Goal: Task Accomplishment & Management: Manage account settings

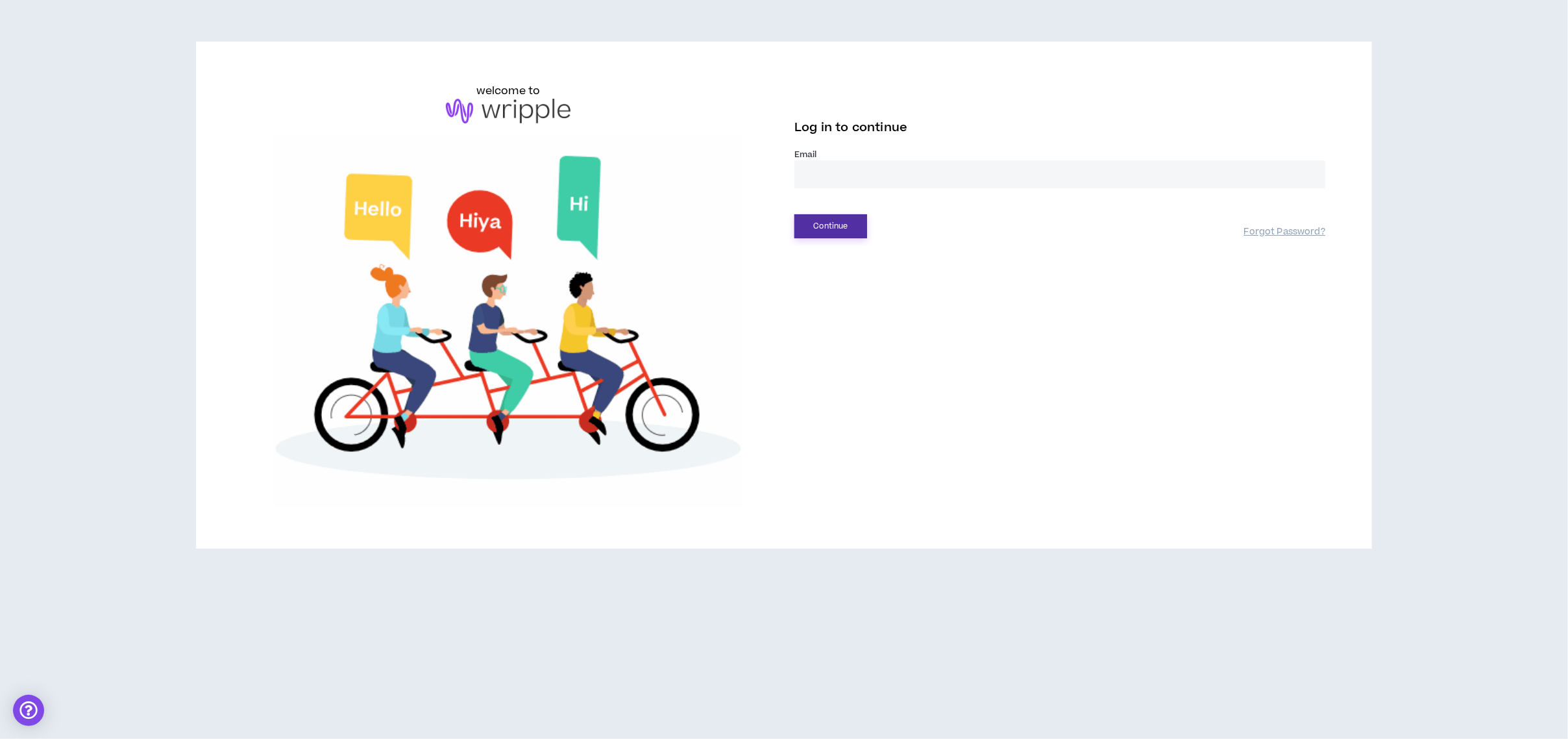
click at [817, 224] on button "Continue" at bounding box center [831, 227] width 73 height 24
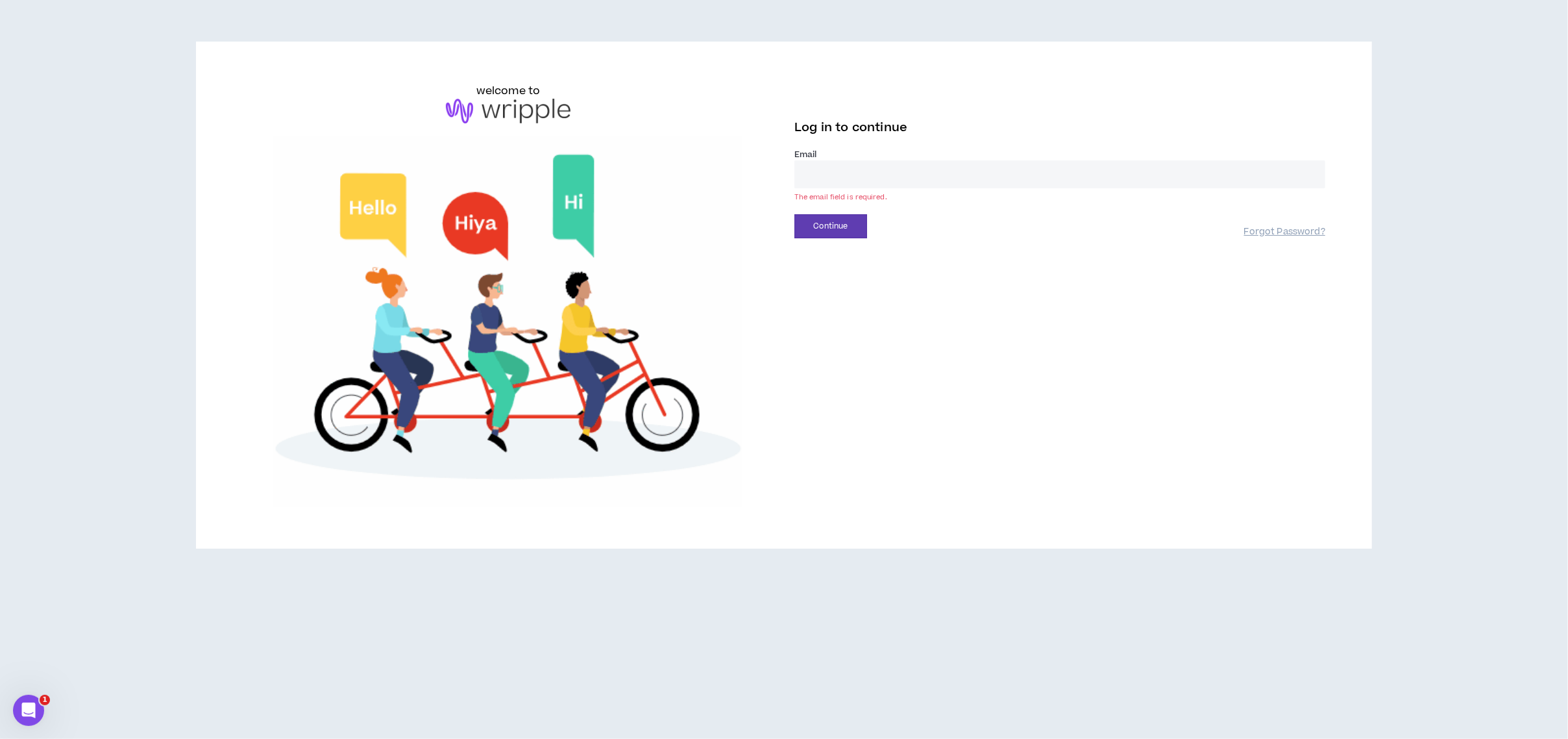
click at [855, 169] on input "email" at bounding box center [1060, 174] width 531 height 28
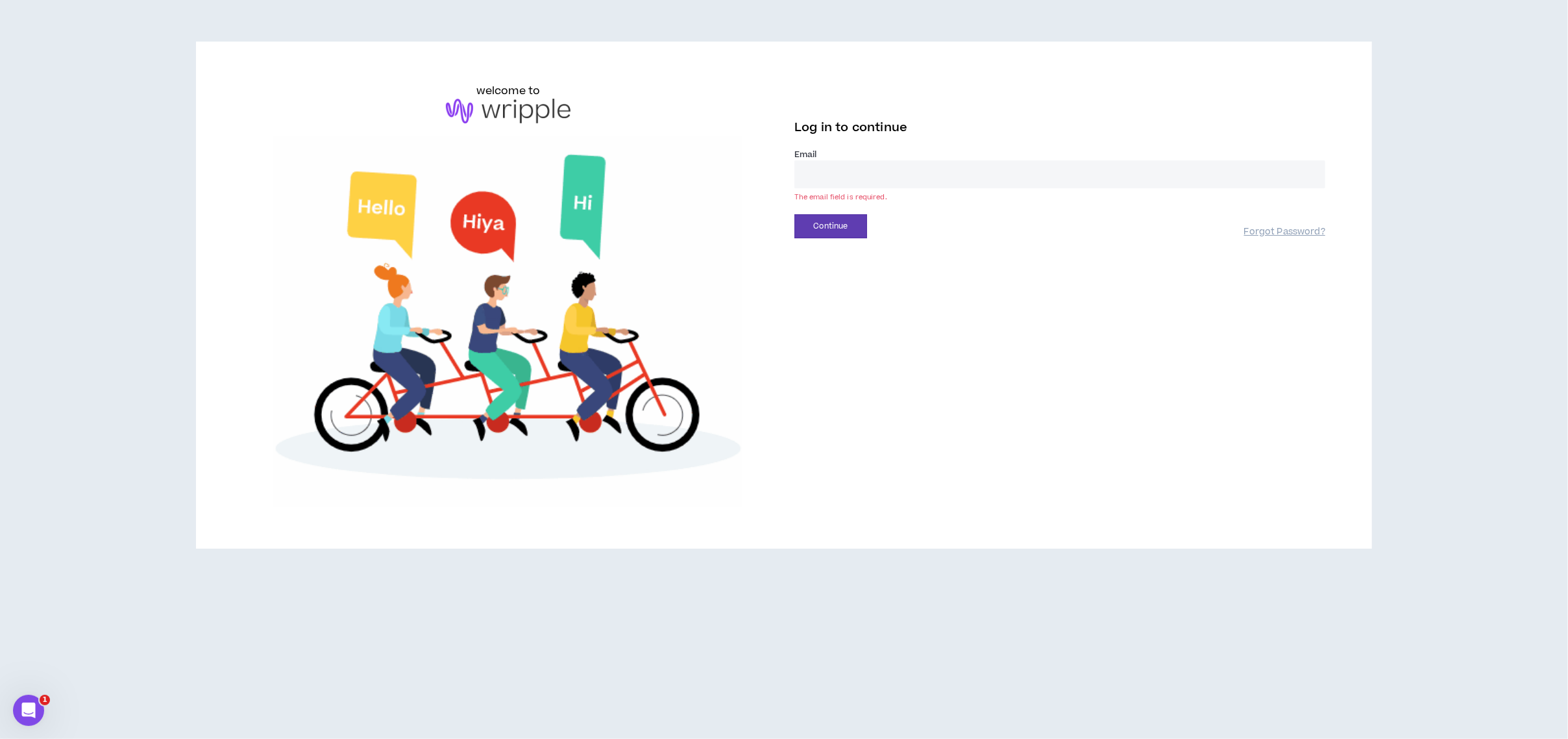
type input "**********"
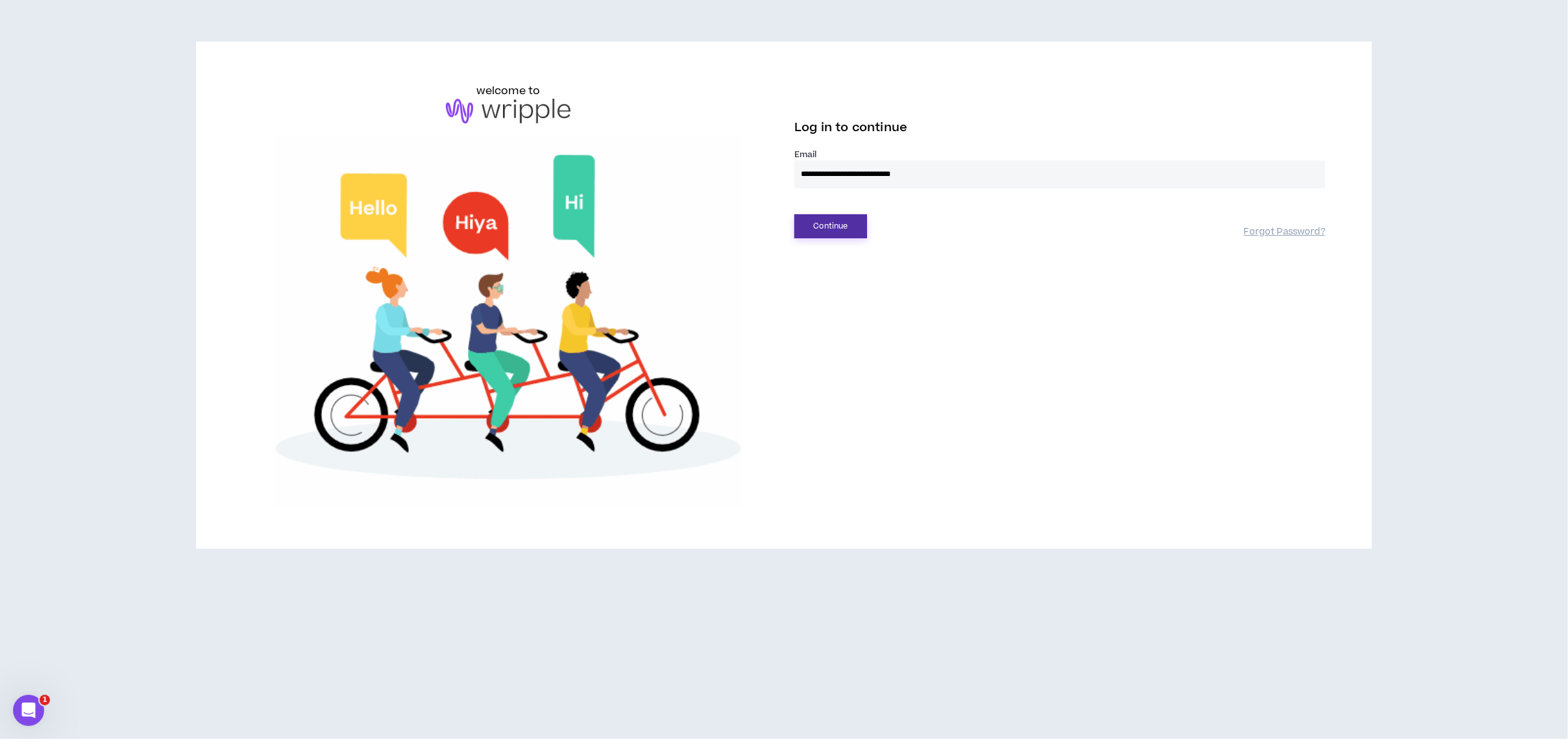
click at [835, 224] on button "Continue" at bounding box center [831, 227] width 73 height 24
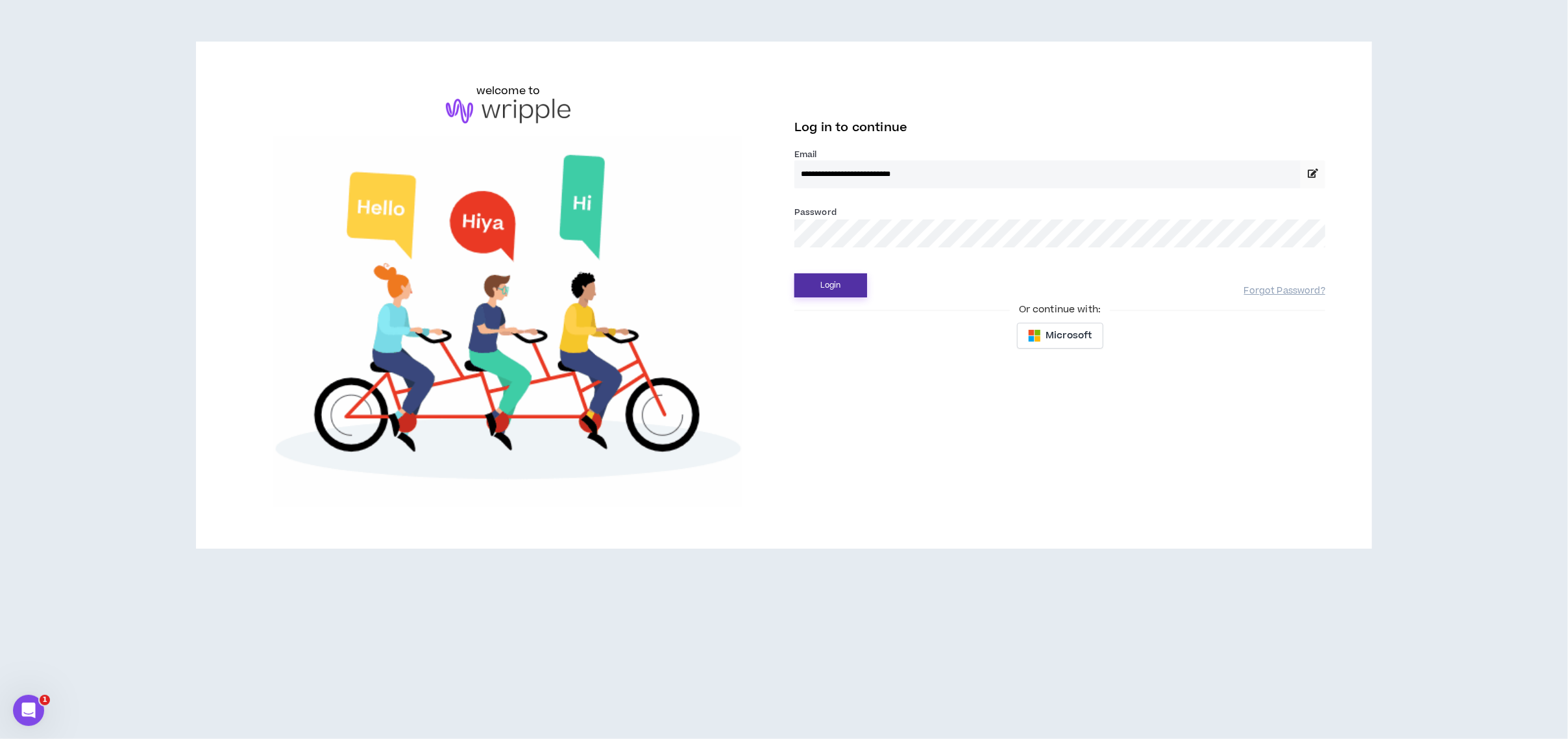
click at [854, 287] on button "Login" at bounding box center [831, 285] width 73 height 24
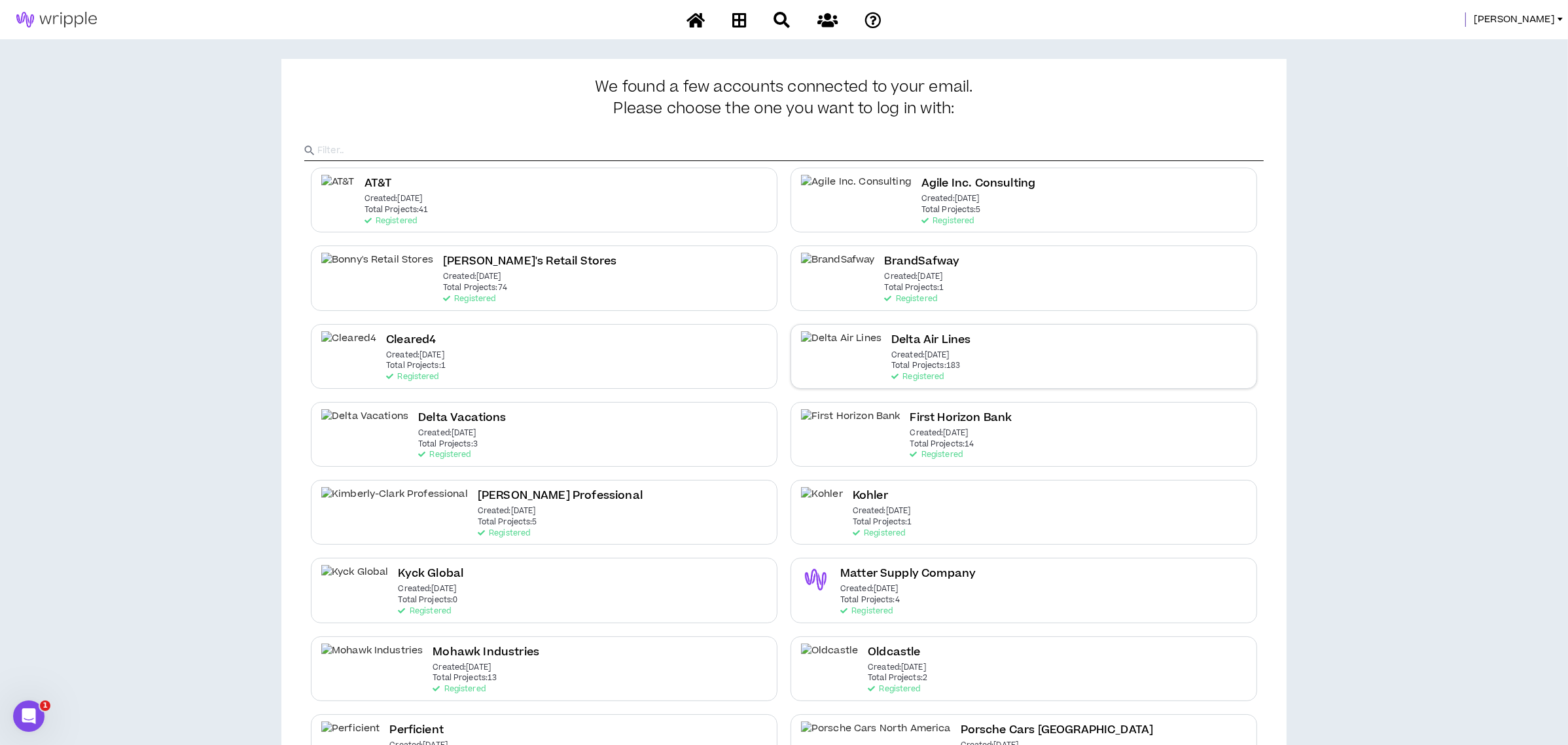
click at [895, 365] on p "Total Projects: 183" at bounding box center [925, 366] width 69 height 9
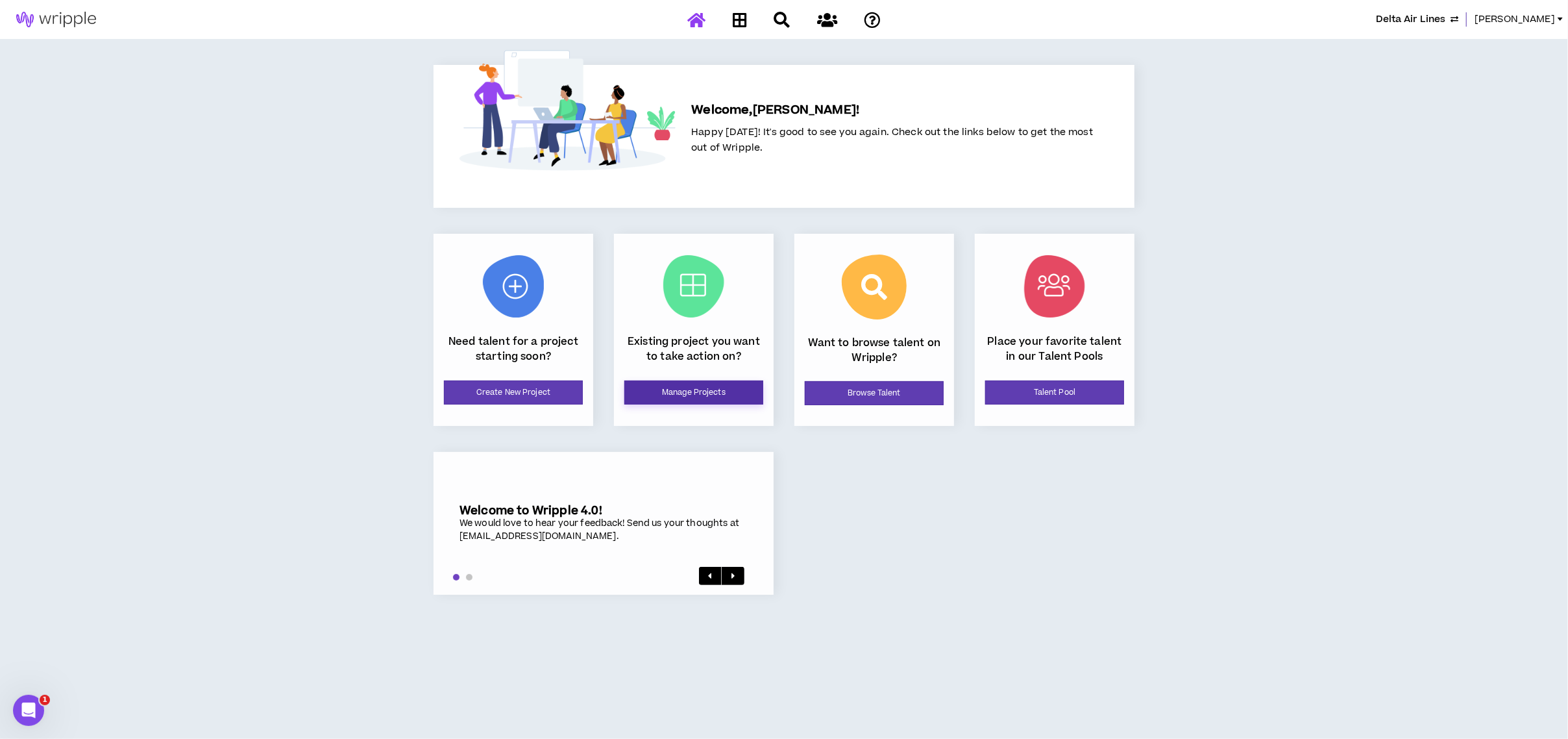
click at [691, 392] on link "Manage Projects" at bounding box center [694, 392] width 139 height 24
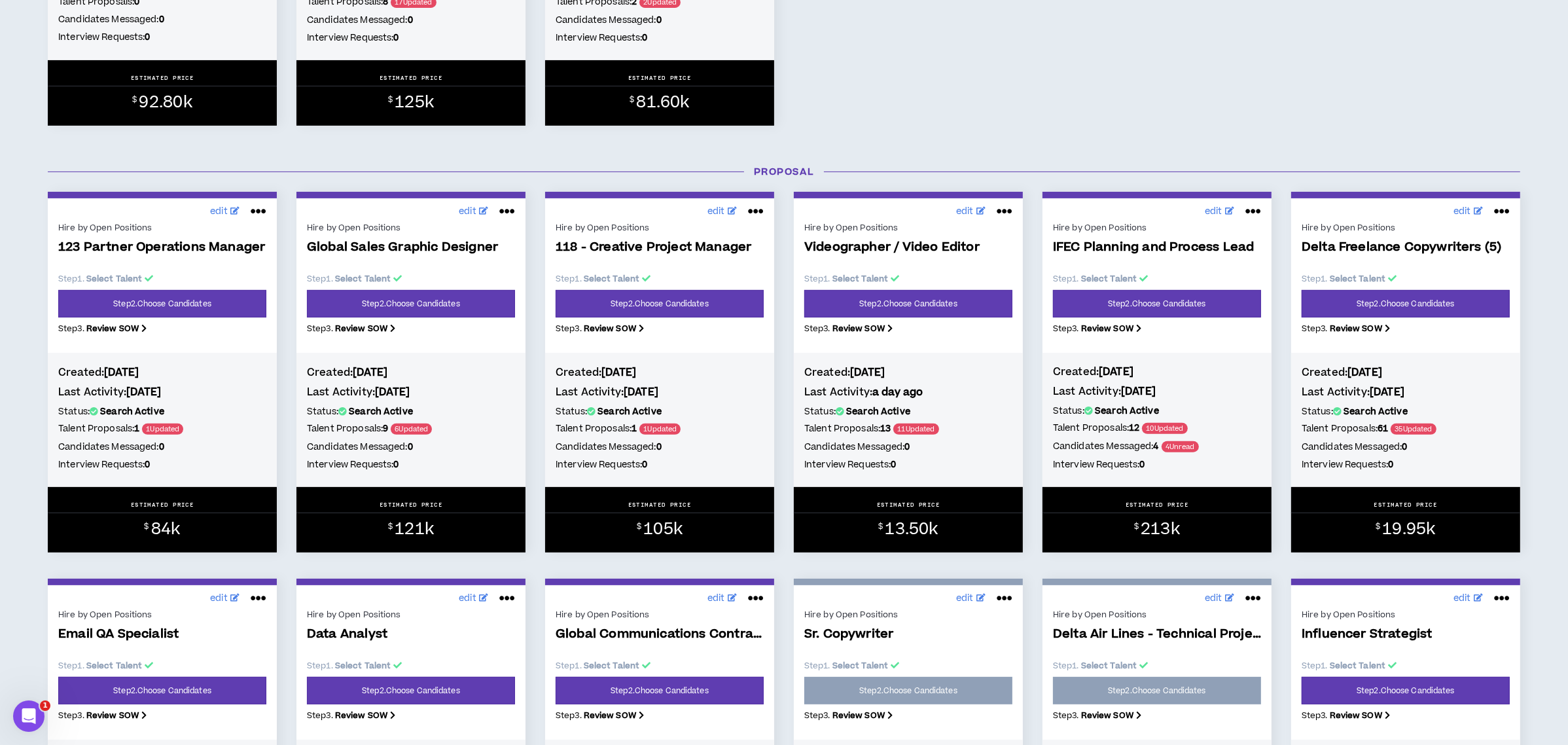
scroll to position [524, 0]
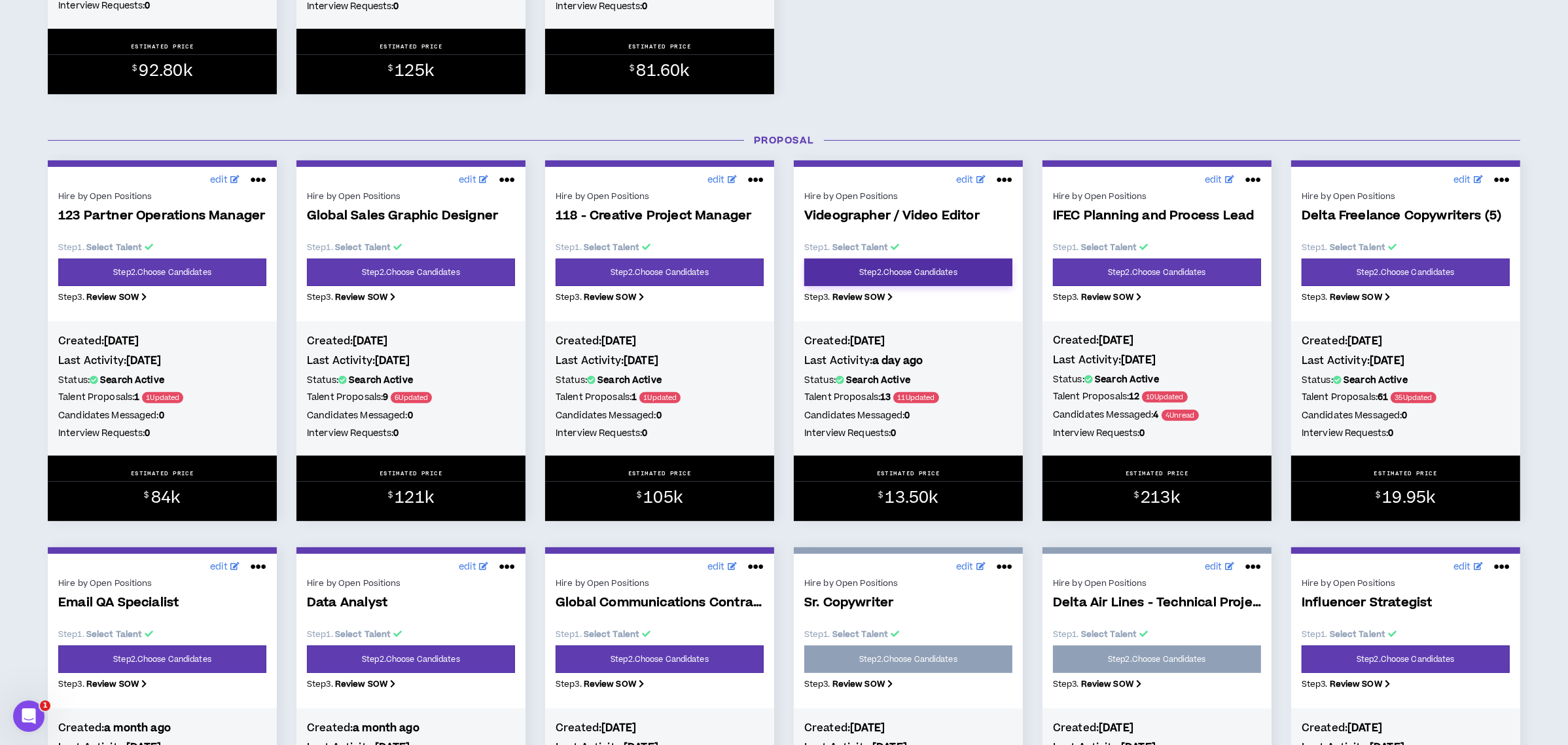
click at [911, 275] on link "Step 2 . Choose Candidates" at bounding box center [908, 272] width 208 height 27
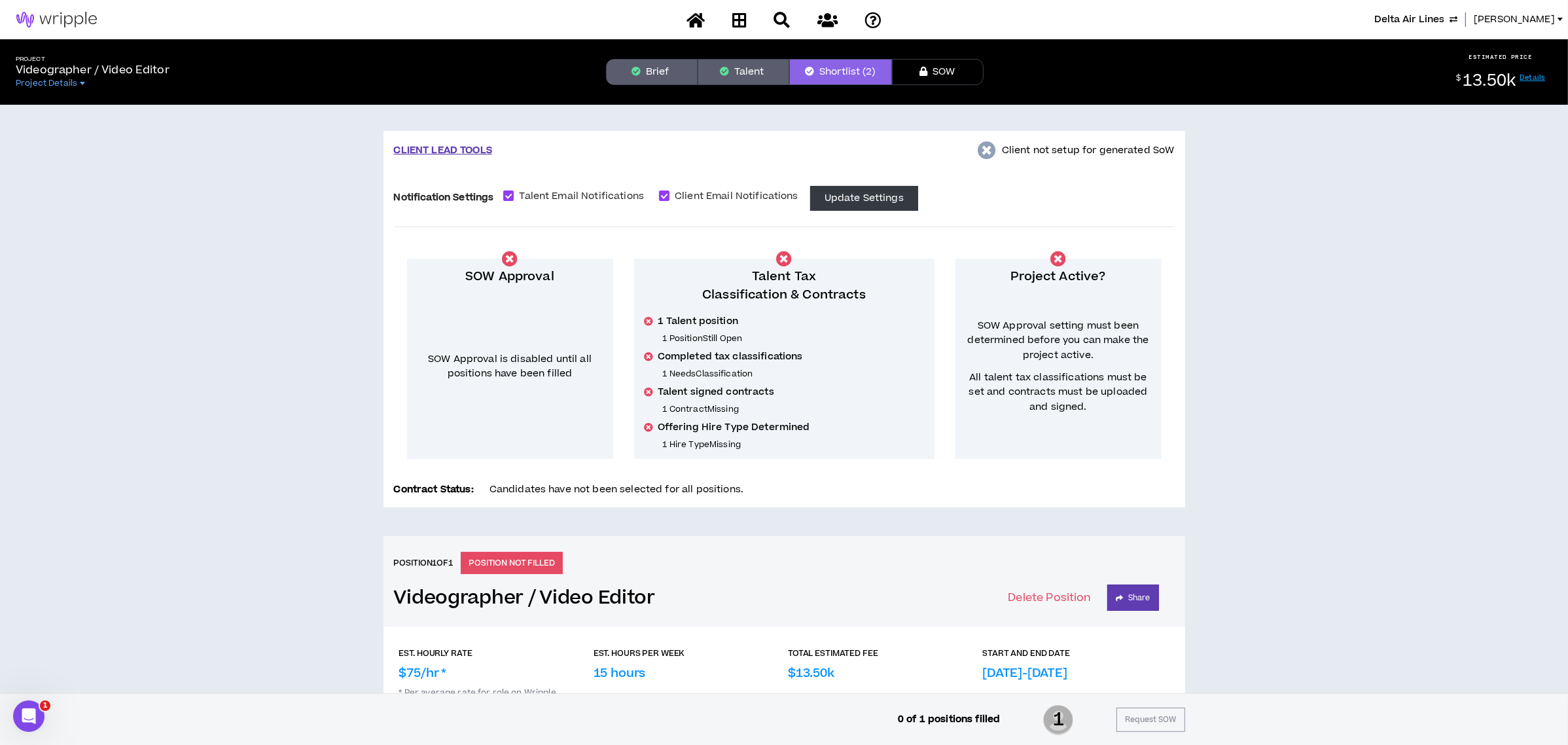
click at [733, 73] on button "Talent" at bounding box center [743, 72] width 92 height 27
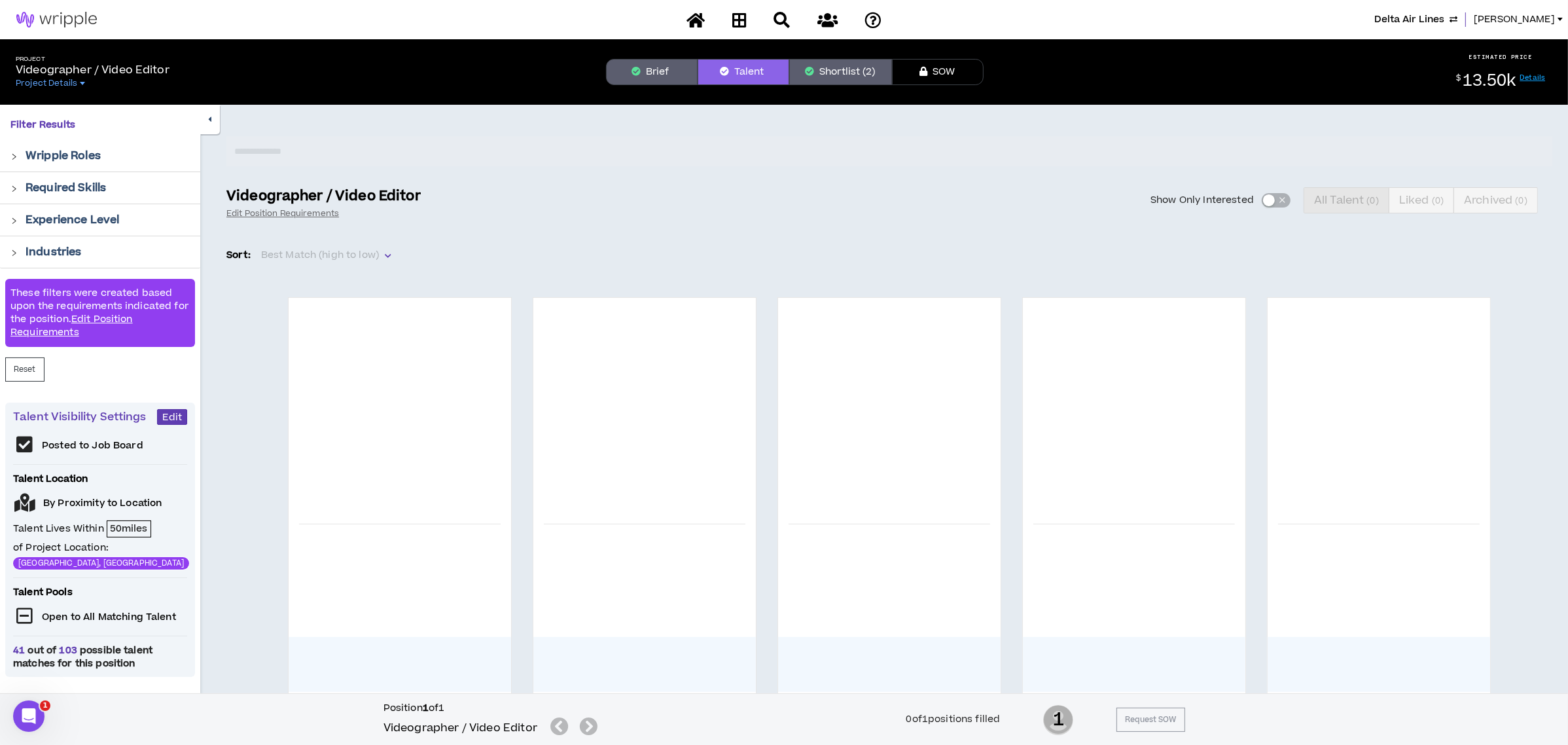
click at [1269, 203] on div "Show Only Interested All Talent ( 0 ) Liked ( 0 ) Archived ( 0 )" at bounding box center [994, 200] width 1116 height 27
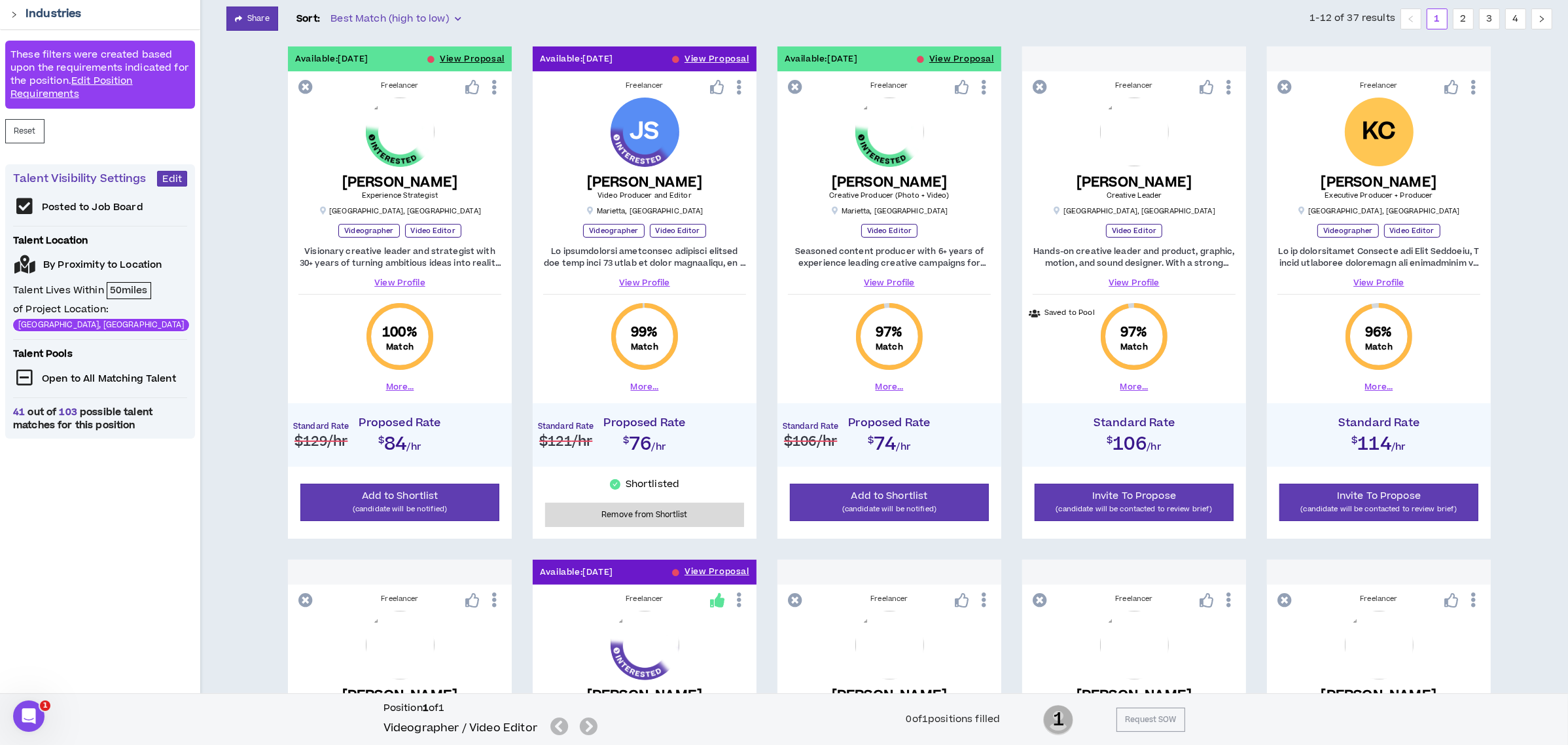
scroll to position [262, 0]
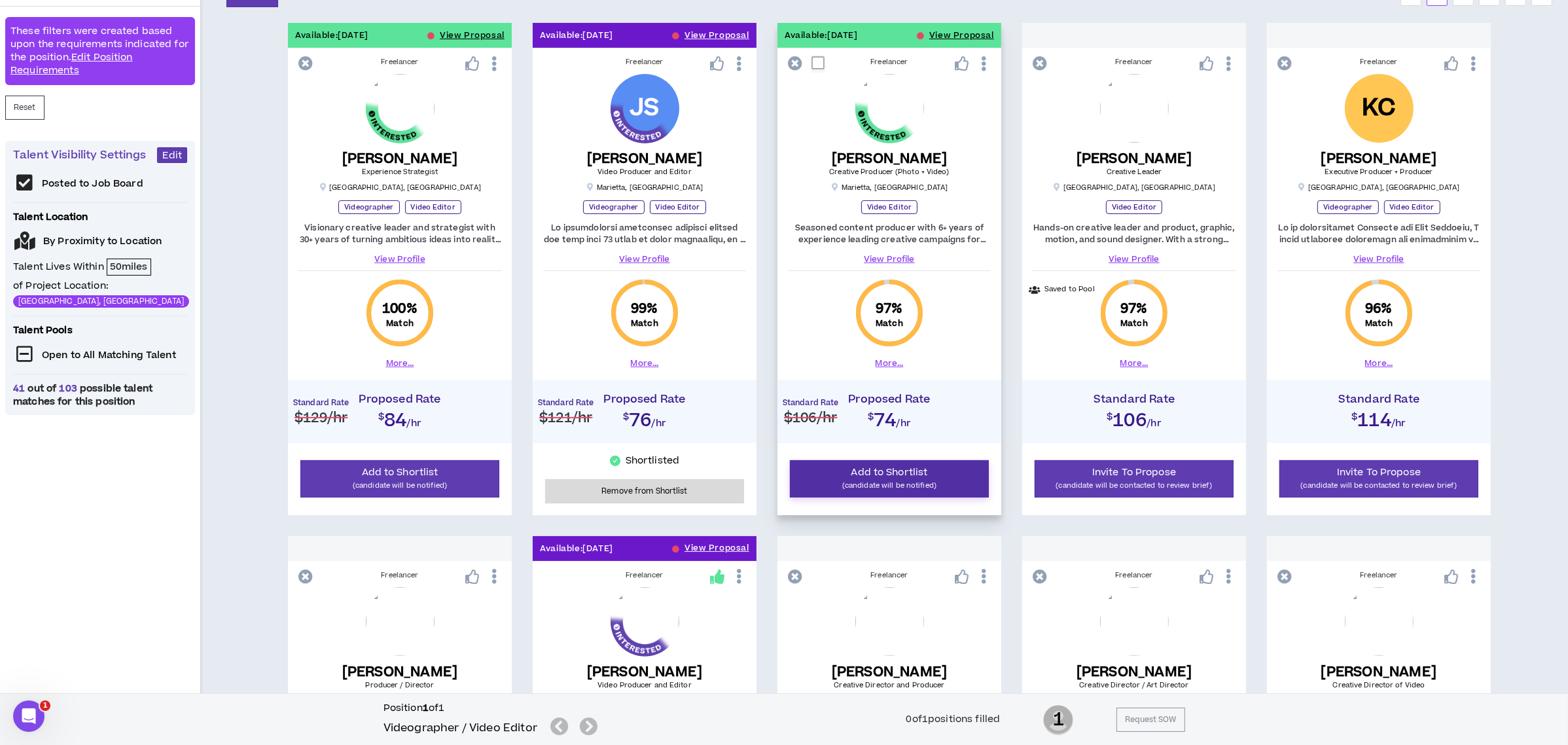
click at [919, 472] on span "Add to Shortlist" at bounding box center [889, 472] width 77 height 14
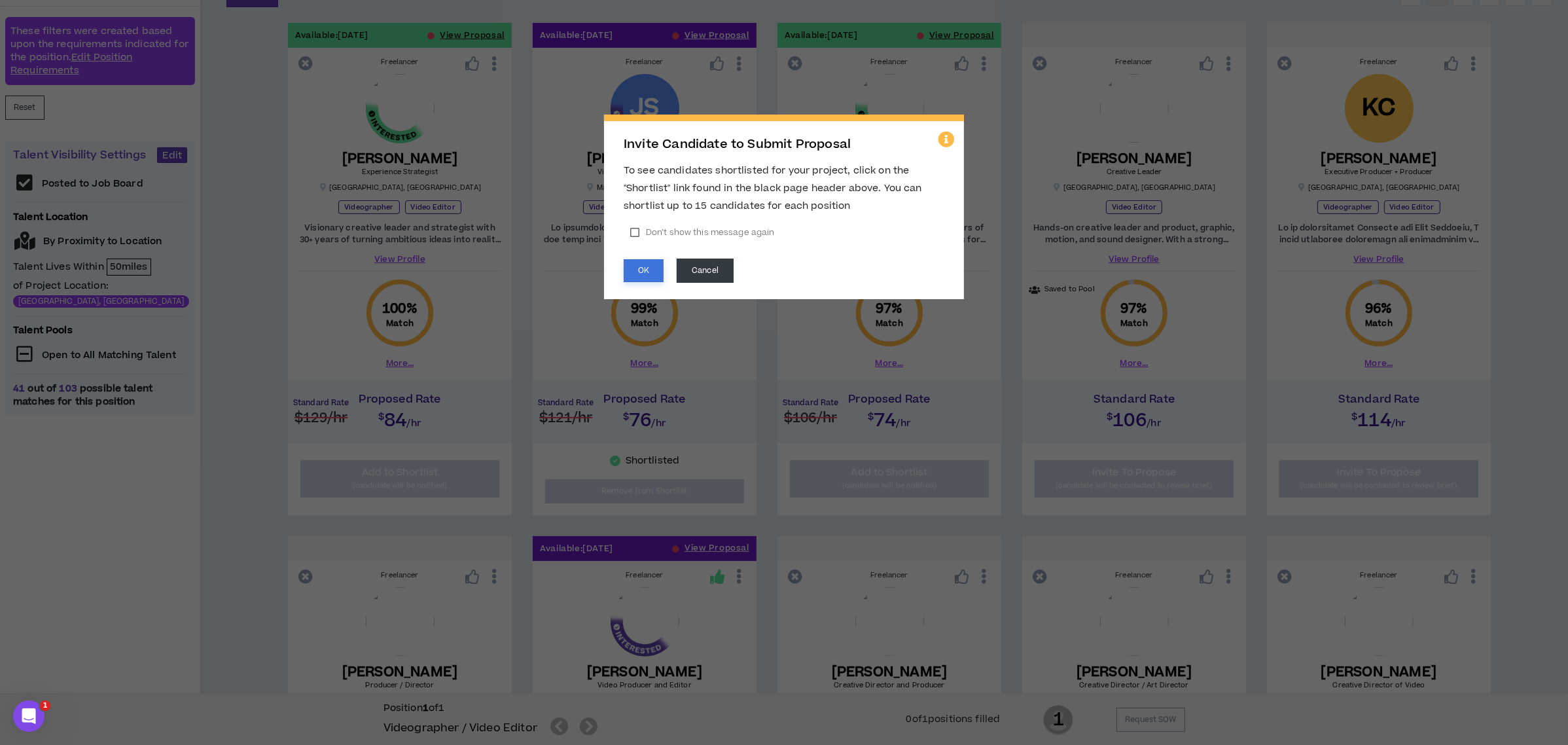
click at [634, 266] on button "OK" at bounding box center [643, 271] width 40 height 23
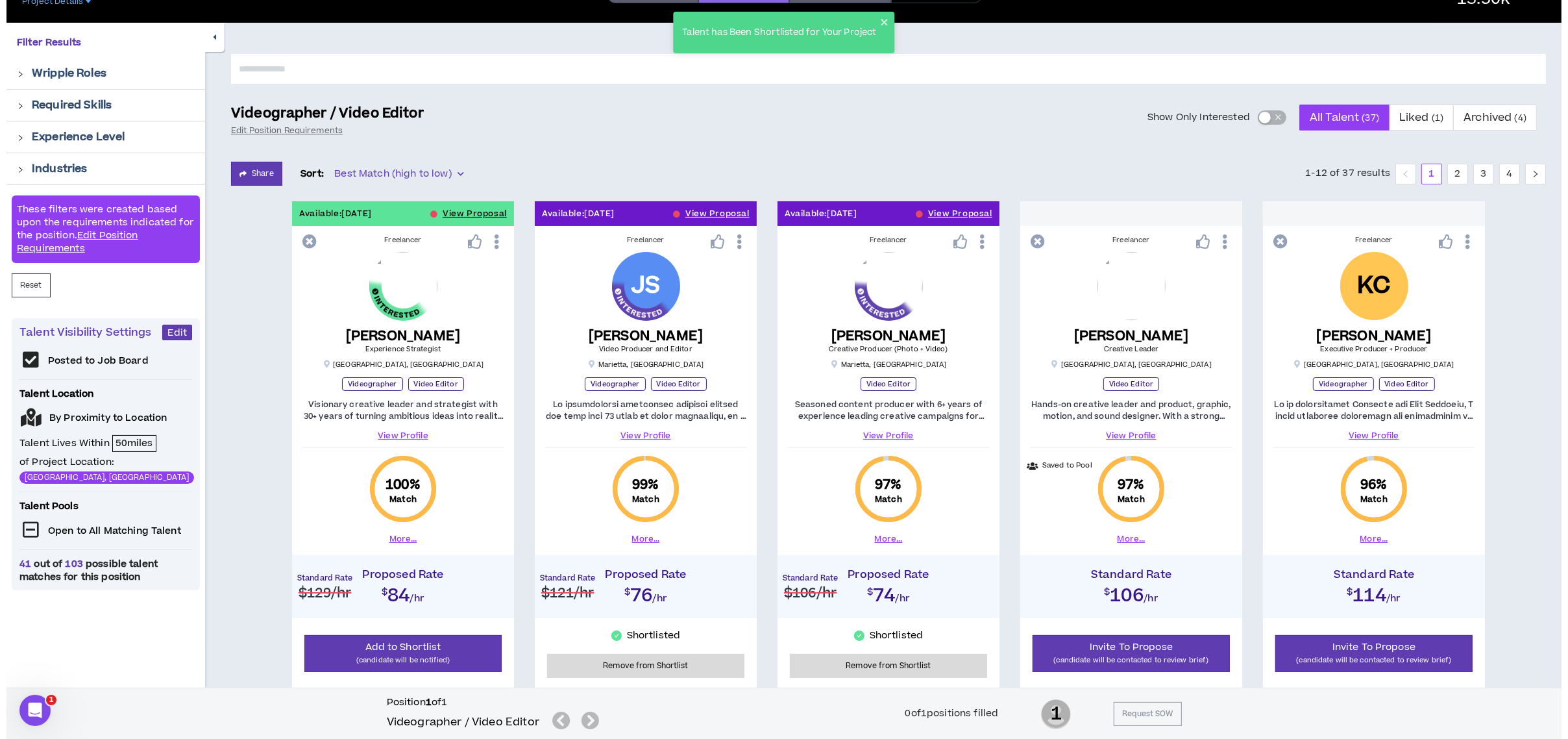
scroll to position [0, 0]
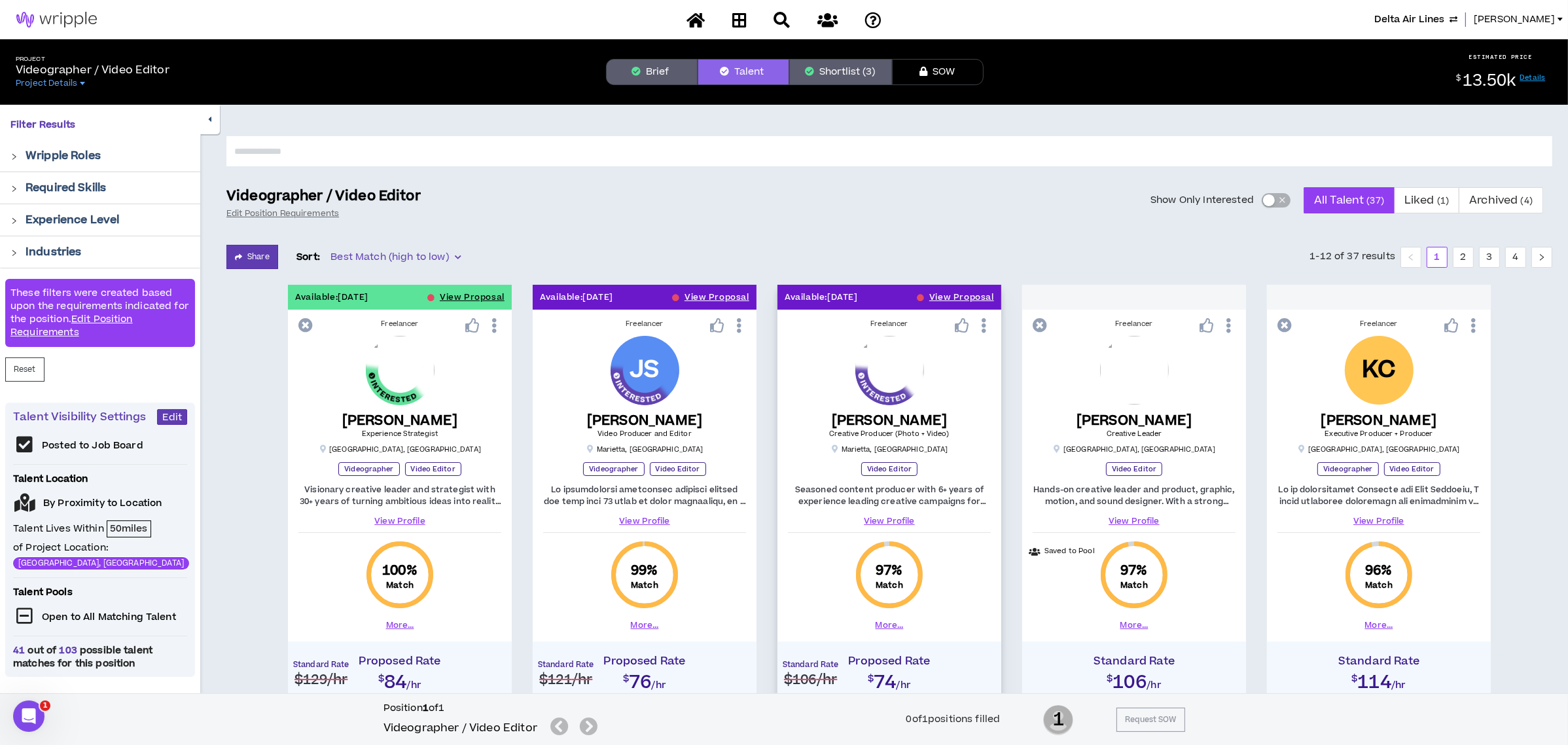
click at [928, 298] on div "Available: [DATE] View Proposal" at bounding box center [889, 297] width 224 height 25
click at [934, 302] on button "View Proposal" at bounding box center [961, 297] width 65 height 25
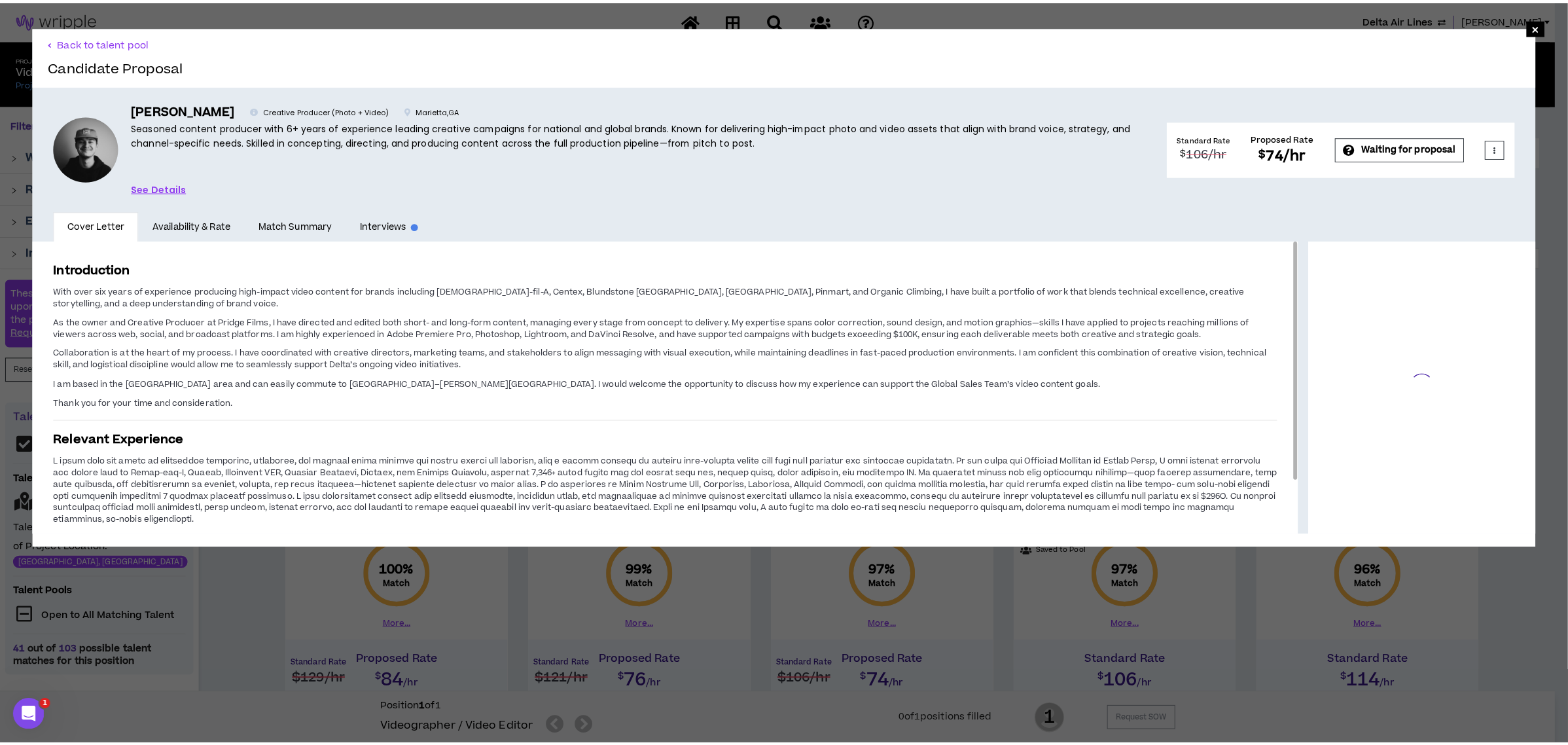
scroll to position [58, 0]
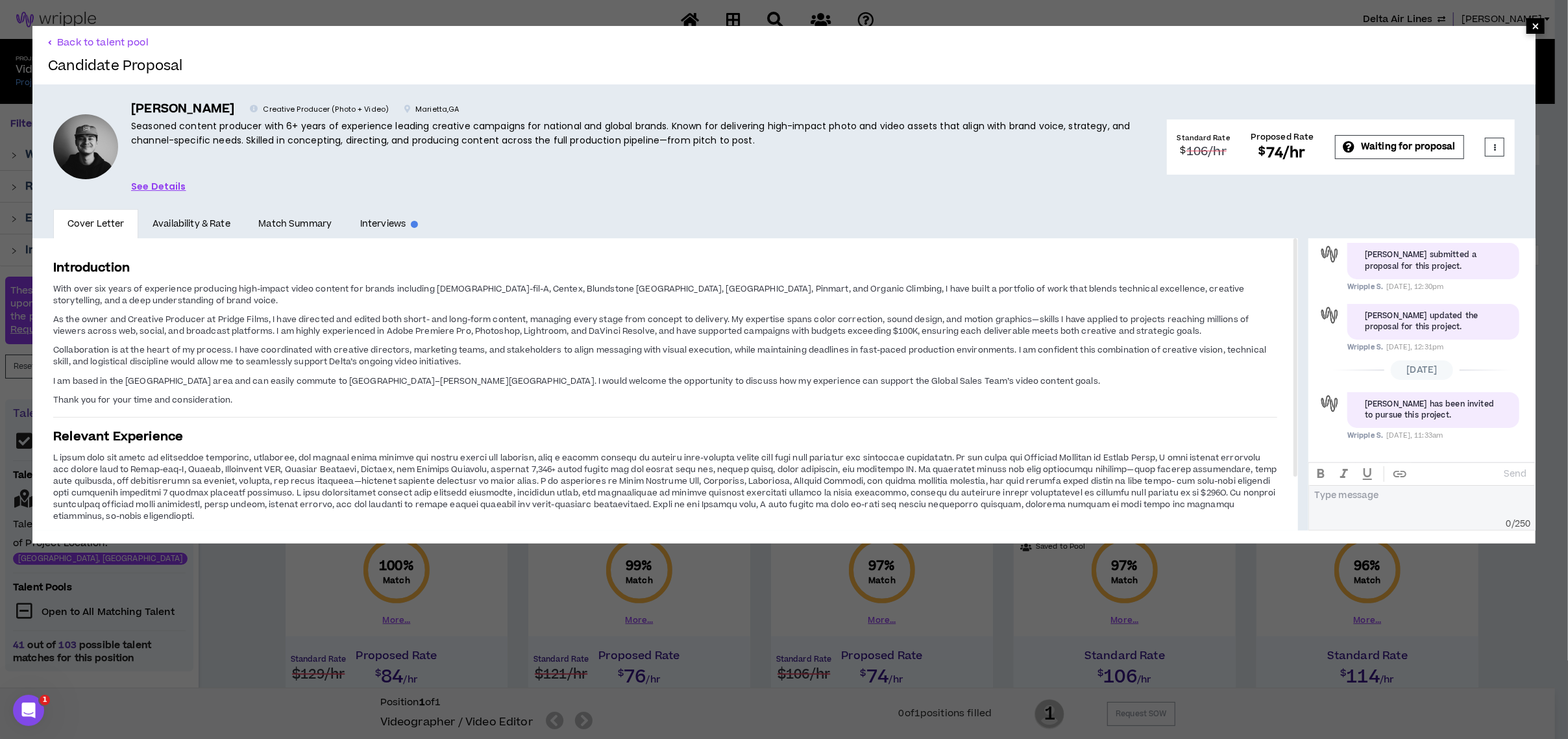
click at [1532, 24] on span "×" at bounding box center [1536, 26] width 8 height 16
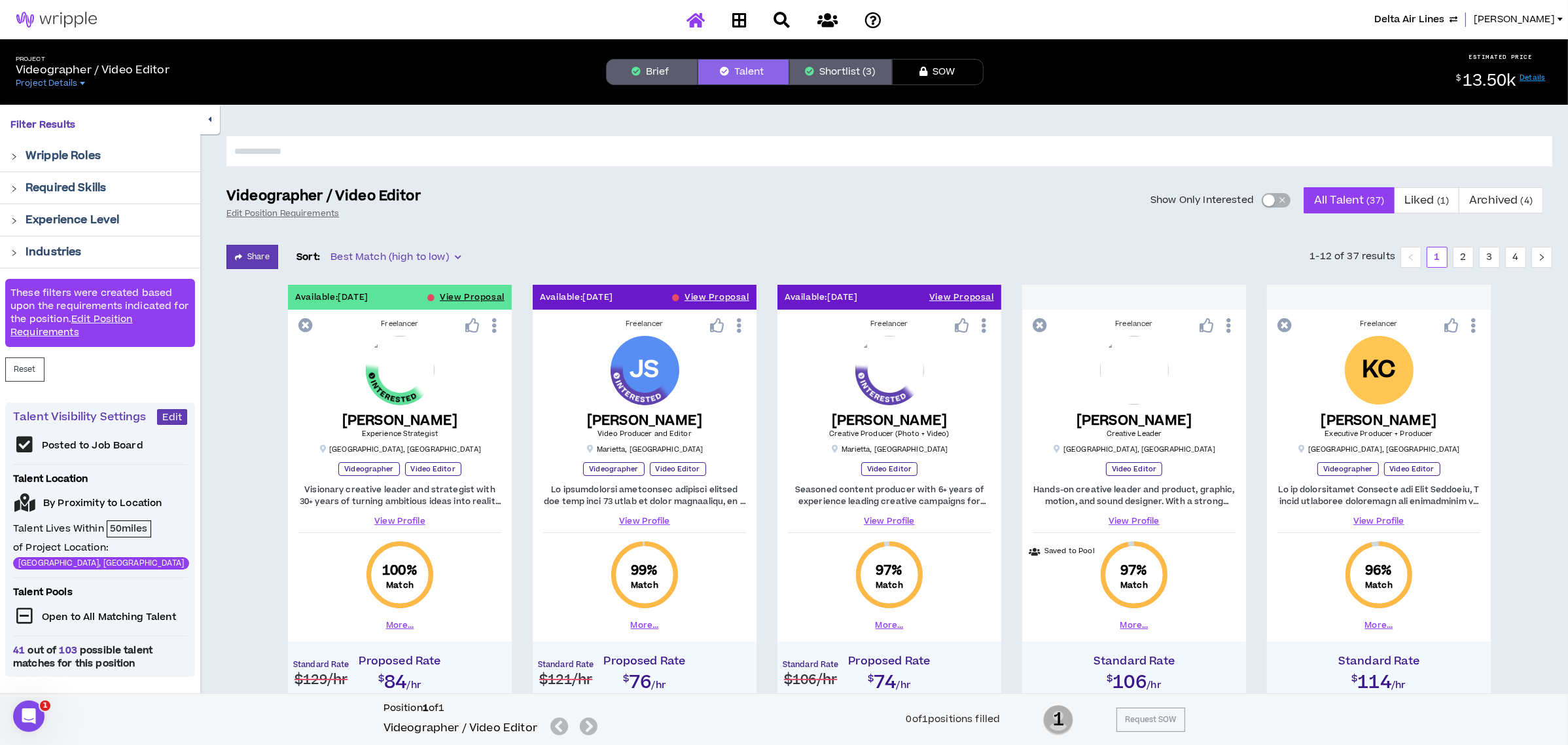
click at [691, 19] on icon at bounding box center [695, 20] width 18 height 16
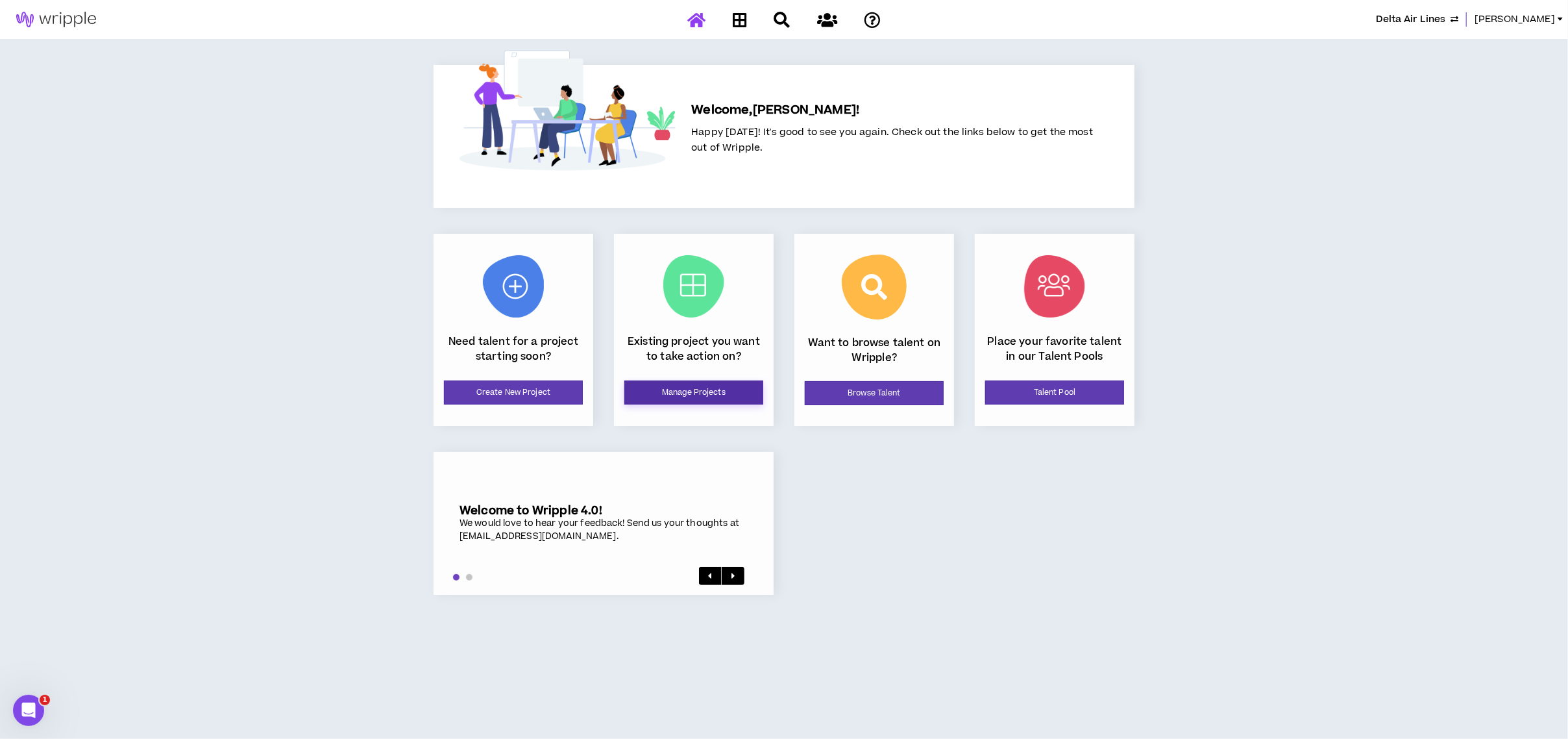
click at [710, 384] on link "Manage Projects" at bounding box center [694, 392] width 139 height 24
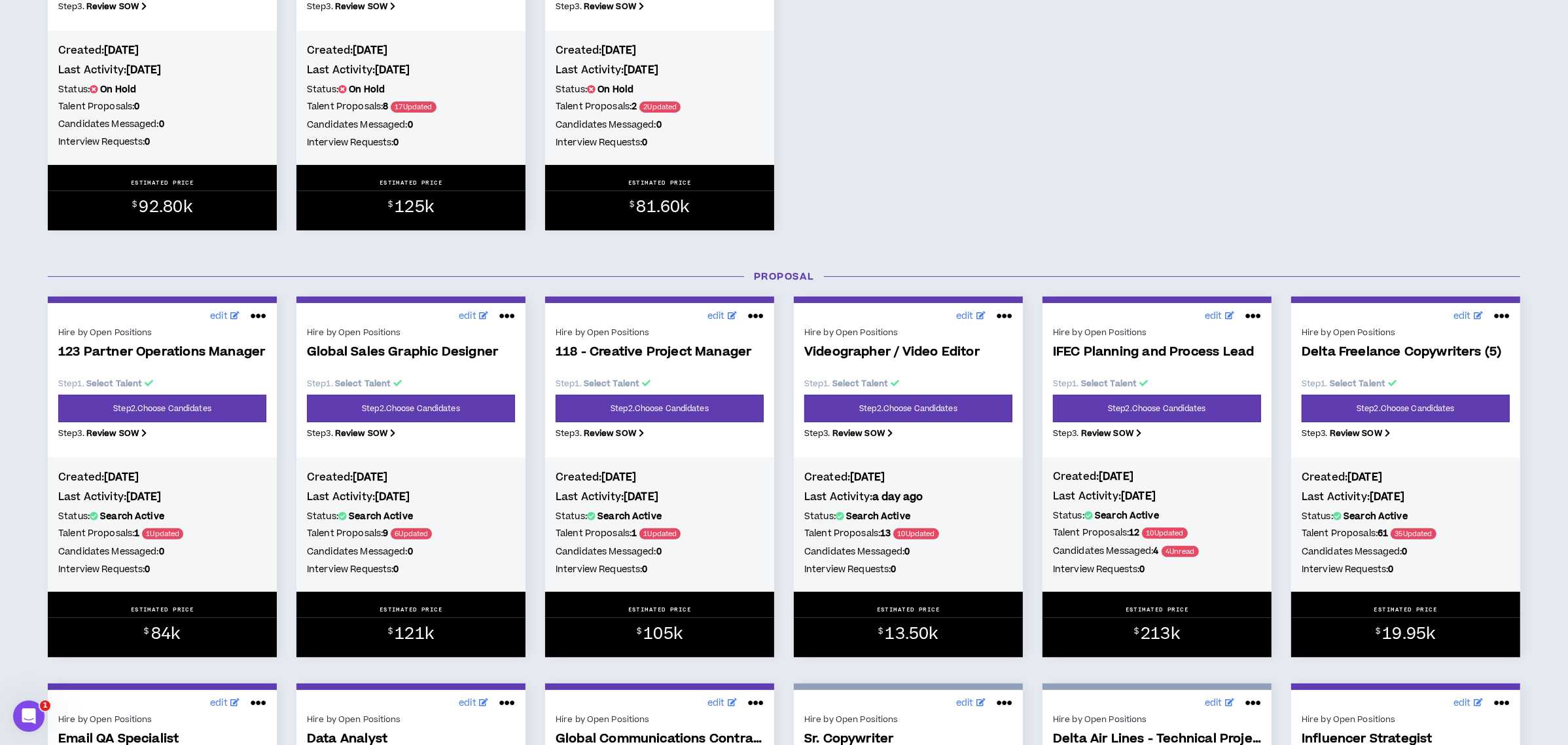
scroll to position [436, 0]
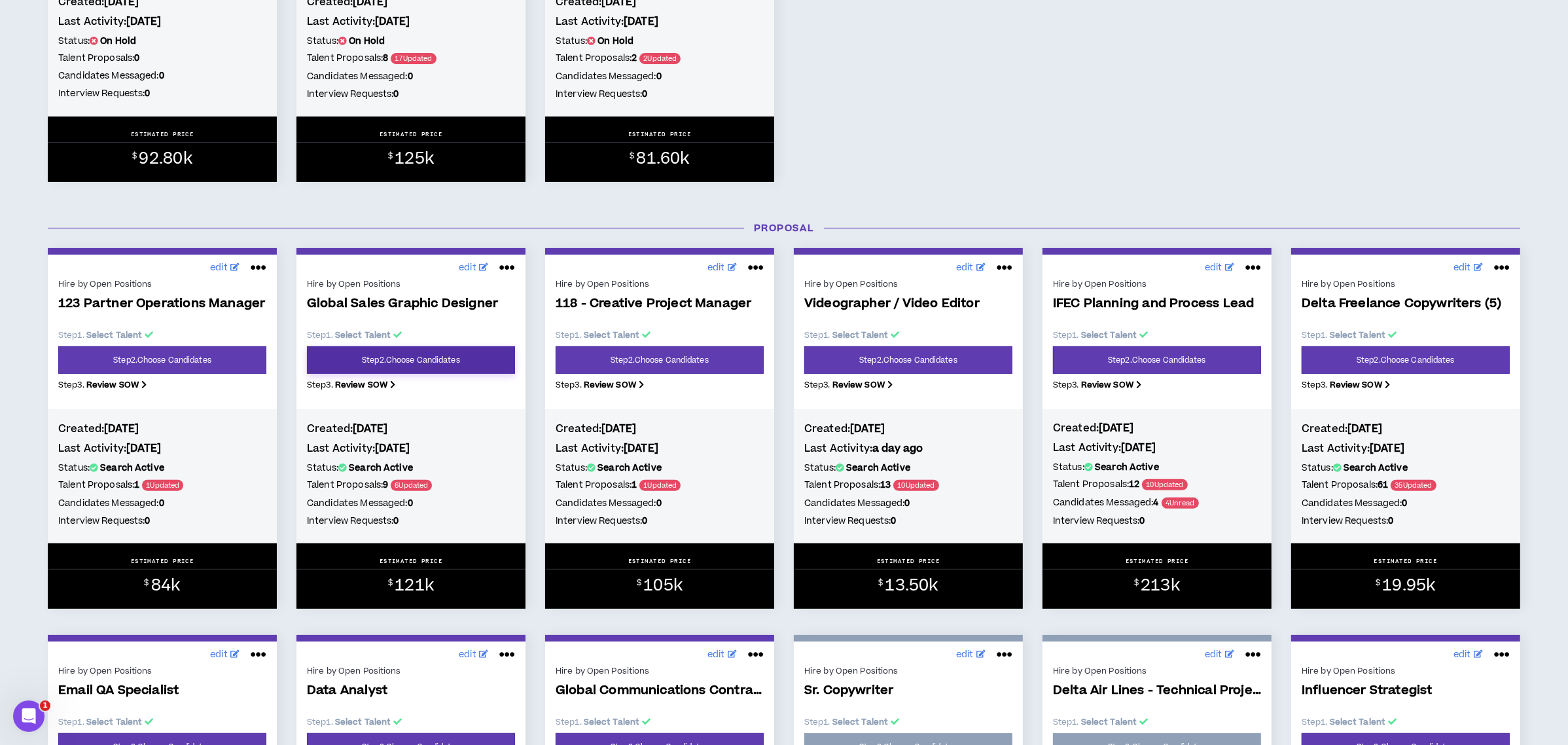
click at [455, 350] on link "Step 2 . Choose Candidates" at bounding box center [411, 360] width 208 height 27
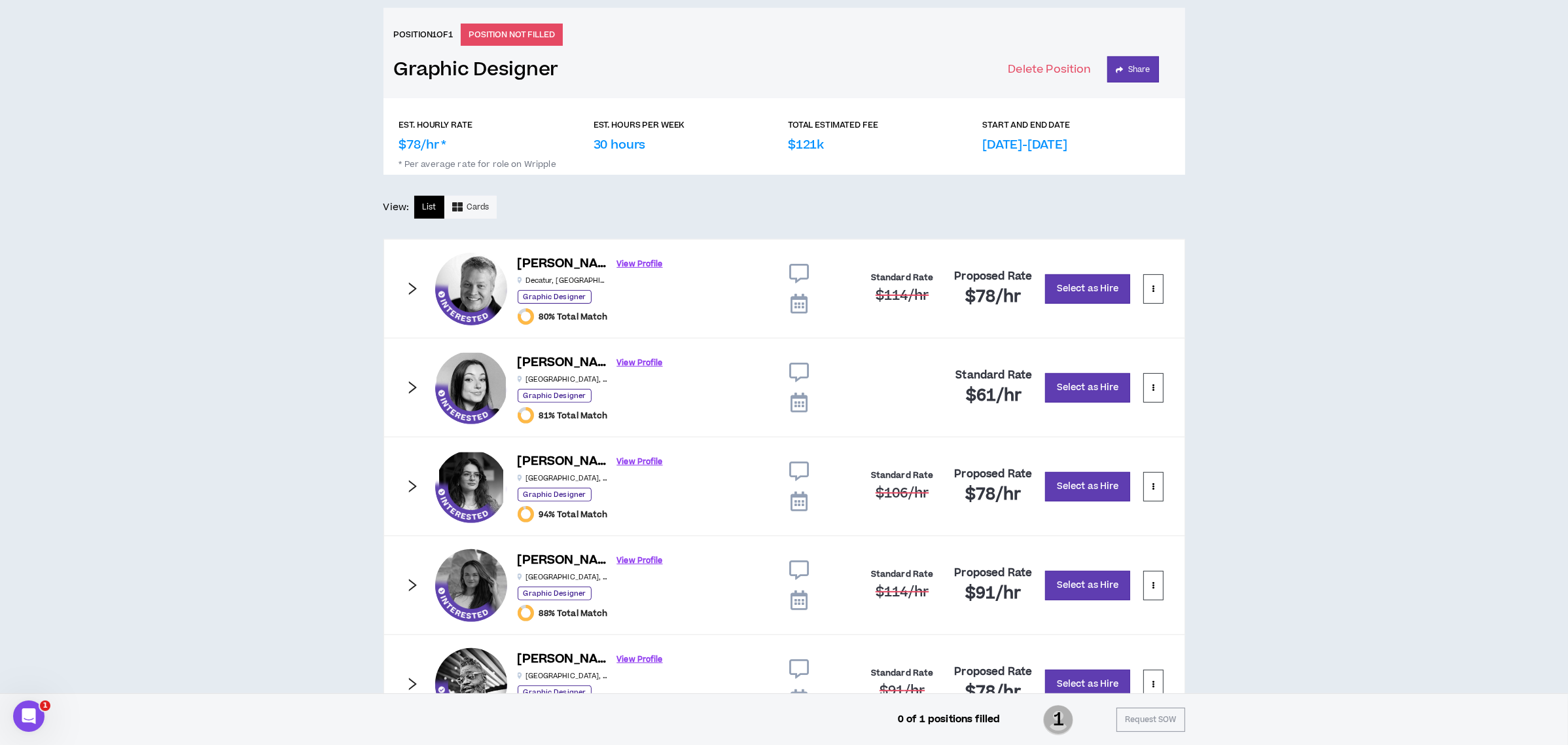
scroll to position [524, 0]
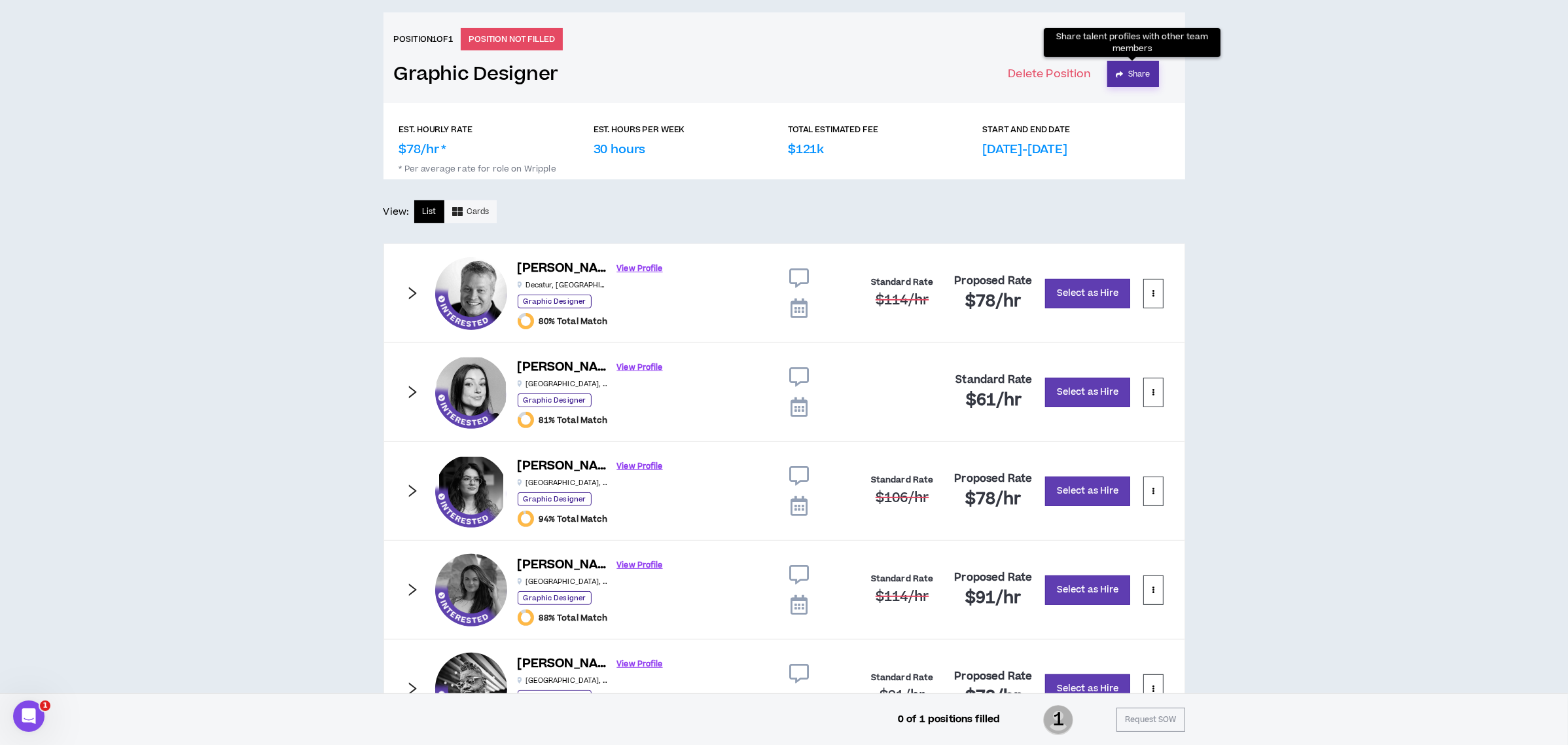
click at [1145, 72] on button "Share" at bounding box center [1133, 74] width 52 height 27
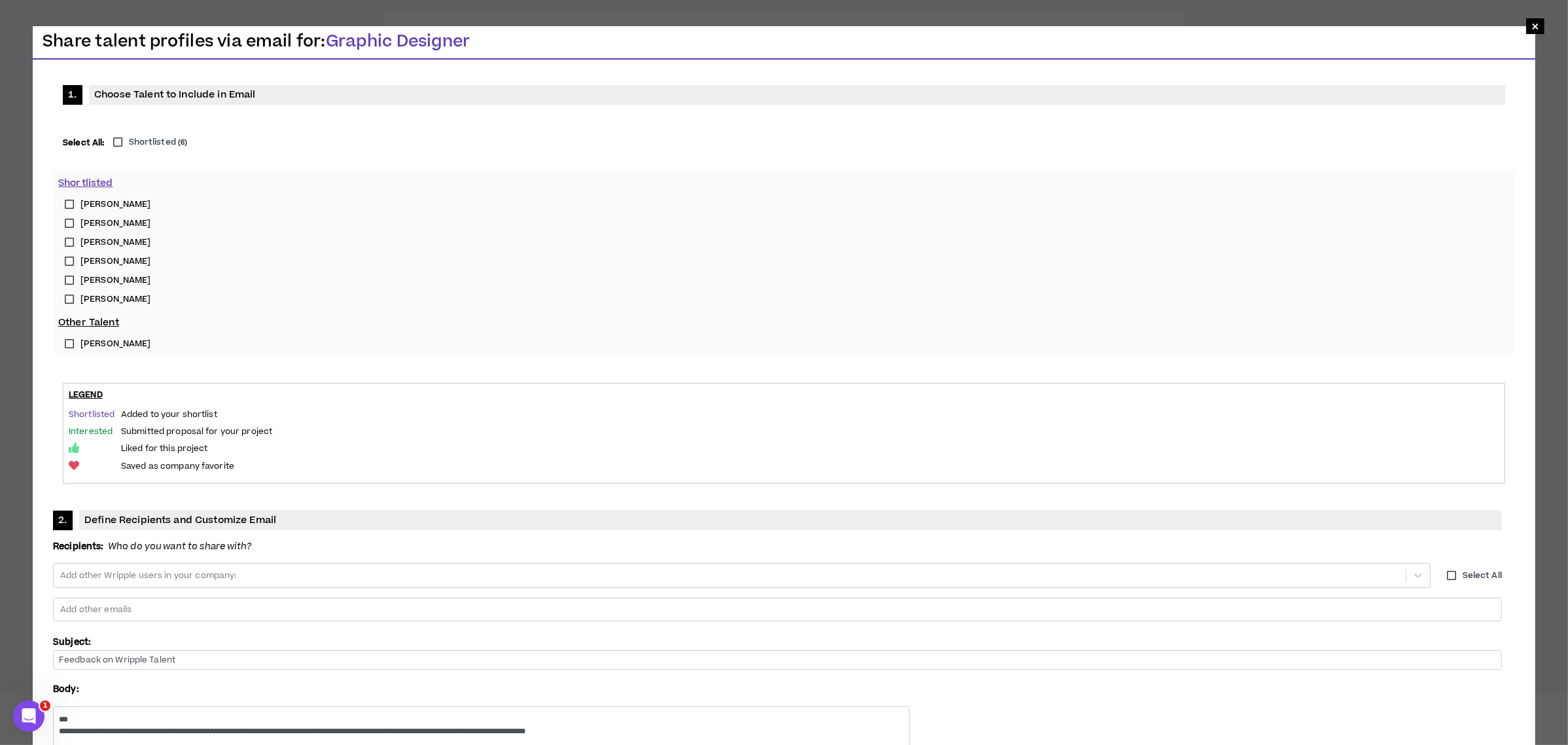
click at [67, 300] on label "[PERSON_NAME]" at bounding box center [784, 300] width 1451 height 19
click at [694, 600] on div at bounding box center [777, 609] width 1437 height 20
type input "**********"
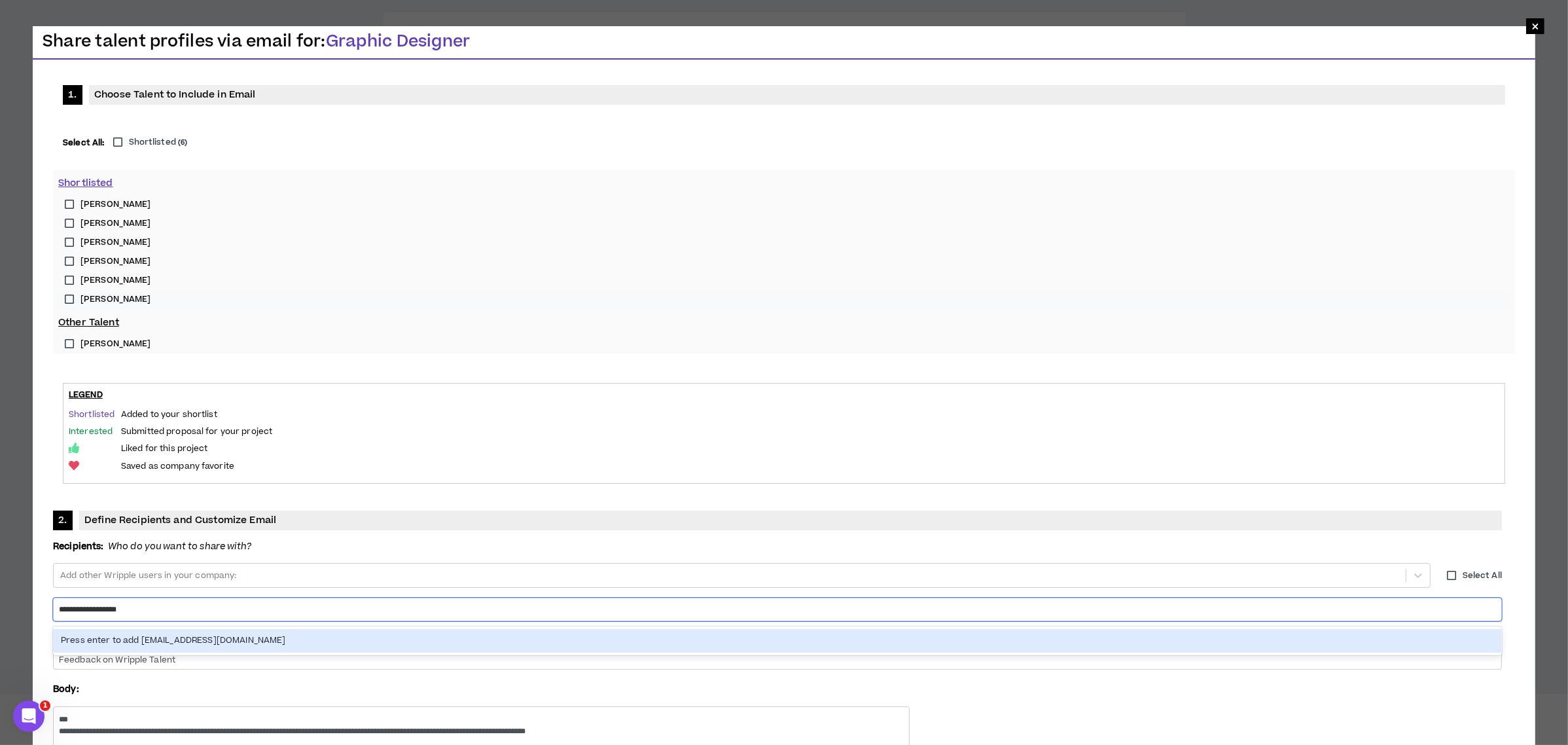
click at [724, 629] on div "Press enter to add [EMAIL_ADDRESS][DOMAIN_NAME]" at bounding box center [777, 641] width 1448 height 23
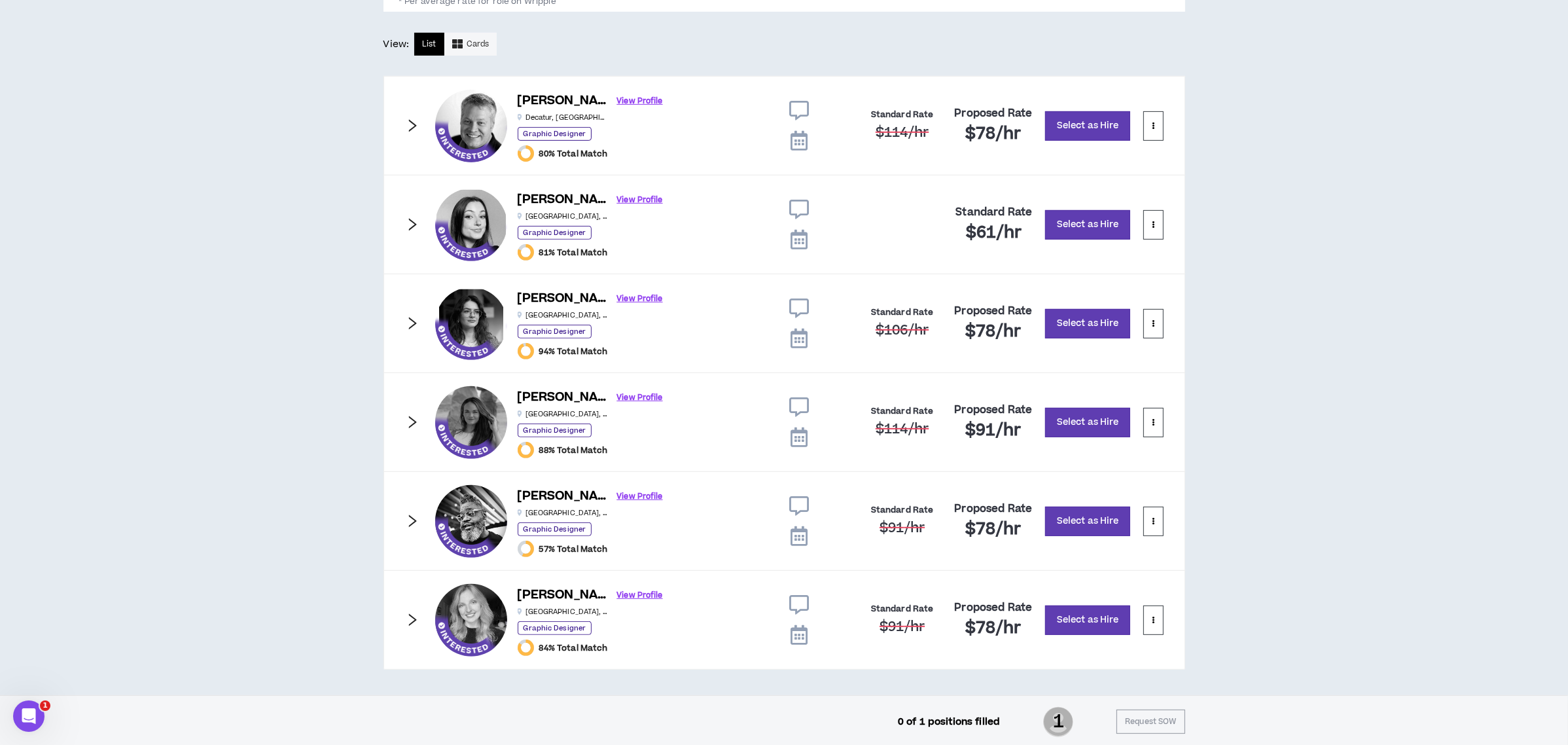
scroll to position [698, 0]
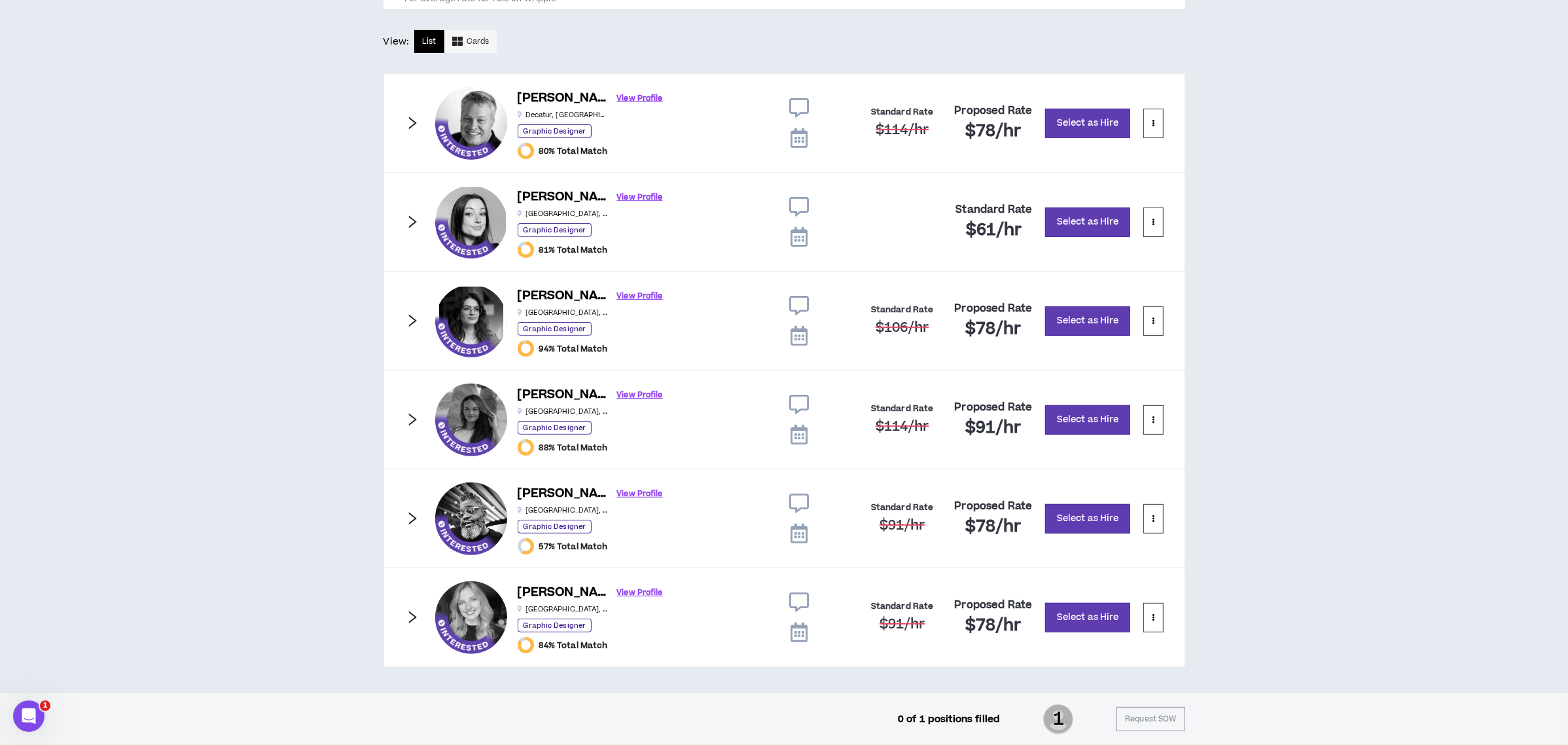
click at [410, 313] on icon "right" at bounding box center [412, 320] width 14 height 14
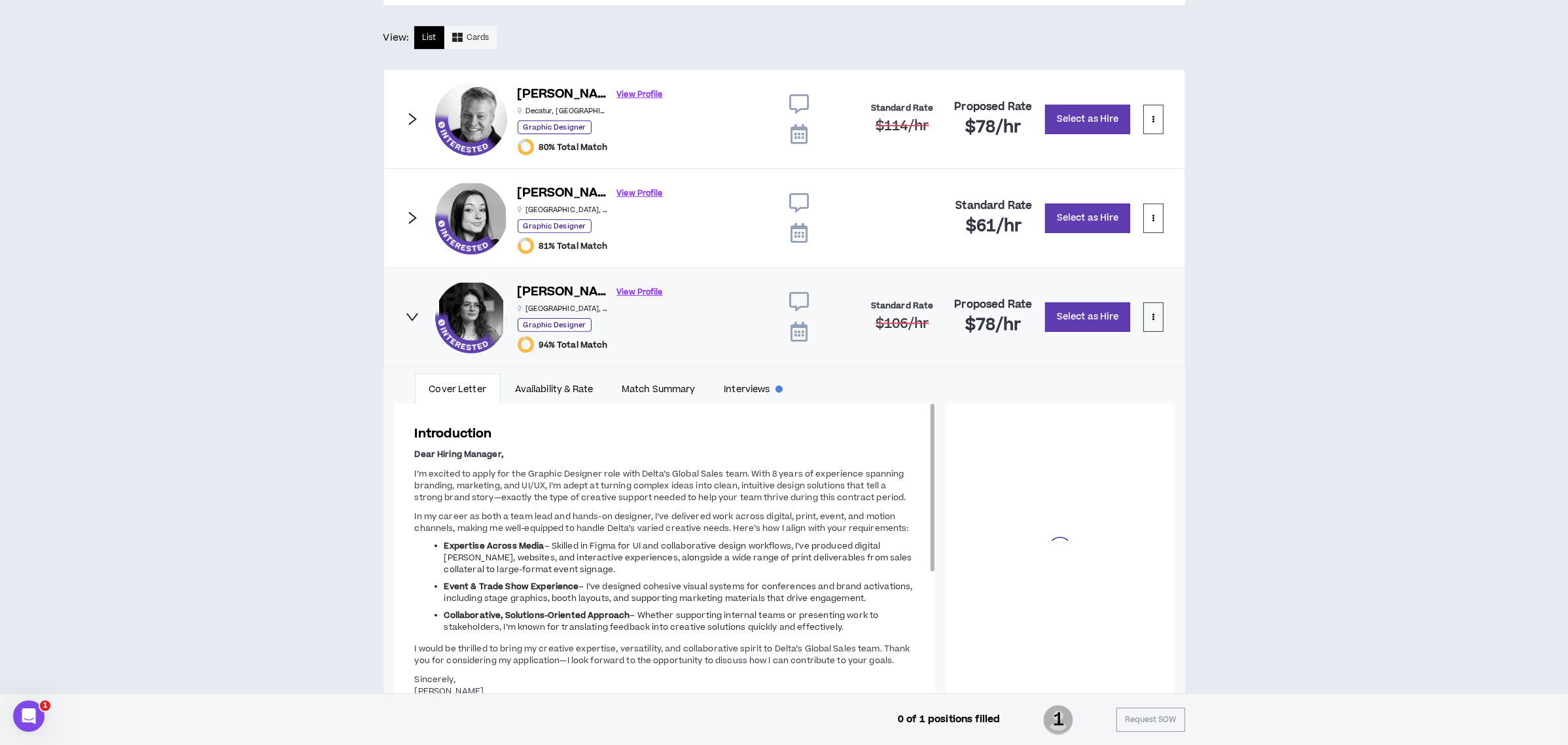
scroll to position [90, 0]
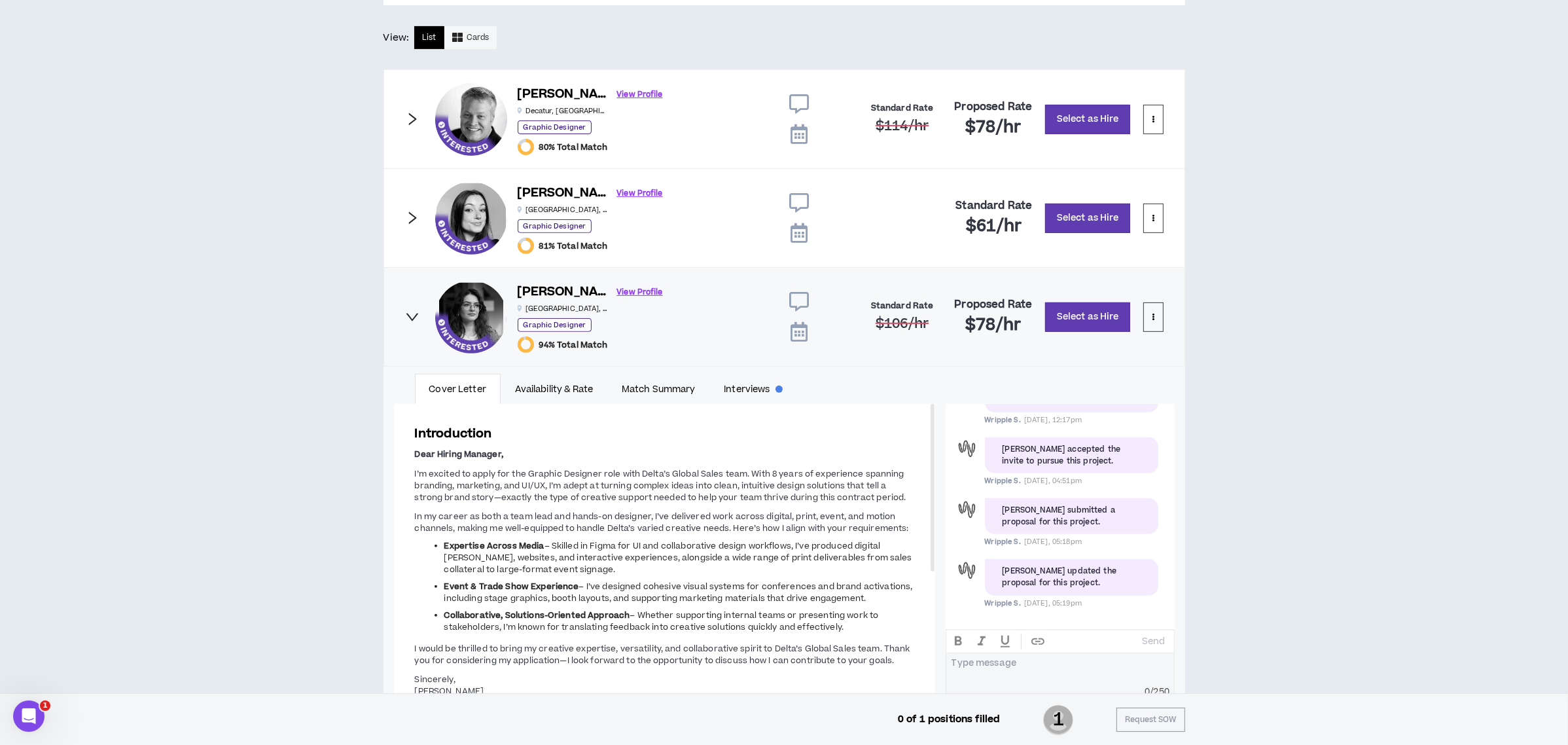
click at [1376, 431] on div "CLIENT LEAD TOOLS Client not setup for generated SoW Notification Settings Tale…" at bounding box center [784, 218] width 1568 height 1622
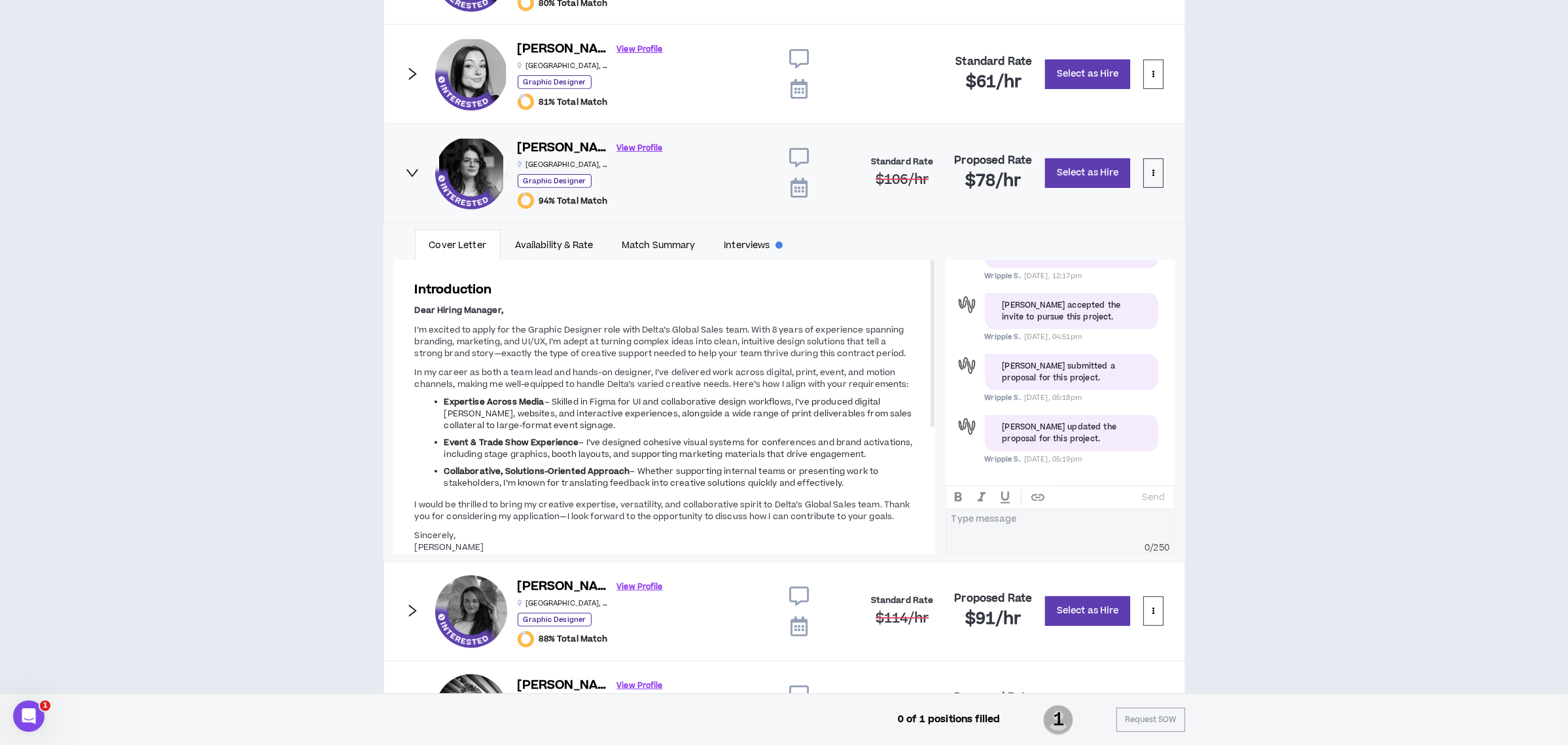
scroll to position [873, 0]
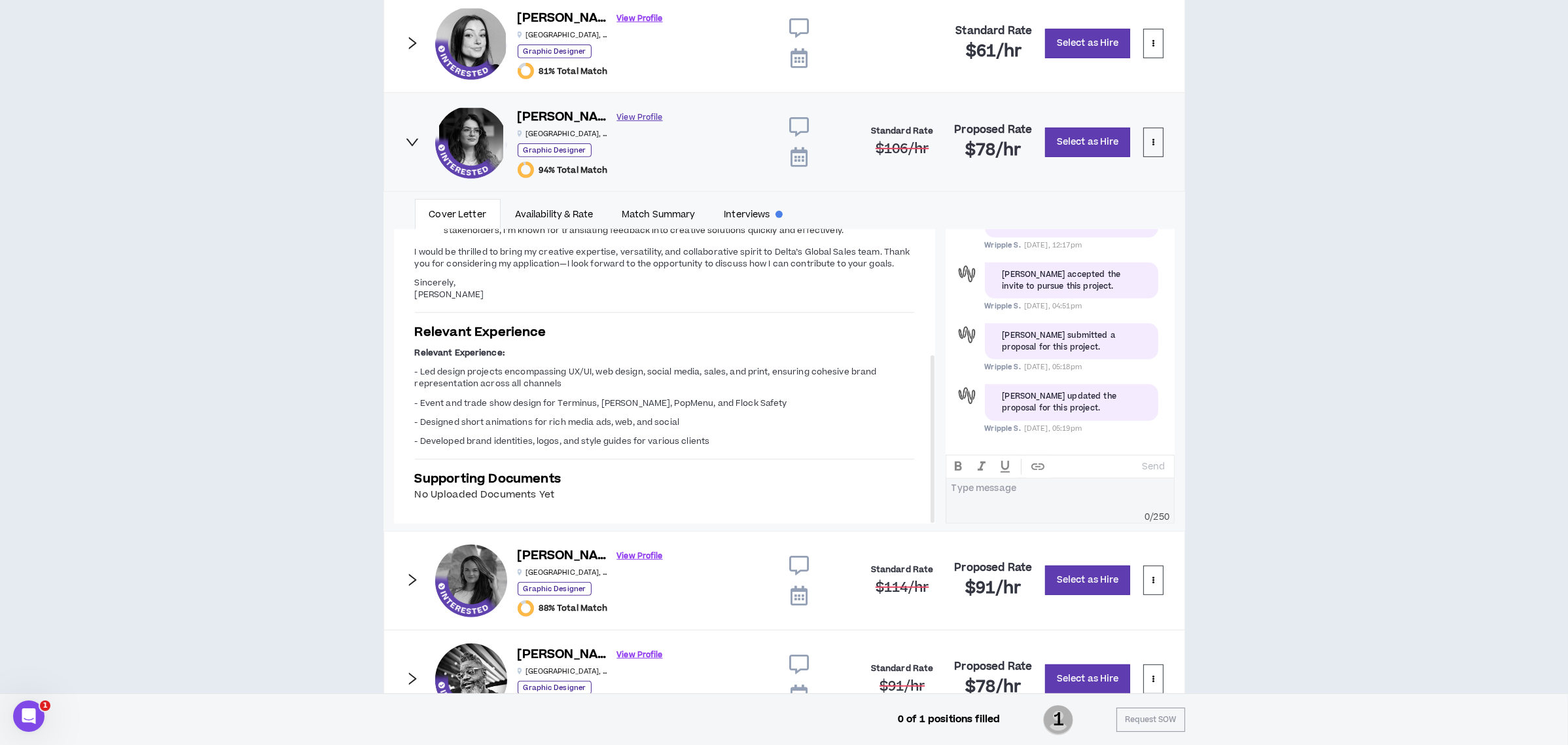
click at [617, 115] on link "View Profile" at bounding box center [639, 118] width 46 height 23
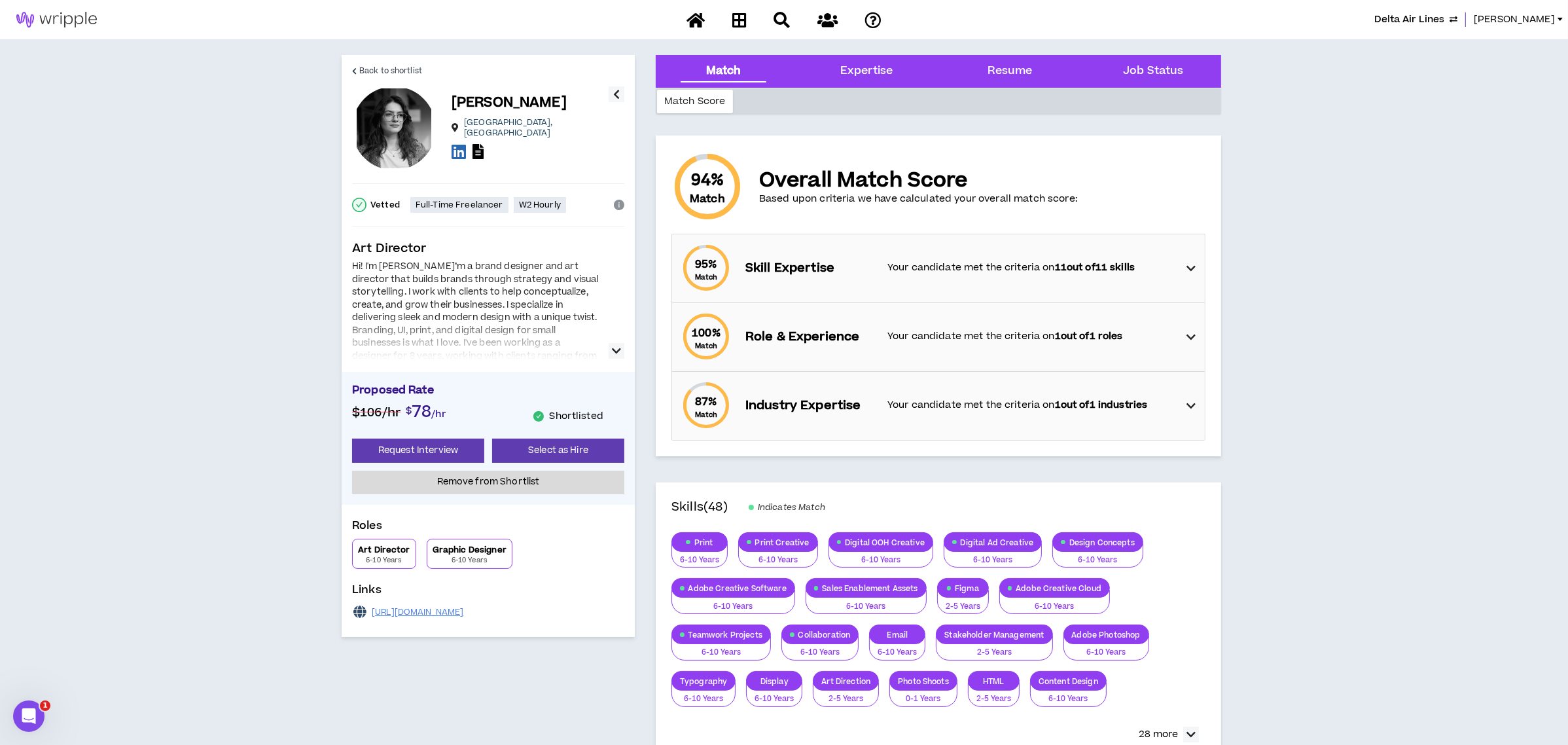
drag, startPoint x: 493, startPoint y: 611, endPoint x: 371, endPoint y: 621, distance: 122.4
click at [371, 621] on div "[URL][DOMAIN_NAME]" at bounding box center [488, 612] width 272 height 18
copy link "[URL][DOMAIN_NAME]"
click at [394, 62] on link "Back to shortlist" at bounding box center [387, 71] width 70 height 31
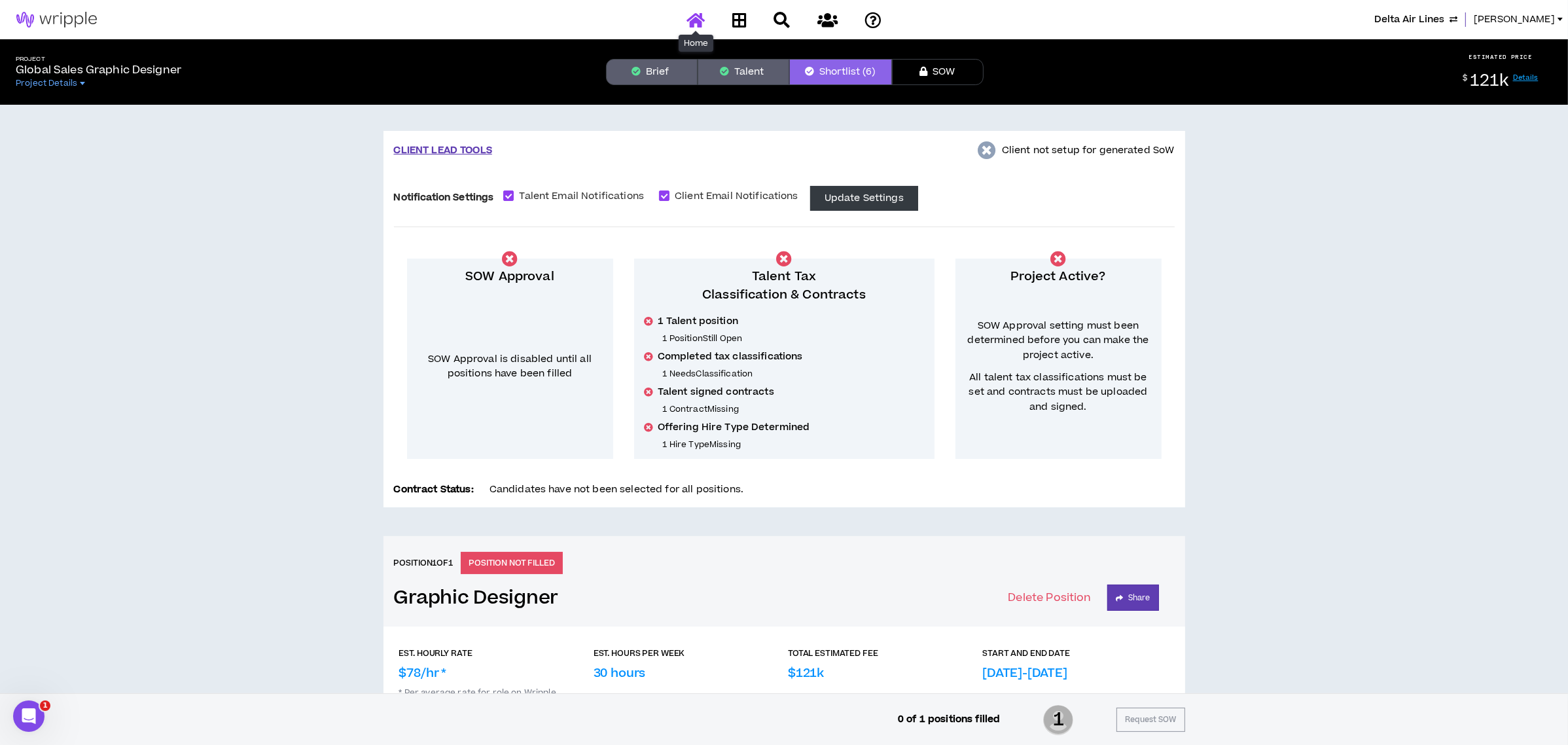
click at [701, 19] on icon at bounding box center [695, 20] width 18 height 16
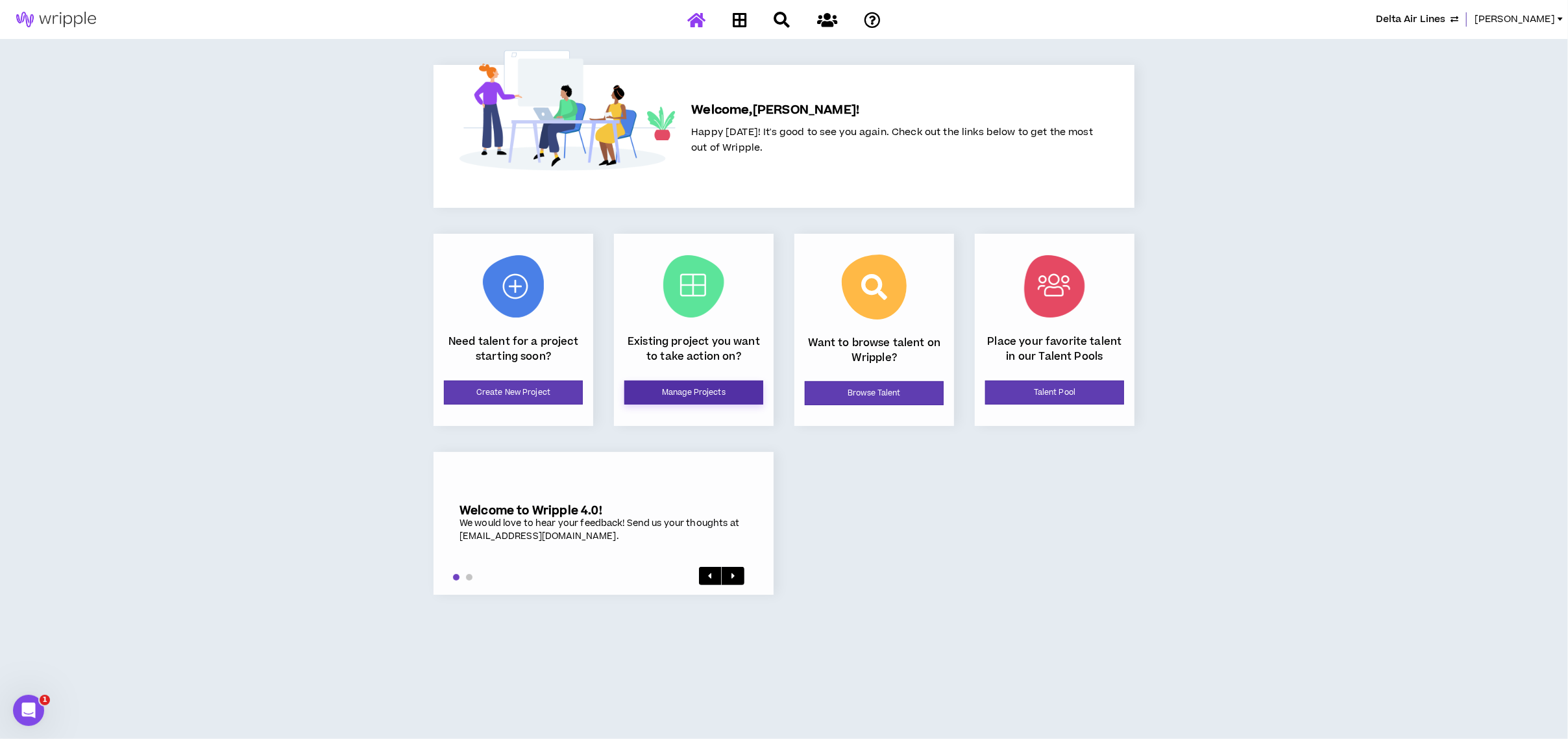
click at [722, 386] on link "Manage Projects" at bounding box center [694, 392] width 139 height 24
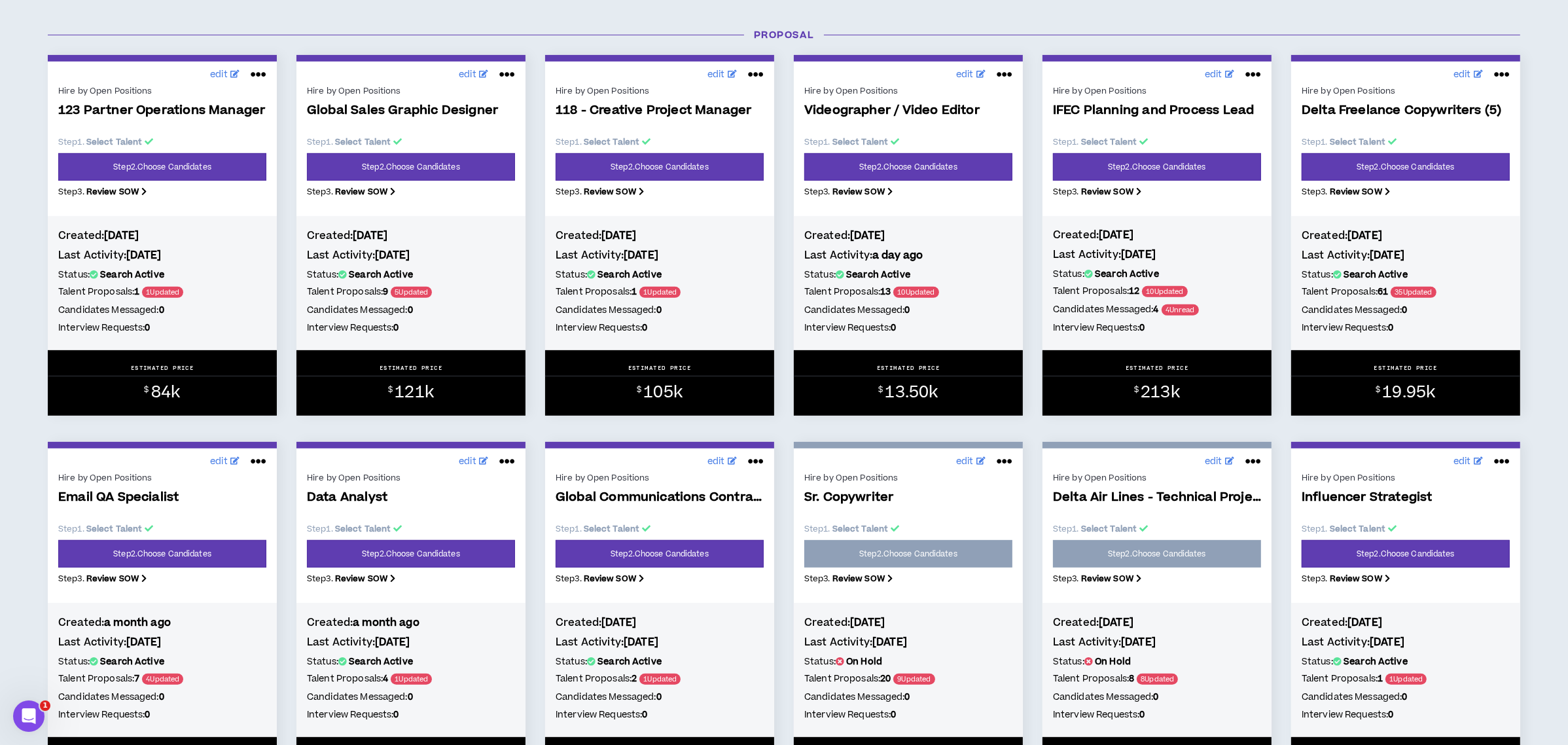
scroll to position [786, 0]
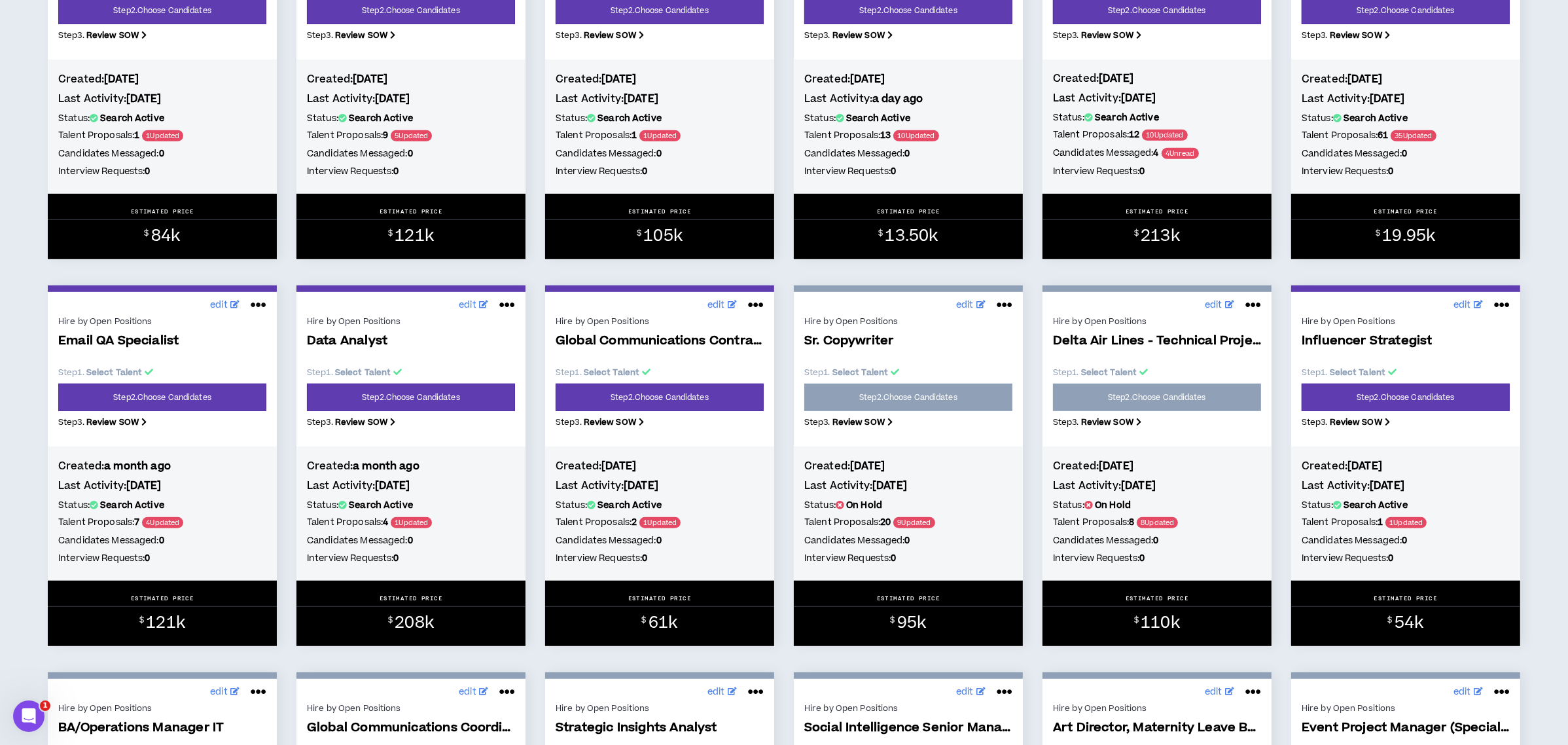
click at [247, 307] on link at bounding box center [257, 305] width 29 height 21
click at [209, 402] on button "Put on hold" at bounding box center [214, 398] width 114 height 25
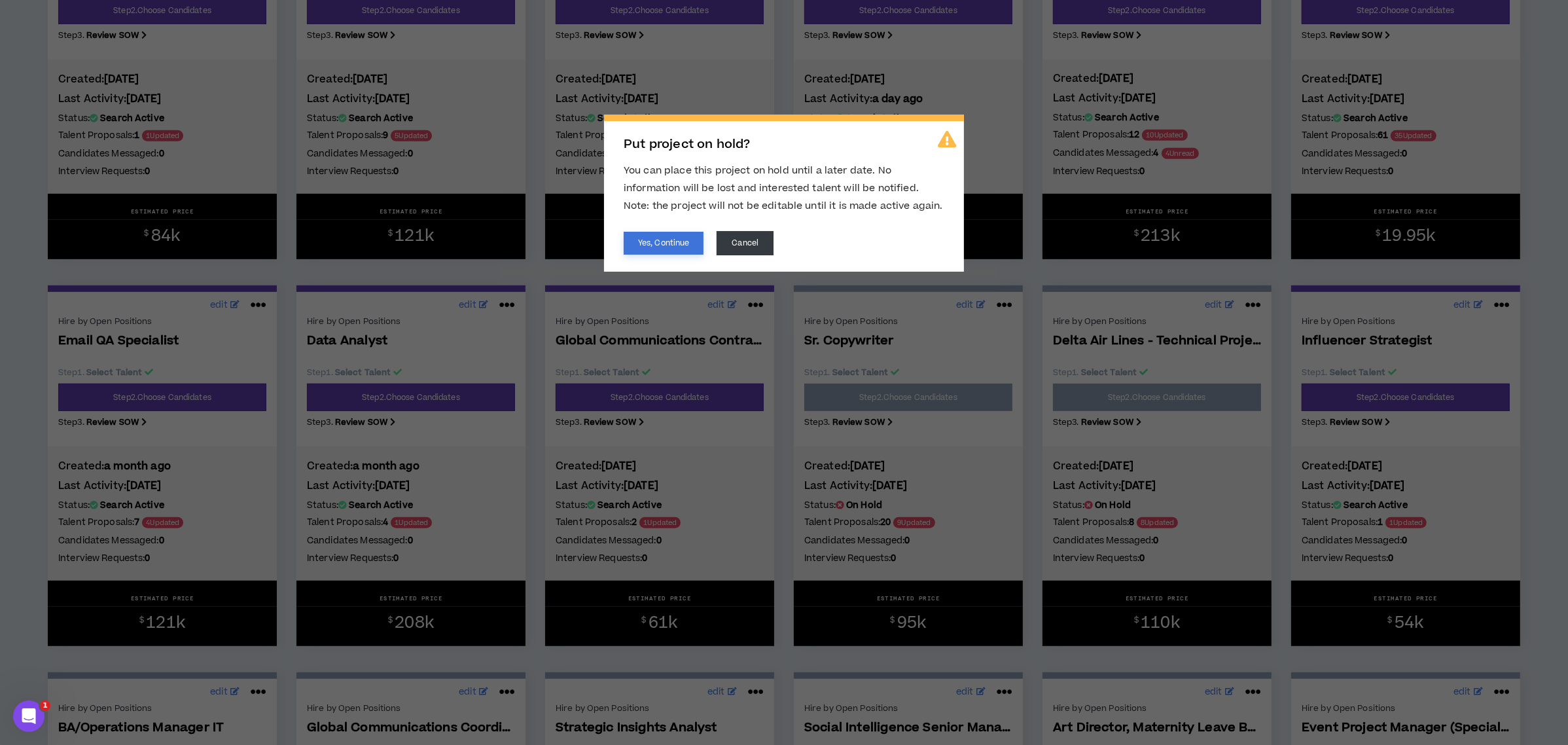
click at [671, 245] on button "Yes, Continue" at bounding box center [664, 243] width 80 height 23
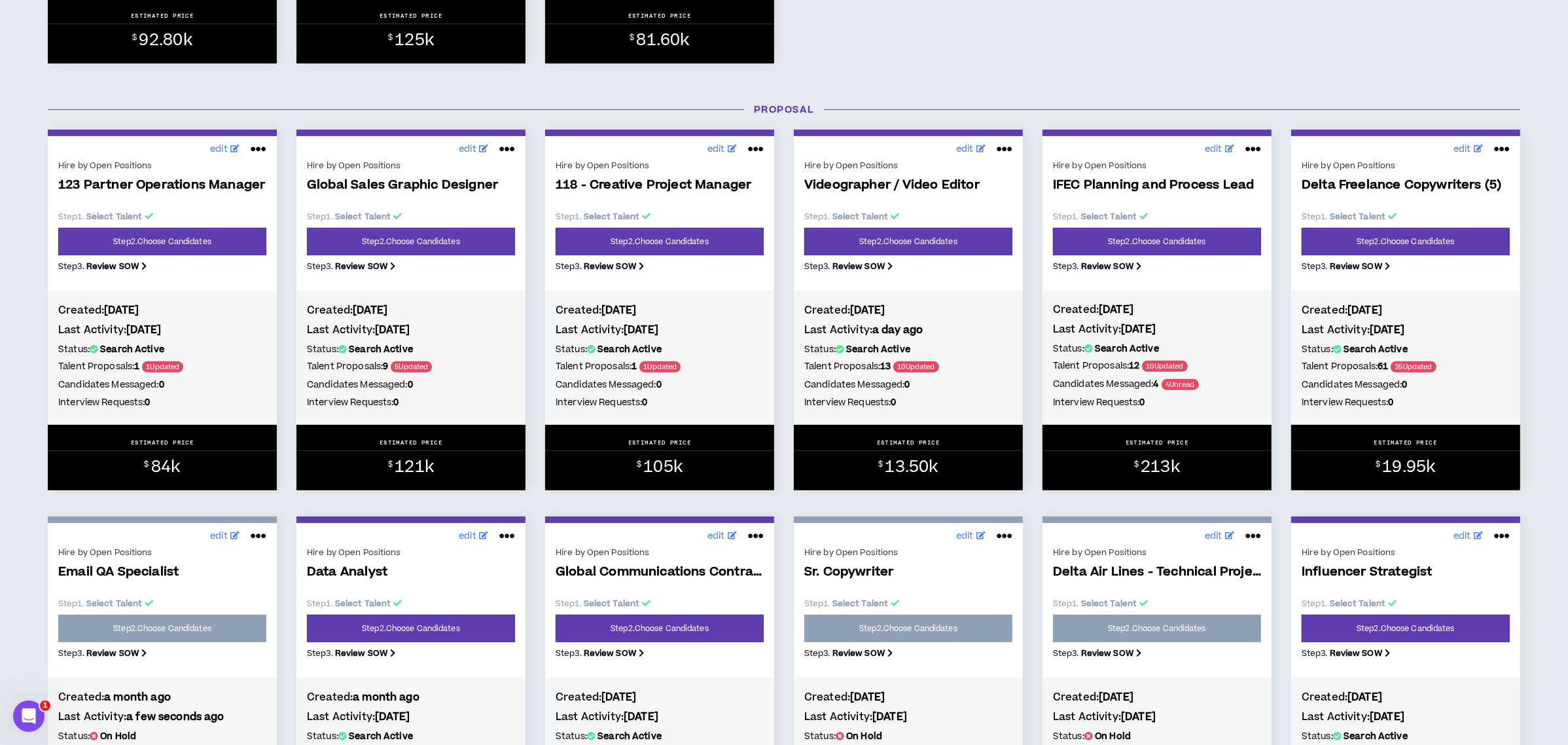
scroll to position [524, 0]
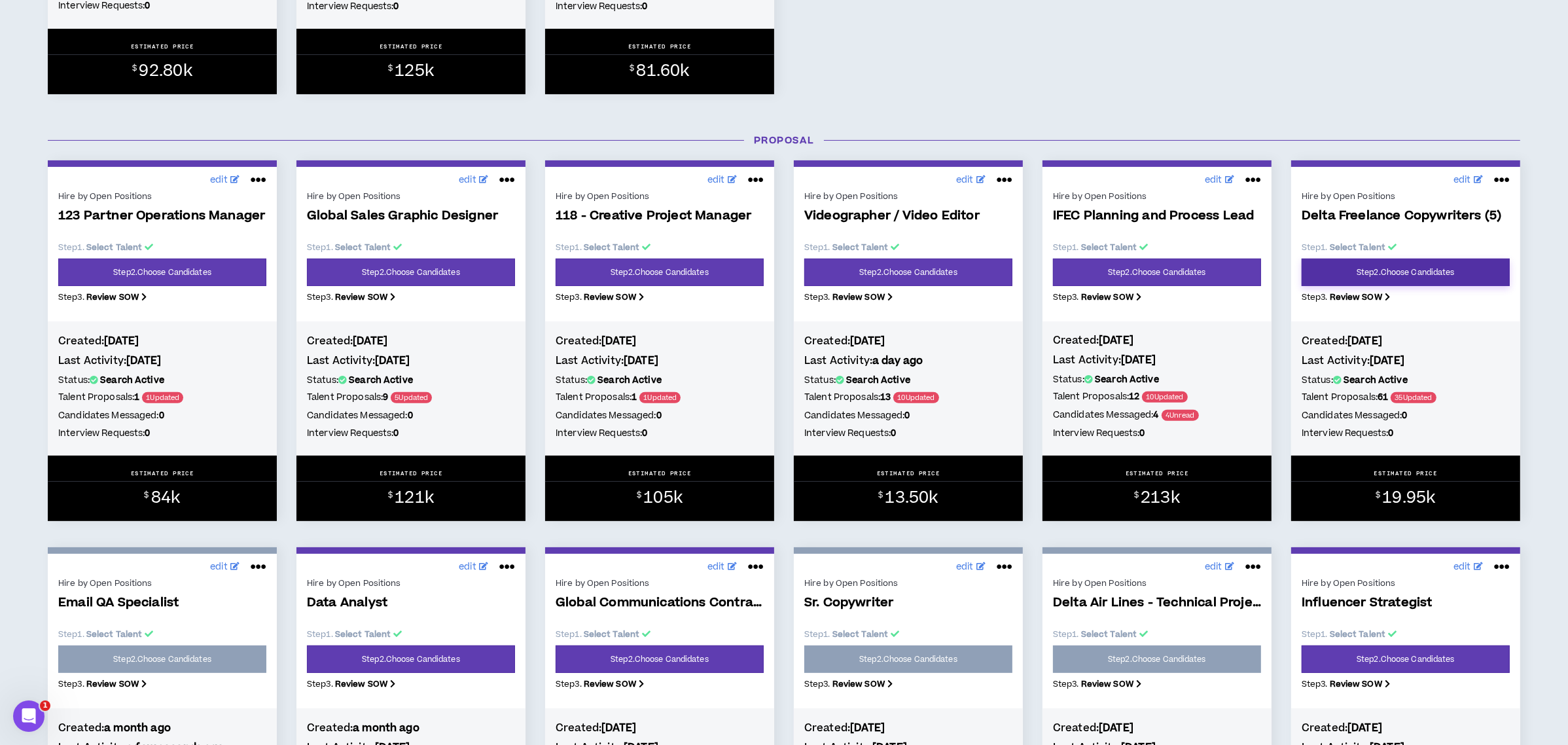
click at [1428, 270] on link "Step 2 . Choose Candidates" at bounding box center [1406, 272] width 208 height 27
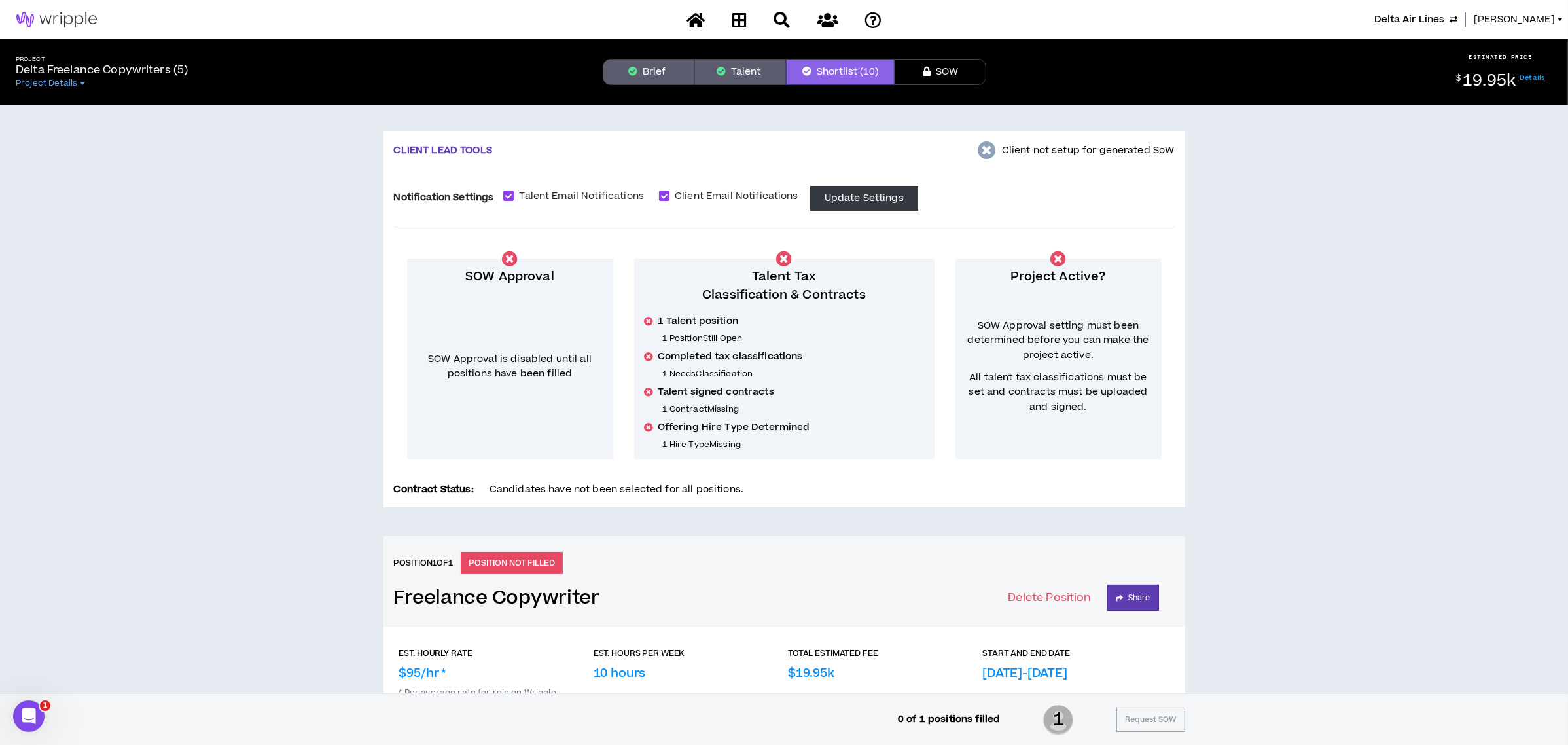
click at [760, 71] on button "Talent" at bounding box center [740, 72] width 92 height 27
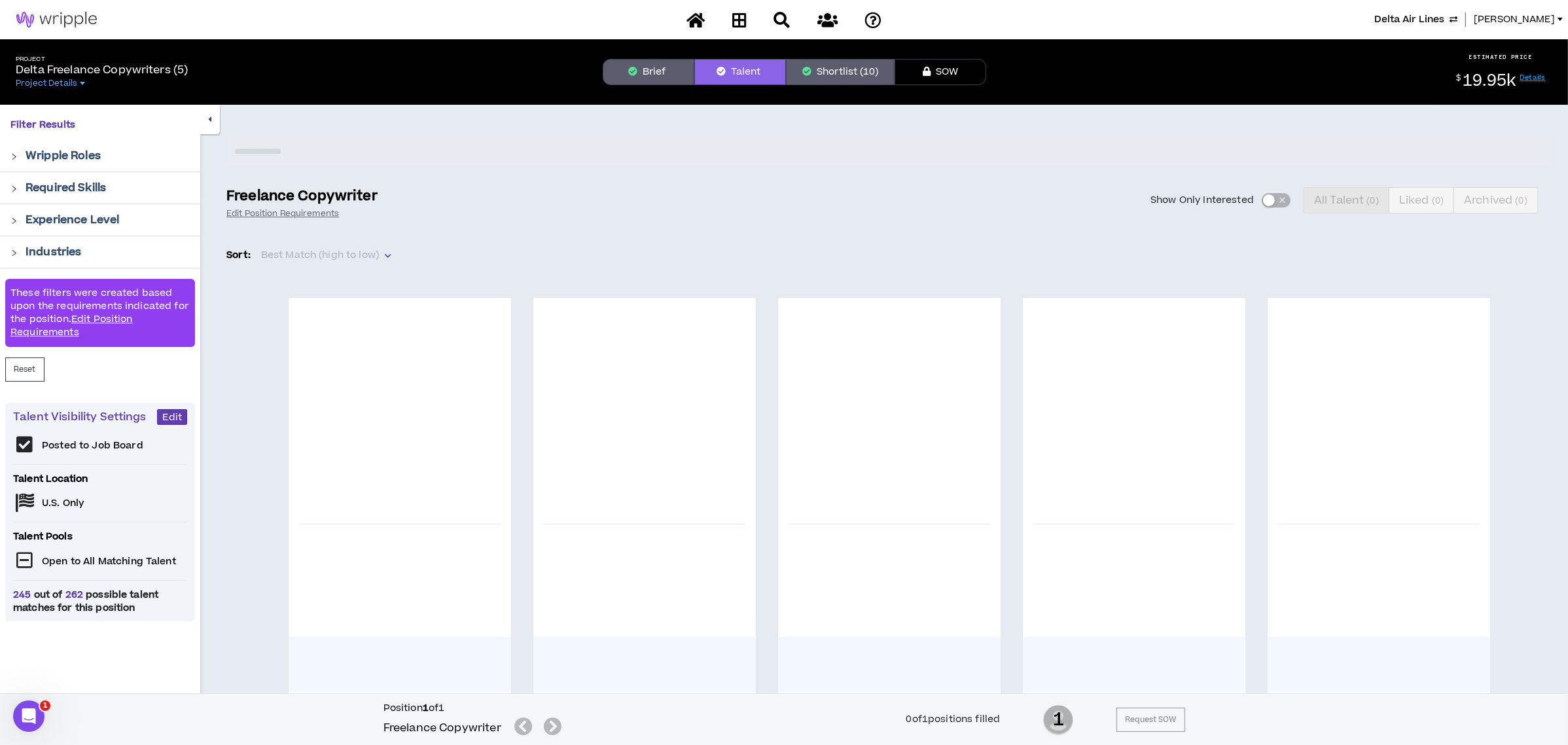
click at [1266, 201] on div "Show Only Interested All Talent ( 0 ) Liked ( 0 ) Archived ( 0 )" at bounding box center [973, 200] width 1159 height 27
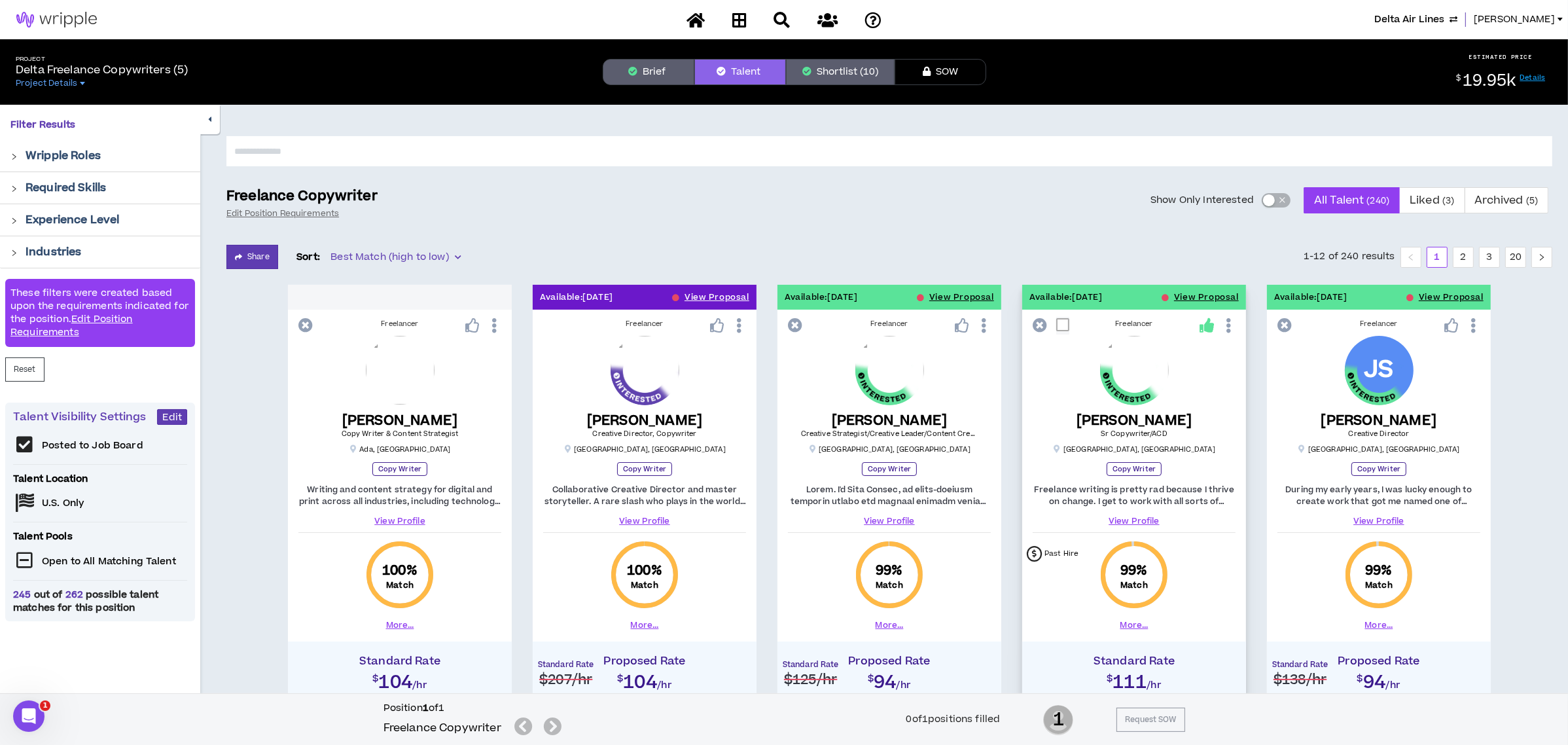
scroll to position [174, 0]
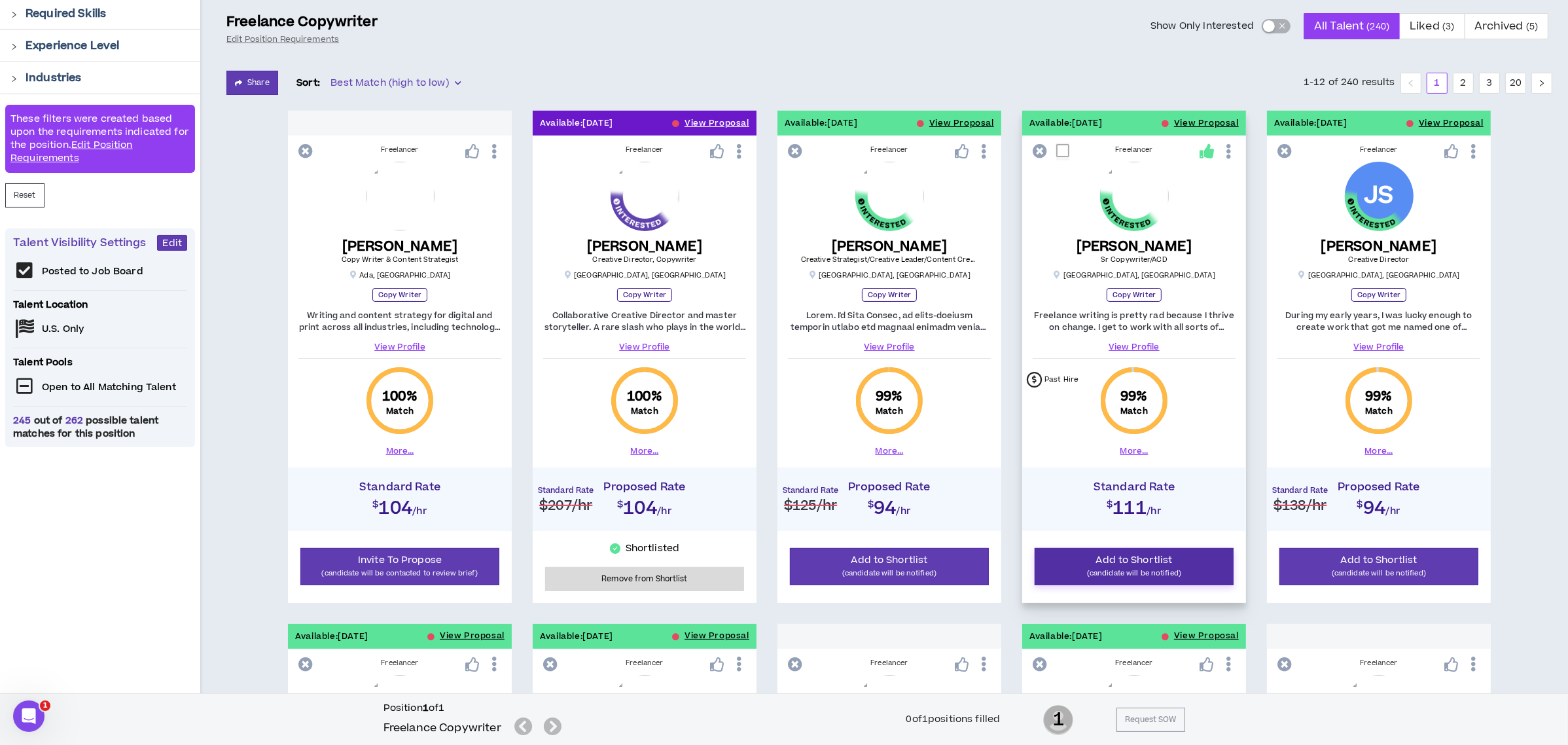
click at [1135, 564] on span "Add to Shortlist" at bounding box center [1134, 560] width 77 height 14
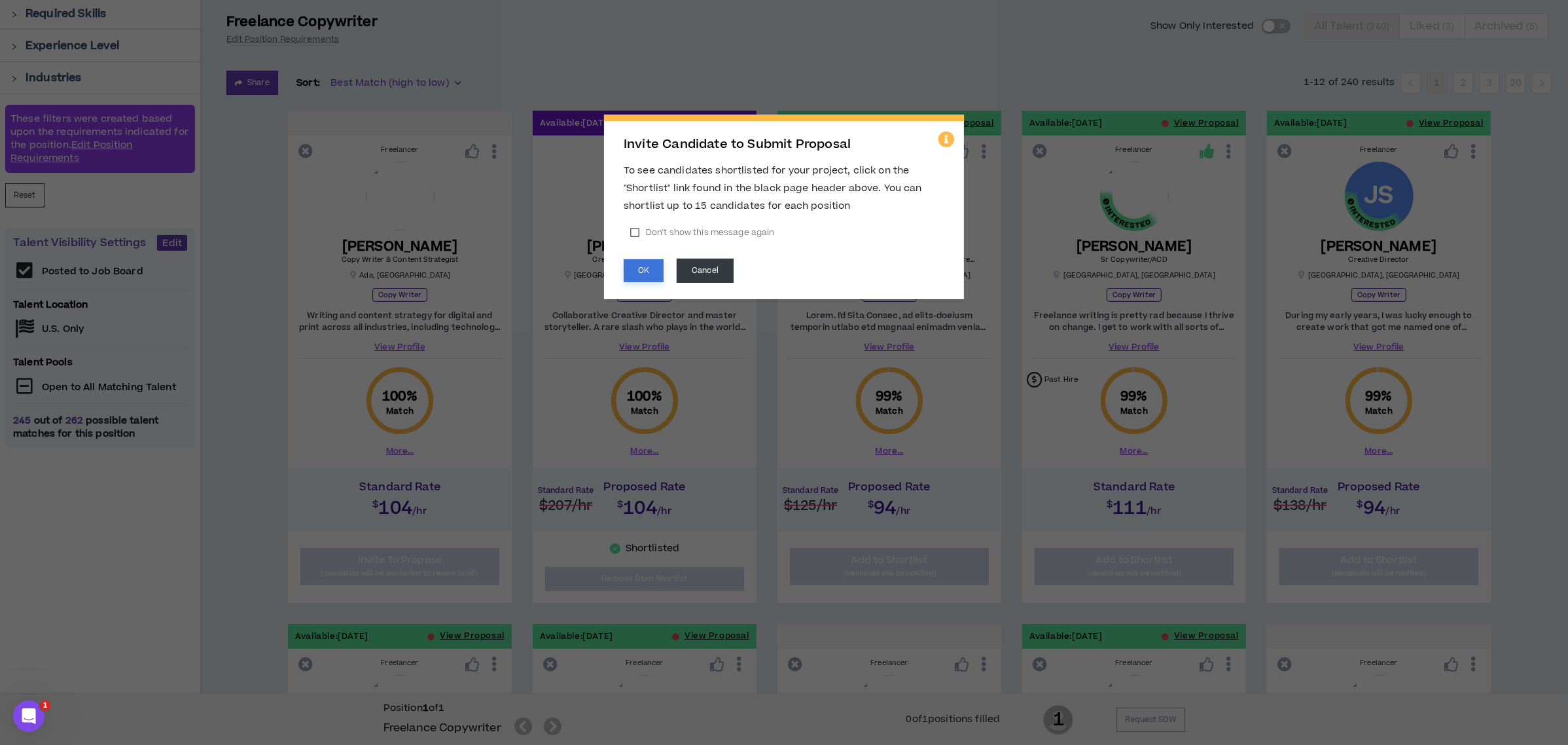
click at [643, 271] on button "OK" at bounding box center [643, 271] width 40 height 23
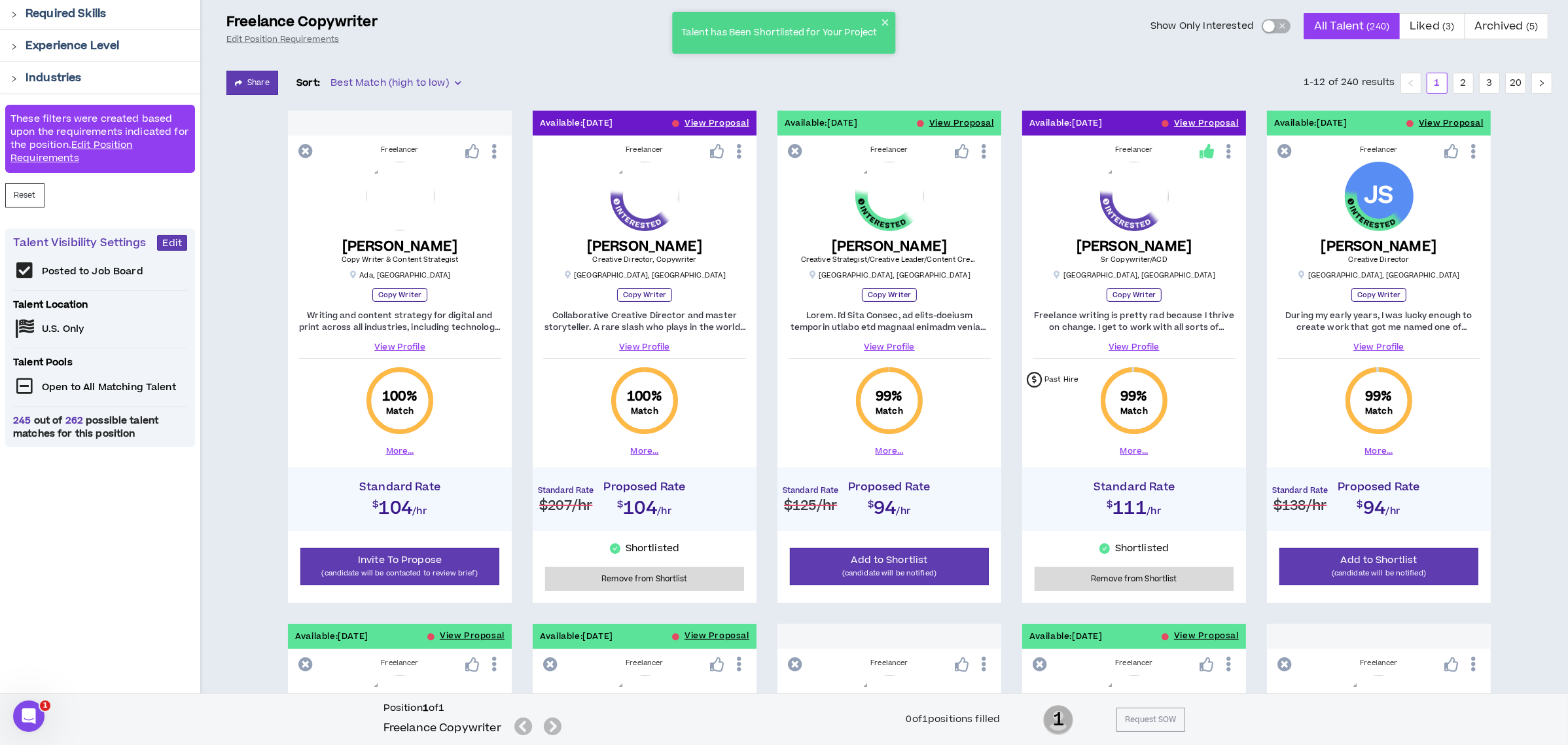
scroll to position [0, 0]
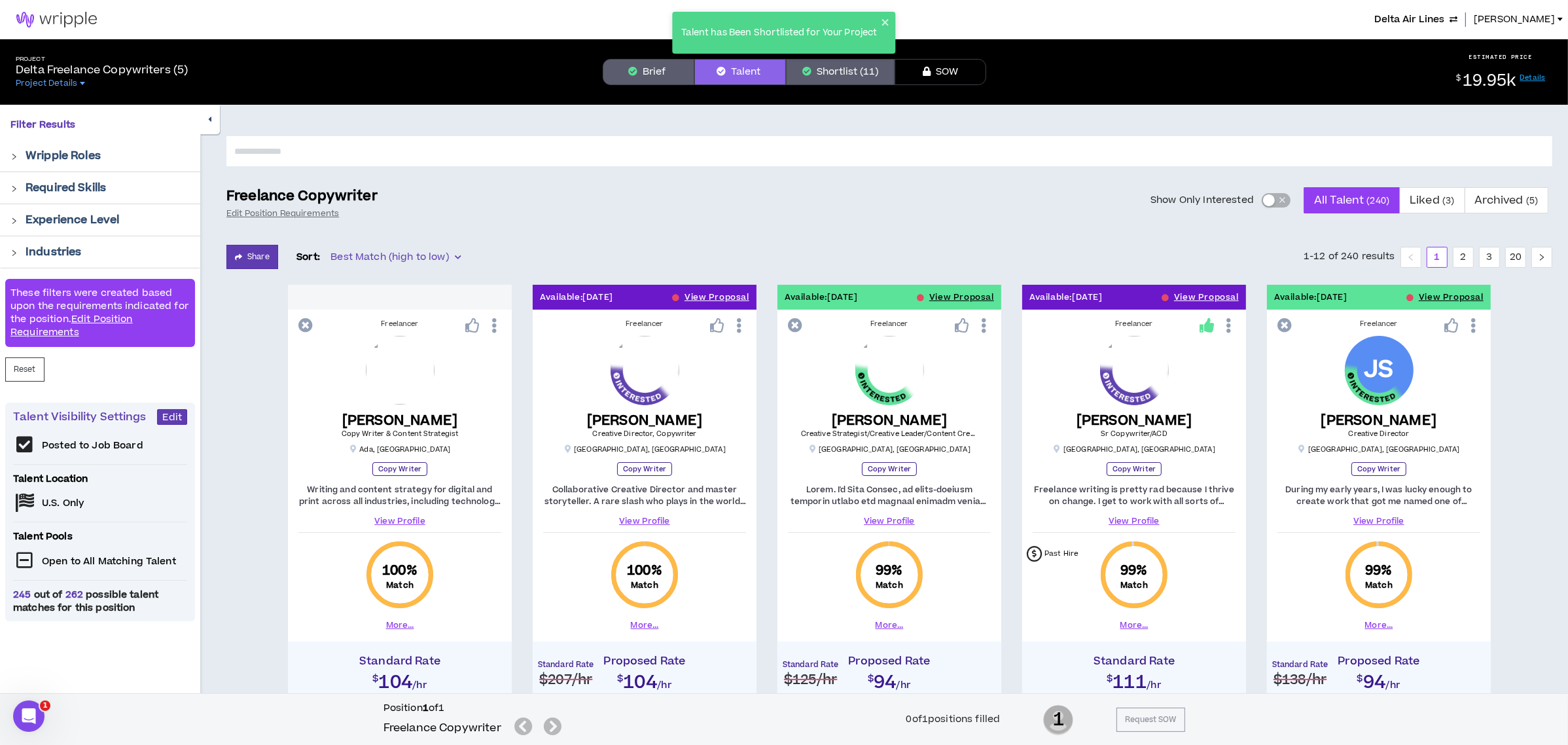
click at [816, 69] on button "Shortlist (11)" at bounding box center [840, 72] width 109 height 27
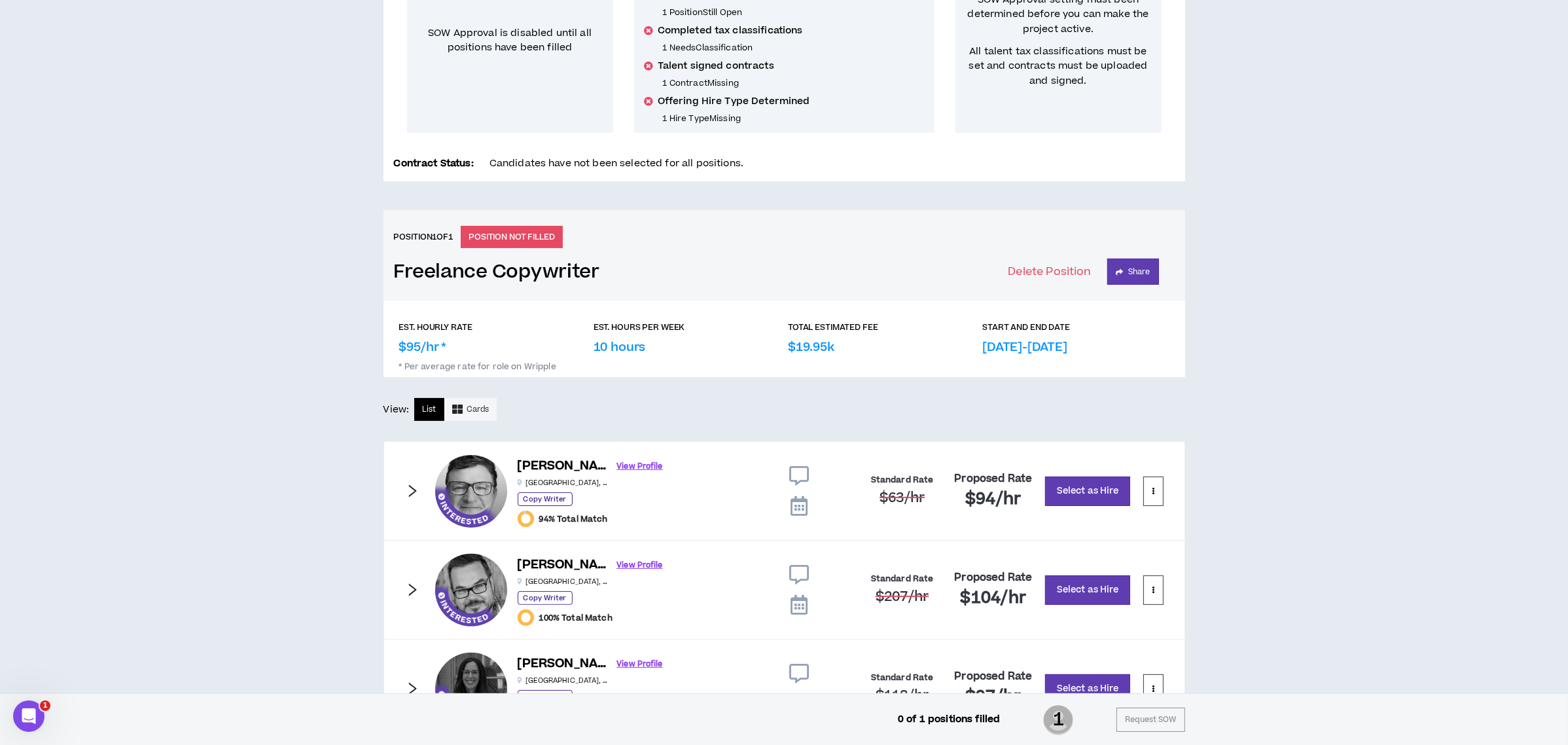
scroll to position [323, 0]
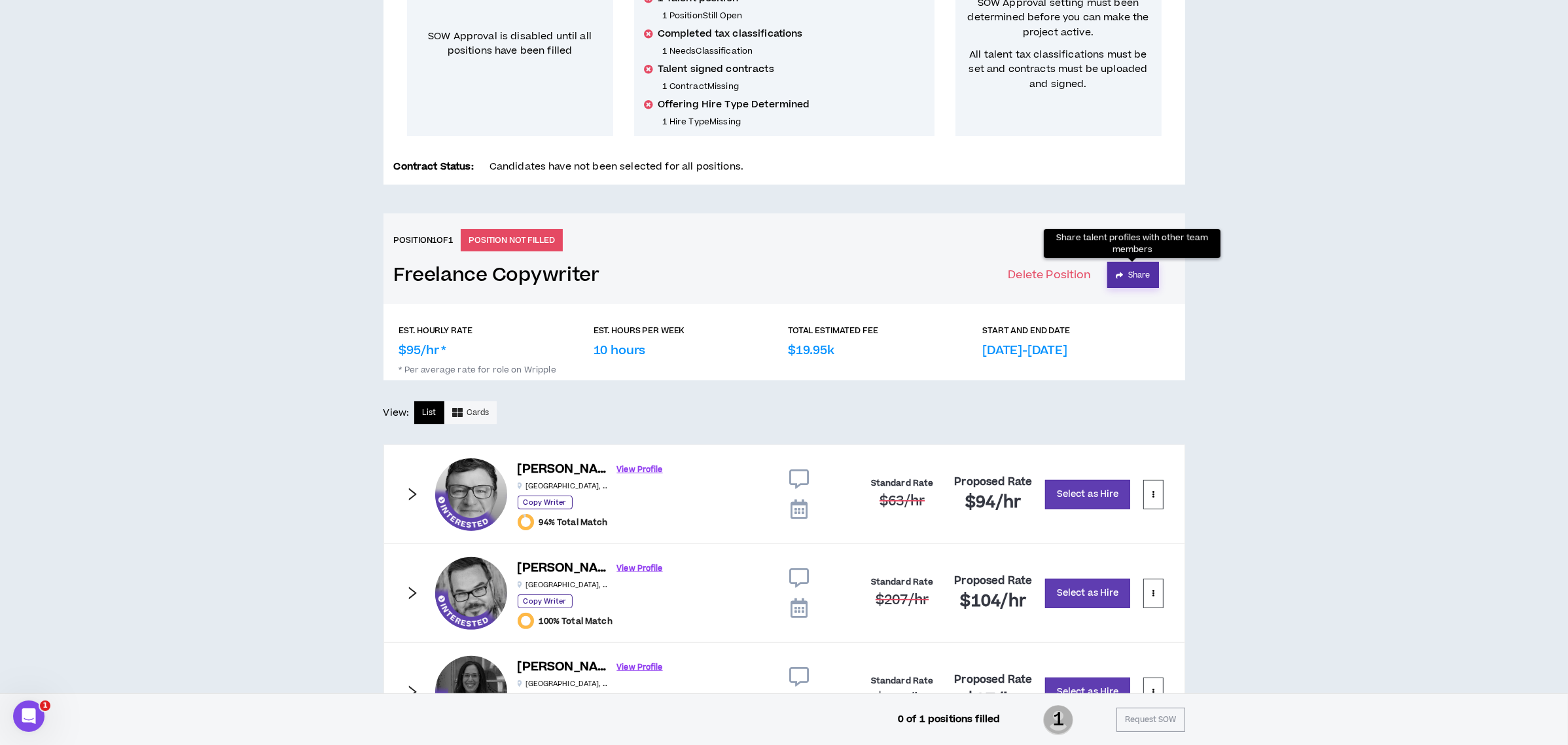
click at [1144, 270] on button "Share" at bounding box center [1133, 275] width 52 height 27
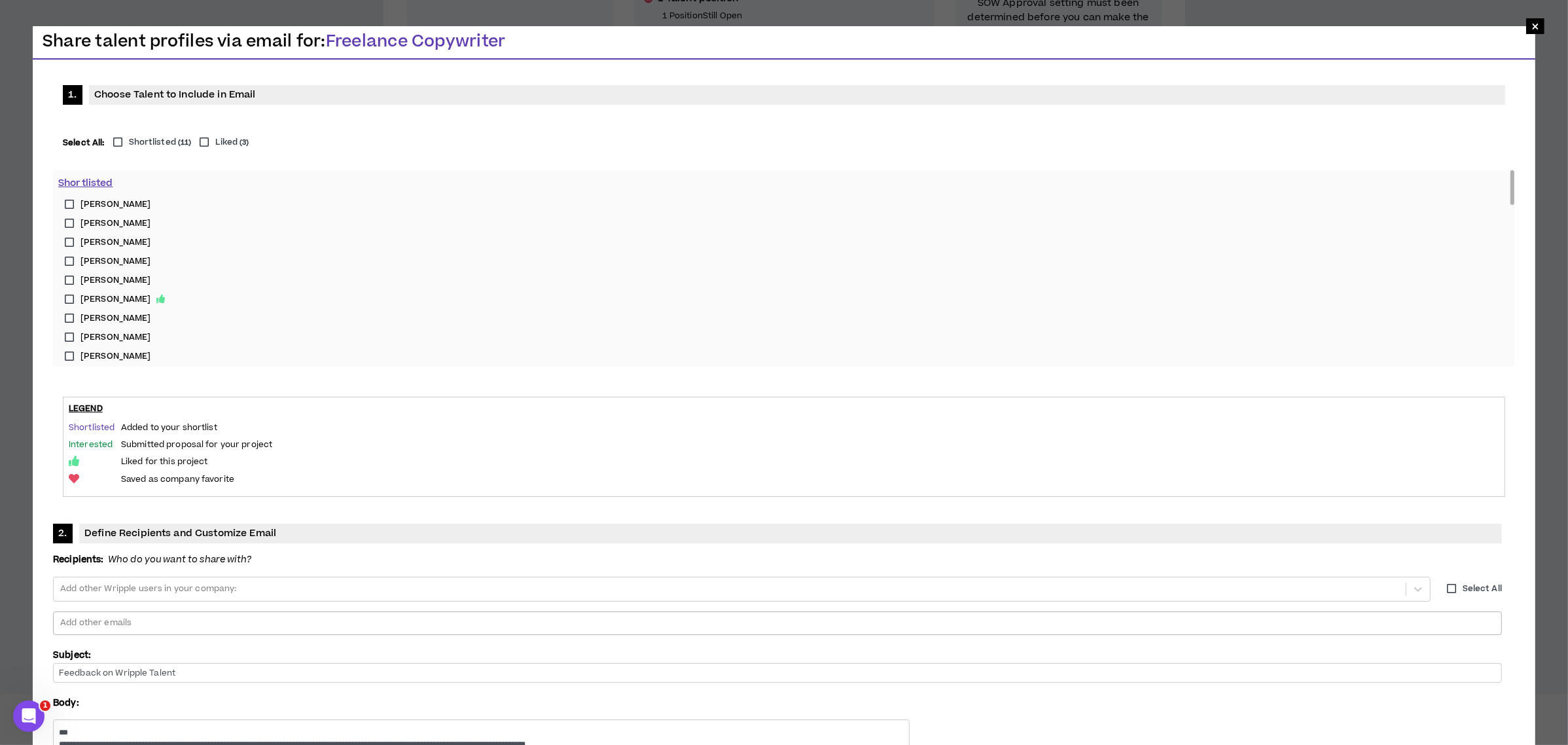
click at [742, 613] on div at bounding box center [777, 623] width 1437 height 20
type input "*"
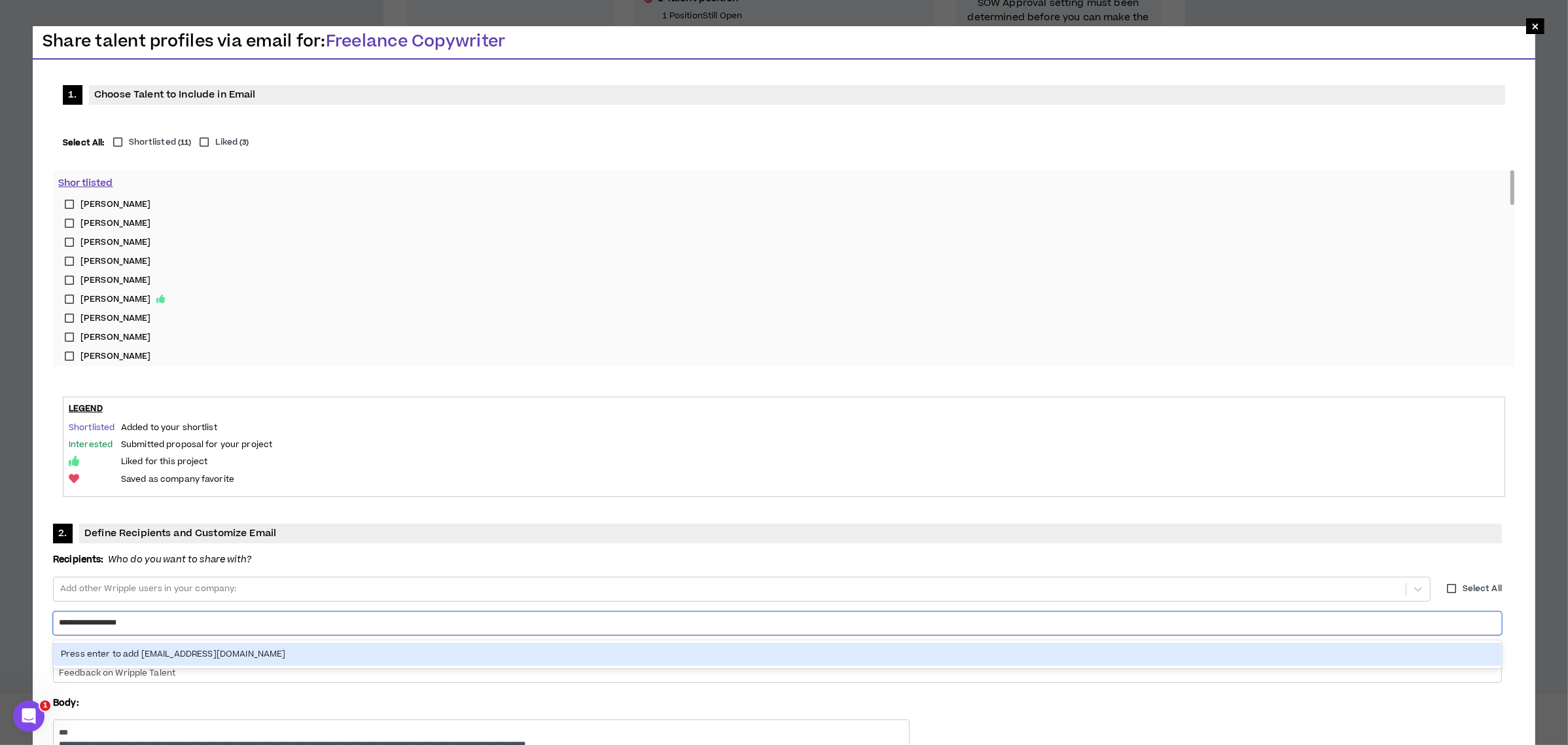
type input "**********"
click at [71, 296] on label "[PERSON_NAME]" at bounding box center [784, 300] width 1451 height 19
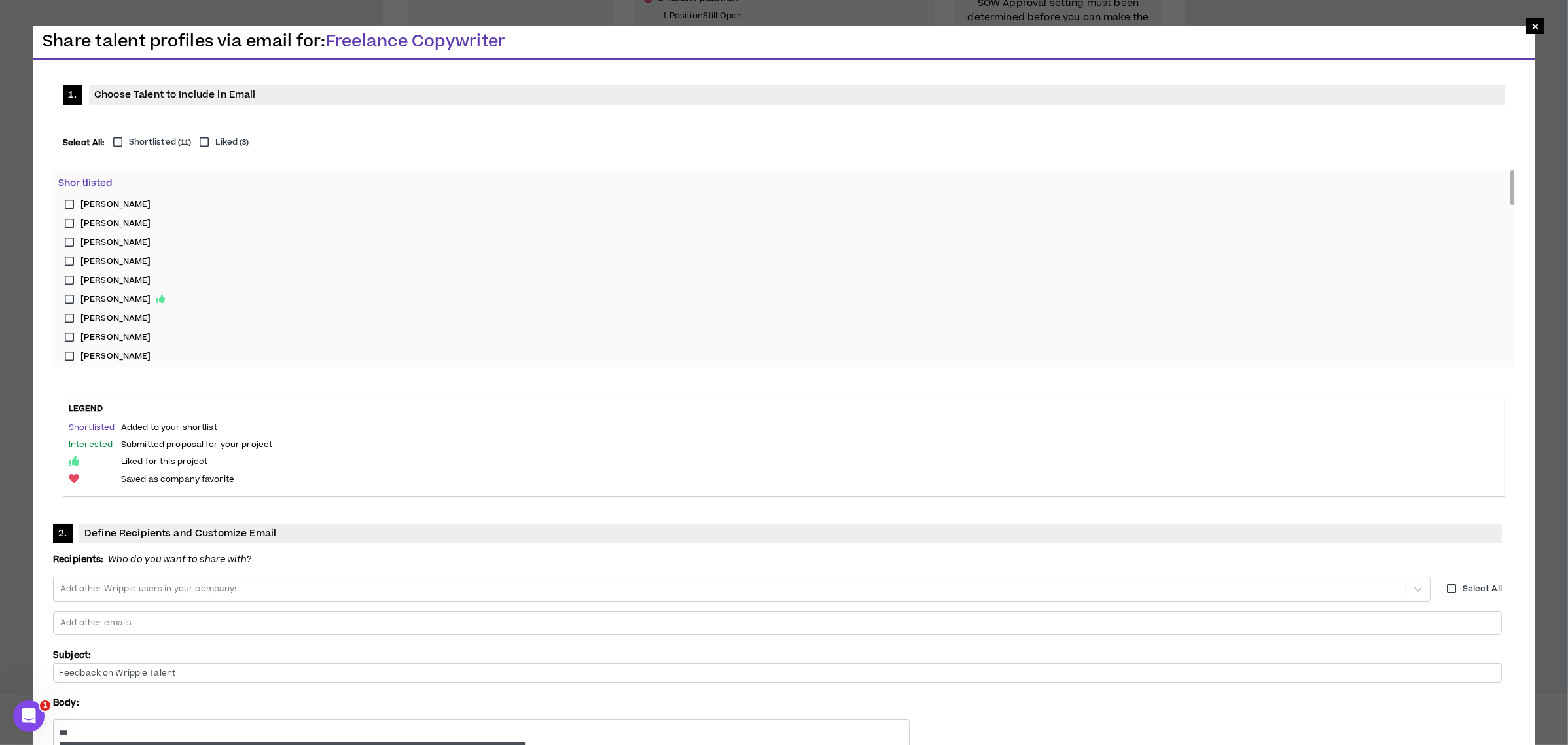
click at [728, 613] on div at bounding box center [777, 623] width 1437 height 20
type input "**********"
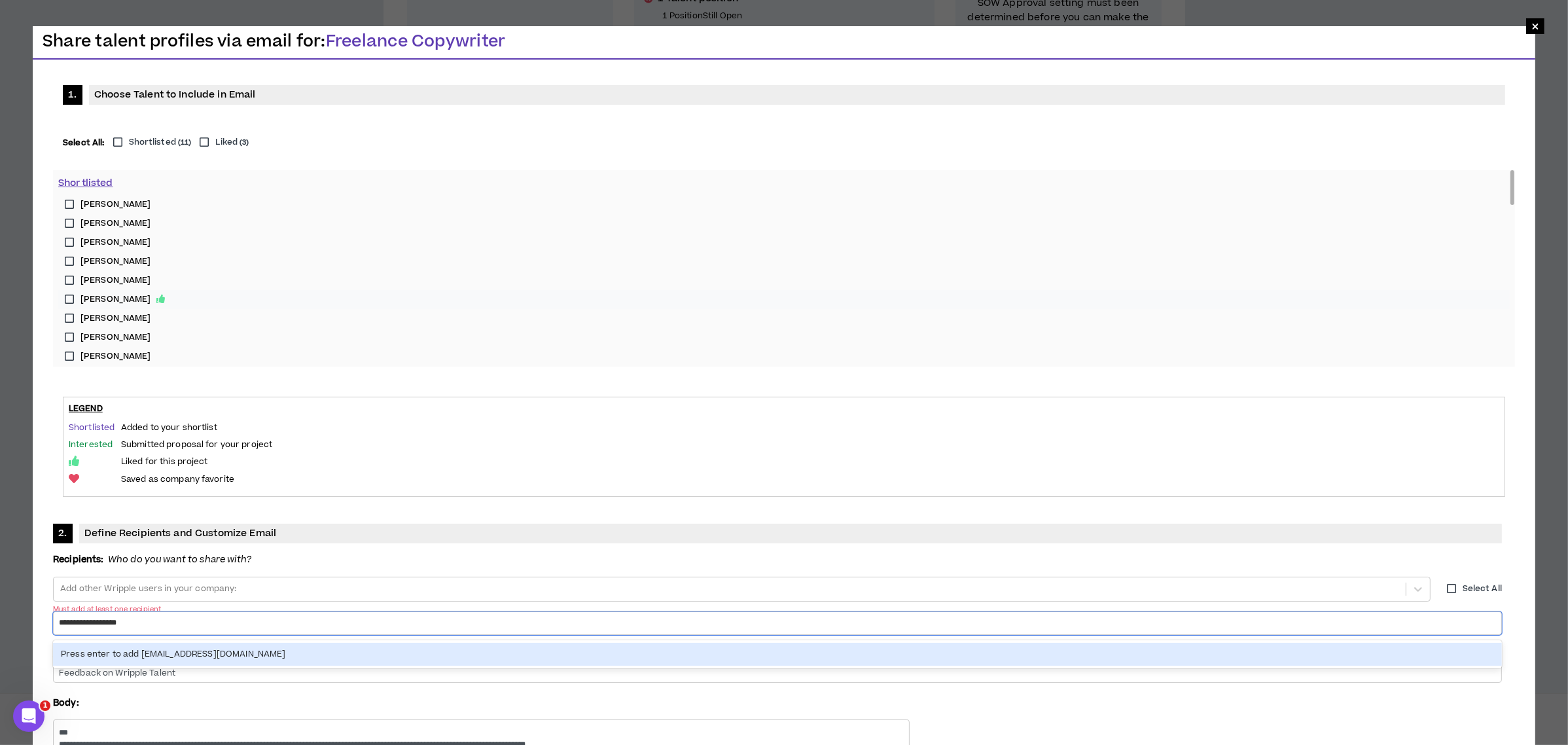
click at [761, 643] on div "Press enter to add [EMAIL_ADDRESS][DOMAIN_NAME]" at bounding box center [777, 655] width 1448 height 23
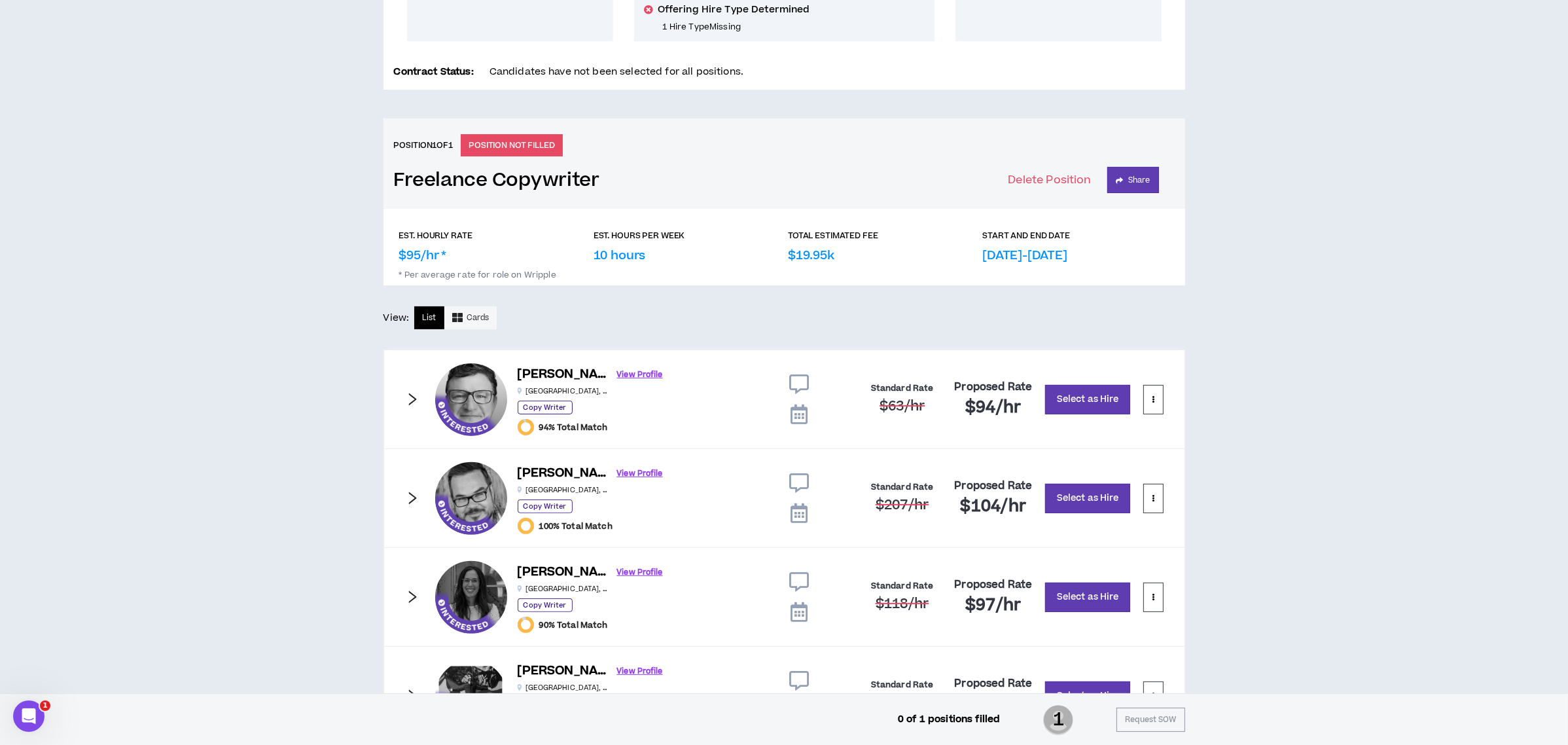
scroll to position [585, 0]
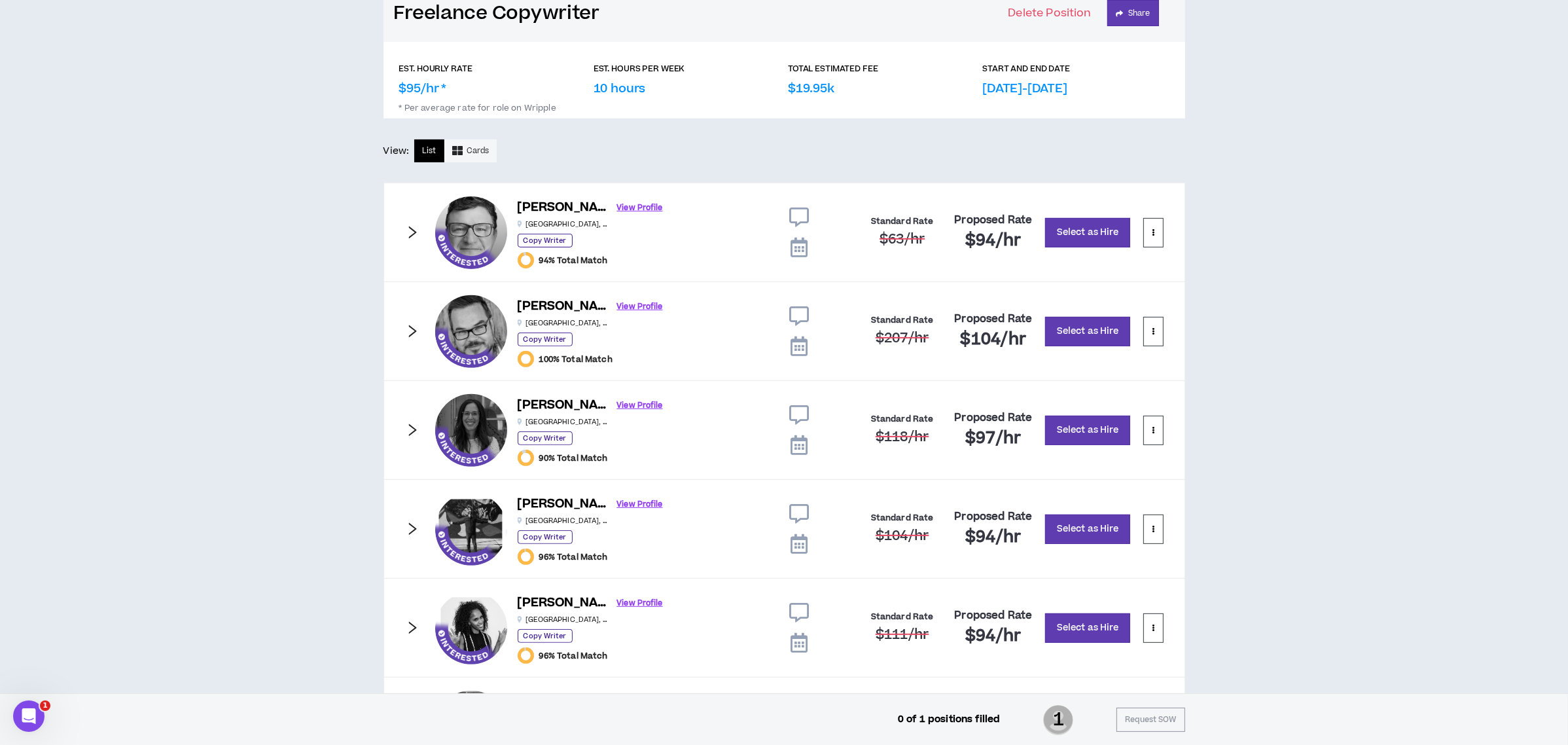
click at [409, 228] on icon "right" at bounding box center [412, 232] width 8 height 12
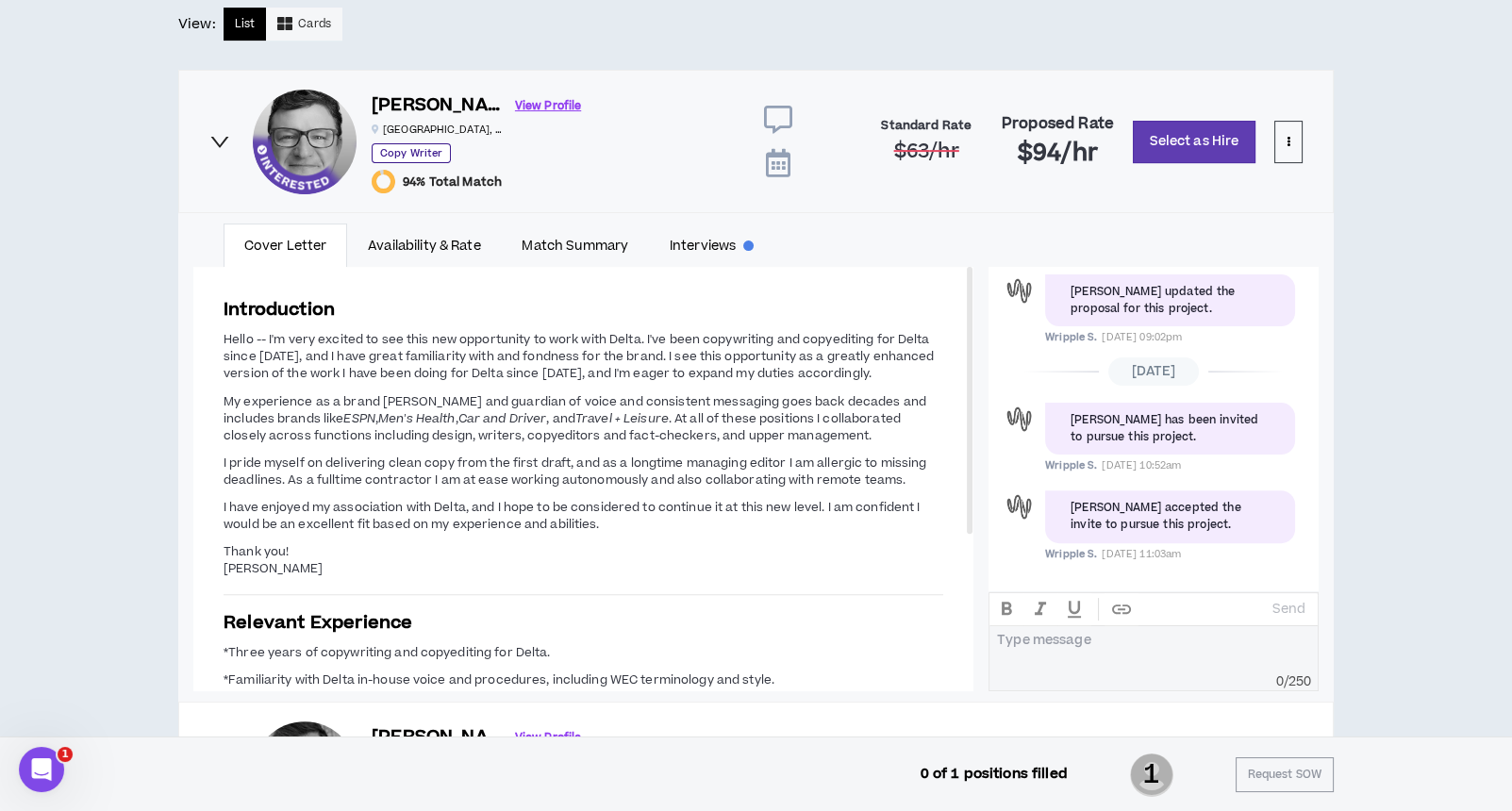
scroll to position [1094, 0]
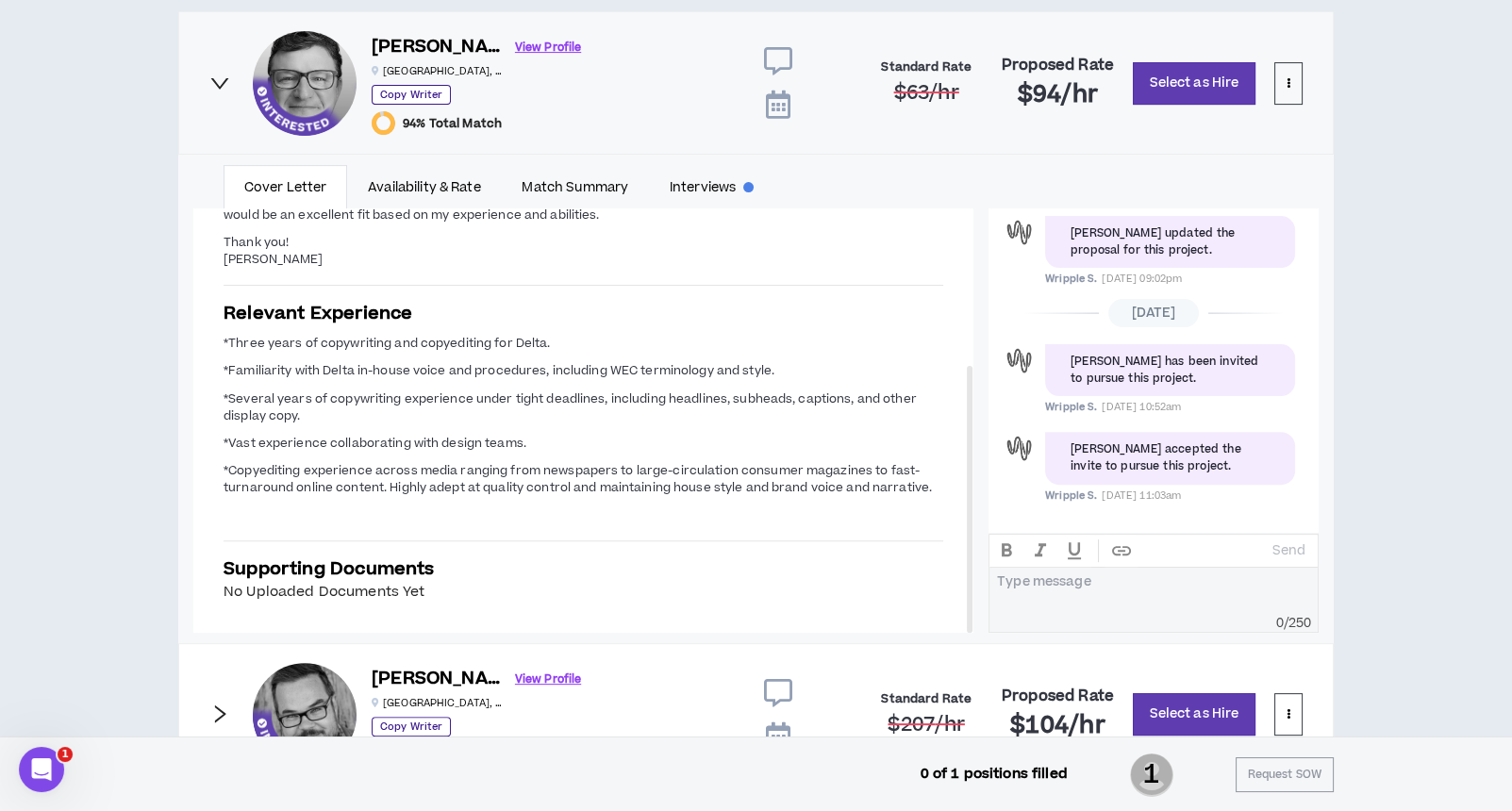
click at [217, 712] on icon "right" at bounding box center [219, 714] width 21 height 21
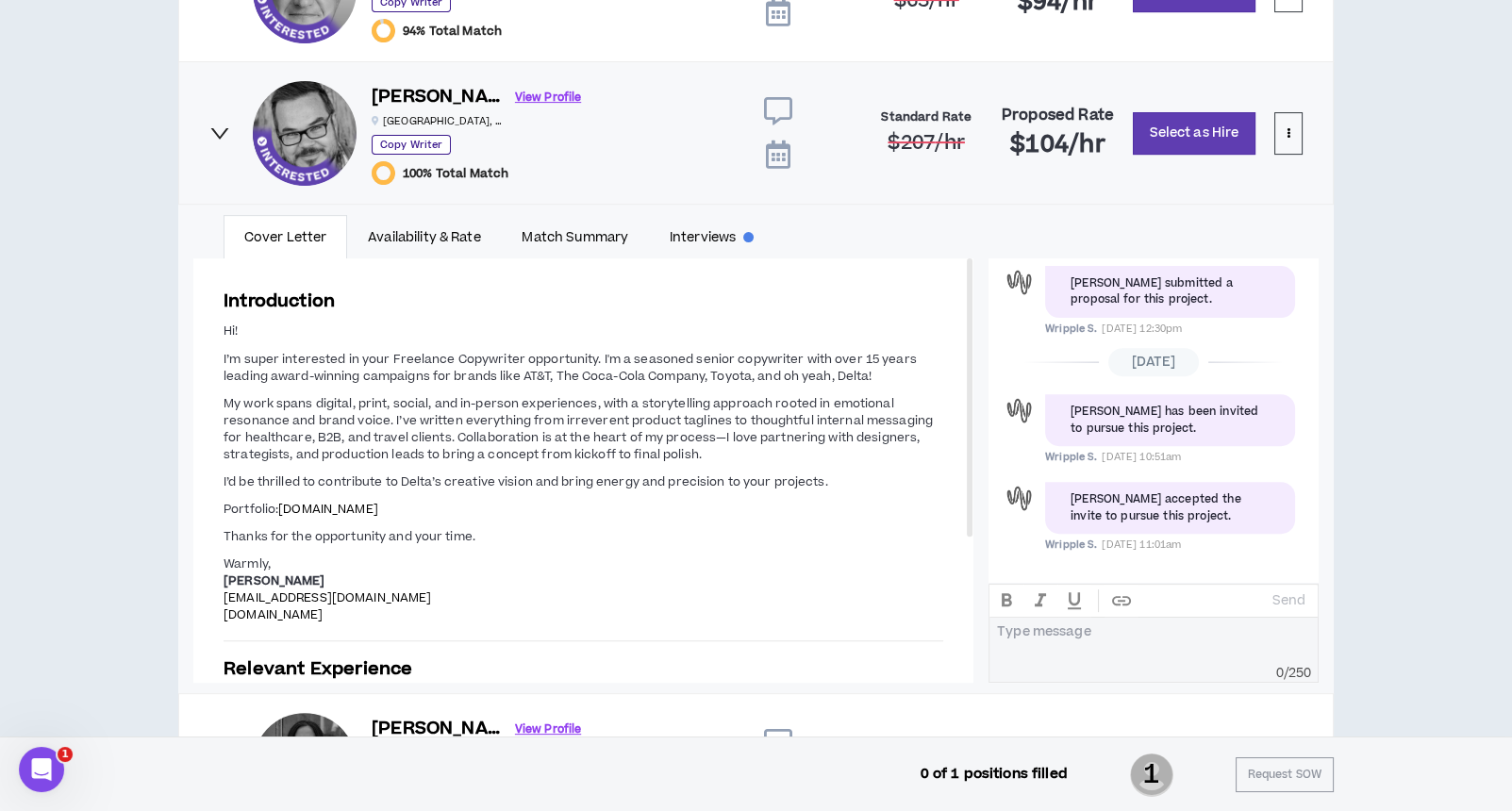
scroll to position [1219, 0]
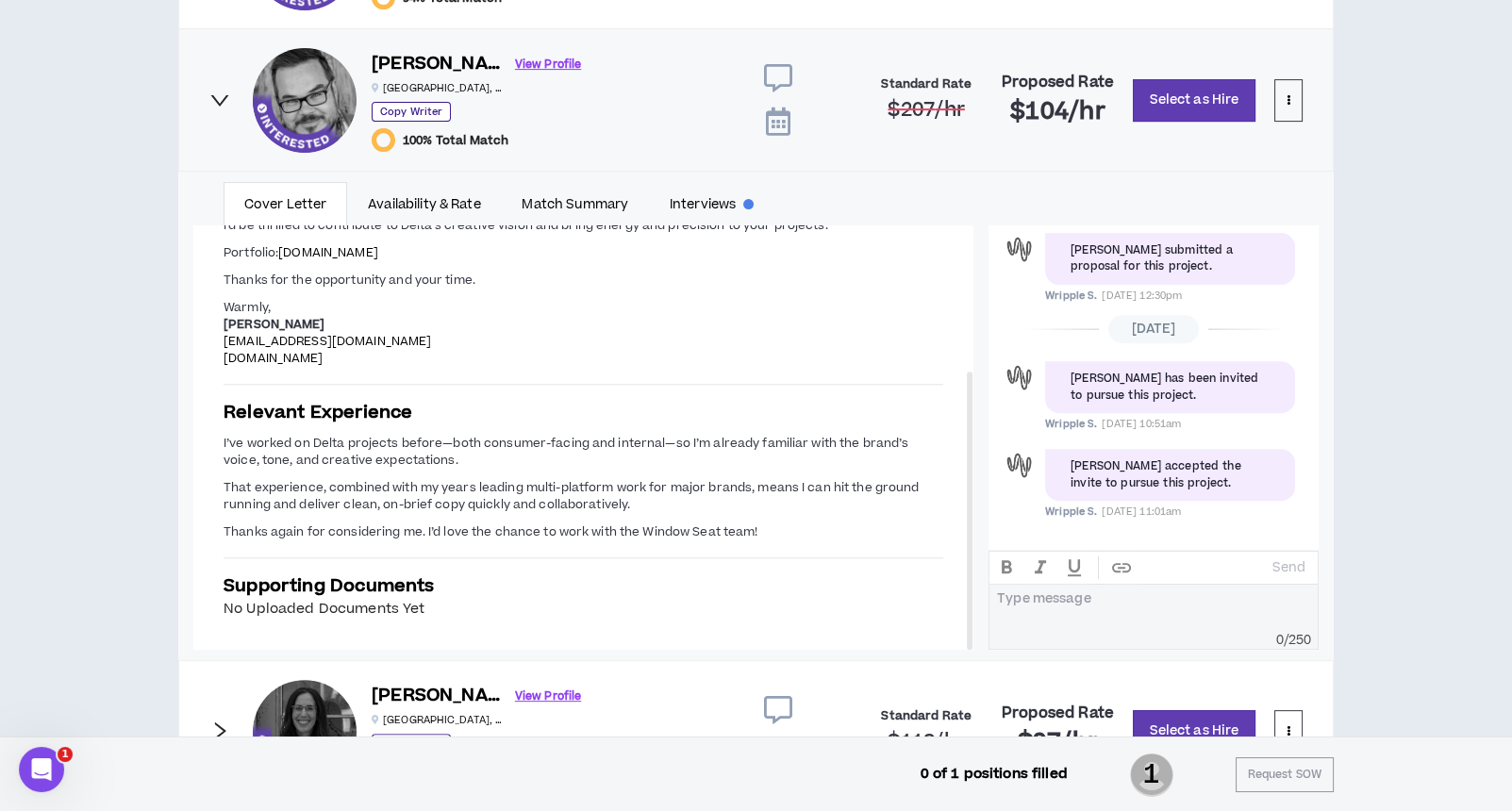
click at [217, 96] on icon "right" at bounding box center [219, 100] width 21 height 21
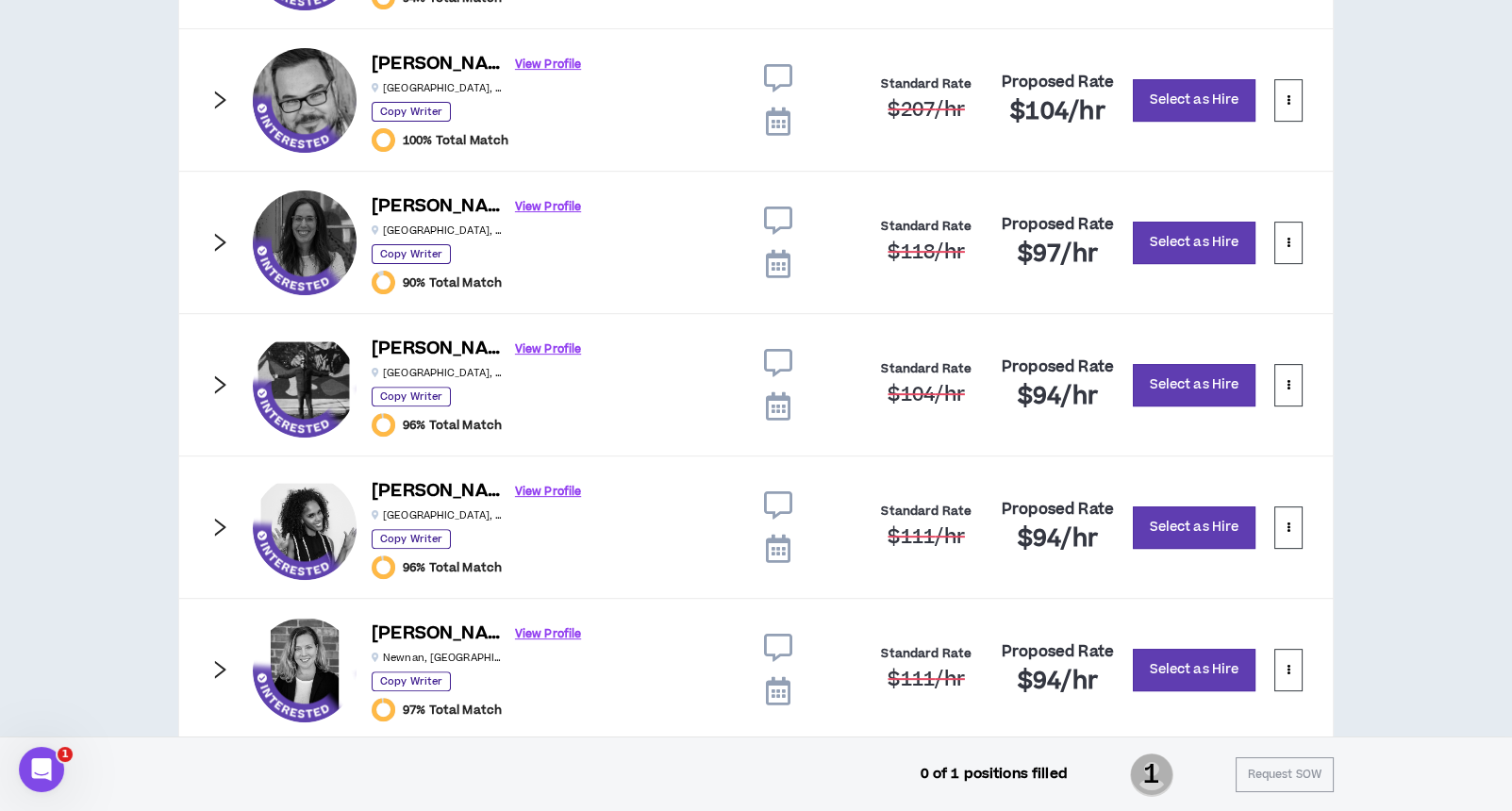
click at [224, 239] on icon "right" at bounding box center [221, 242] width 12 height 18
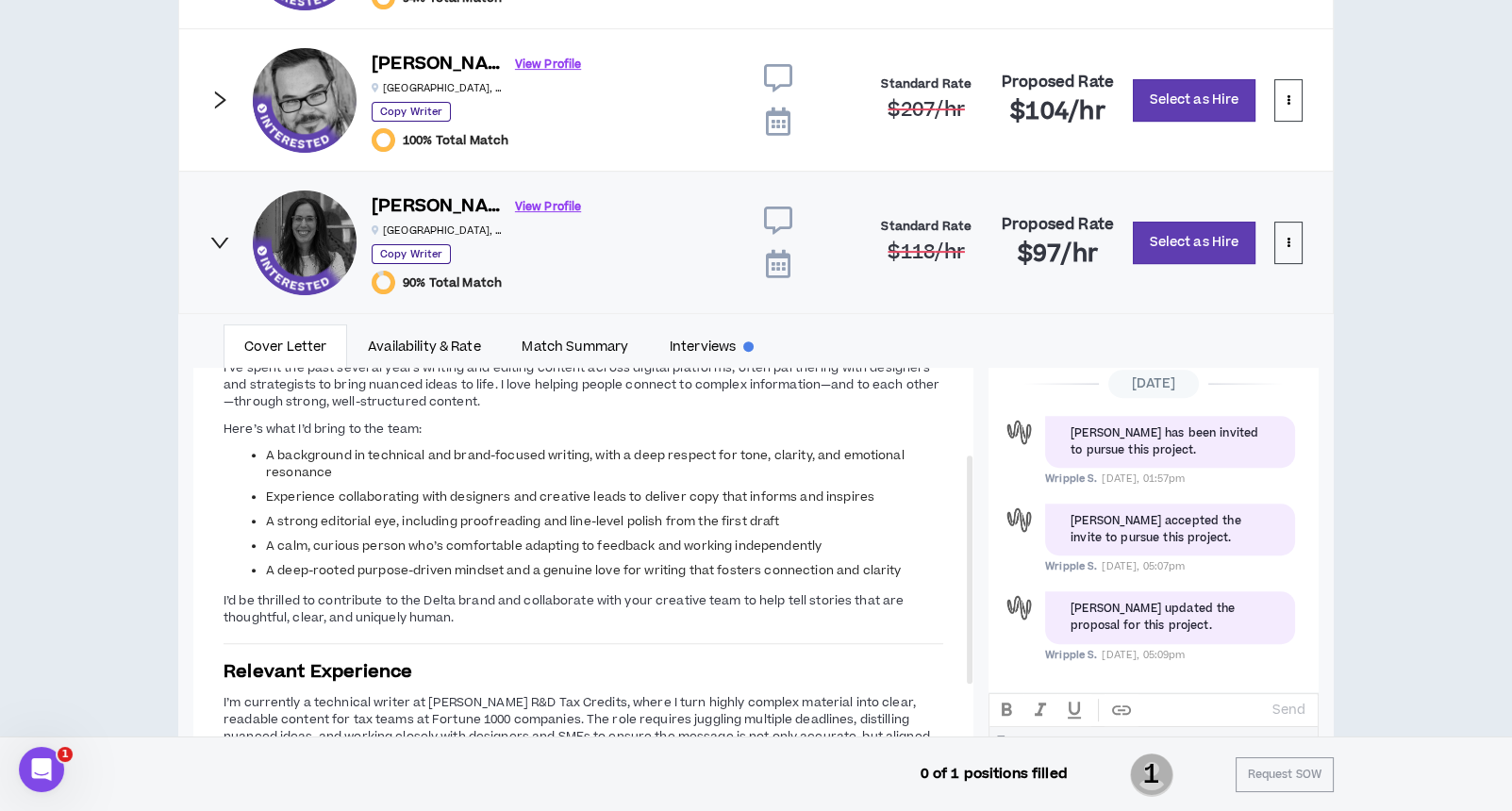
click at [217, 242] on icon "right" at bounding box center [220, 243] width 18 height 12
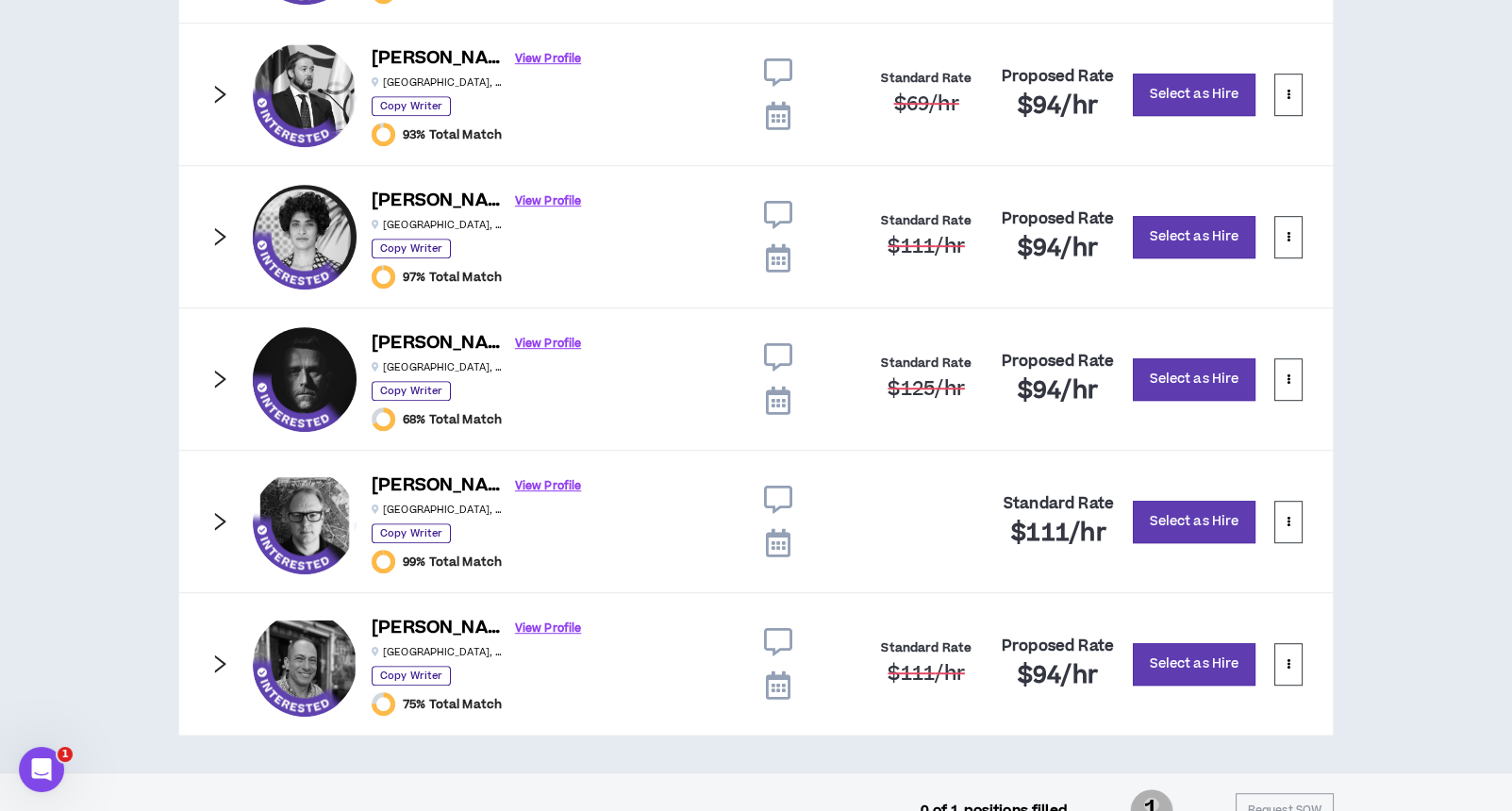
scroll to position [1967, 0]
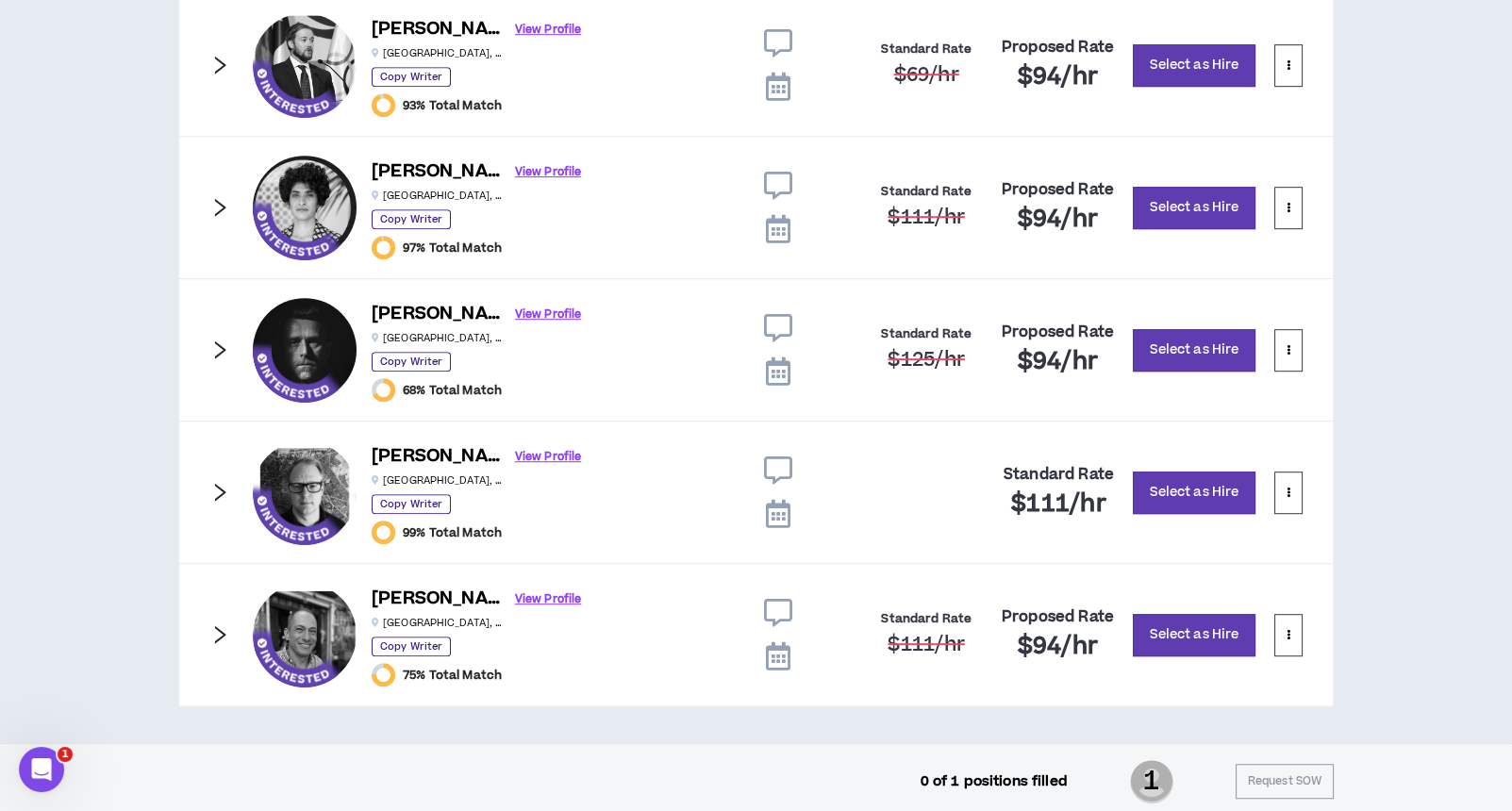
click at [220, 629] on icon "right" at bounding box center [221, 635] width 12 height 18
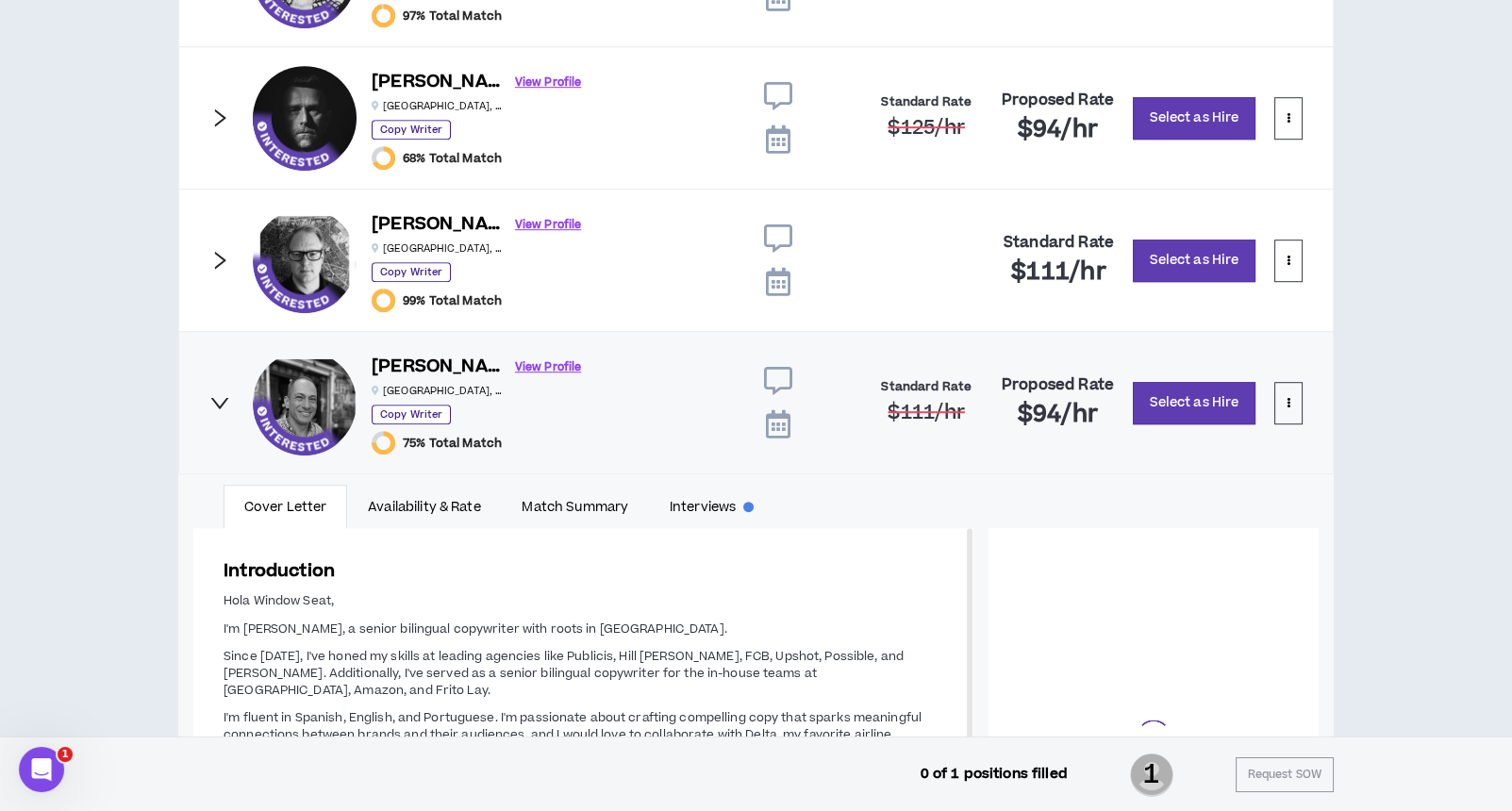
scroll to position [2457, 0]
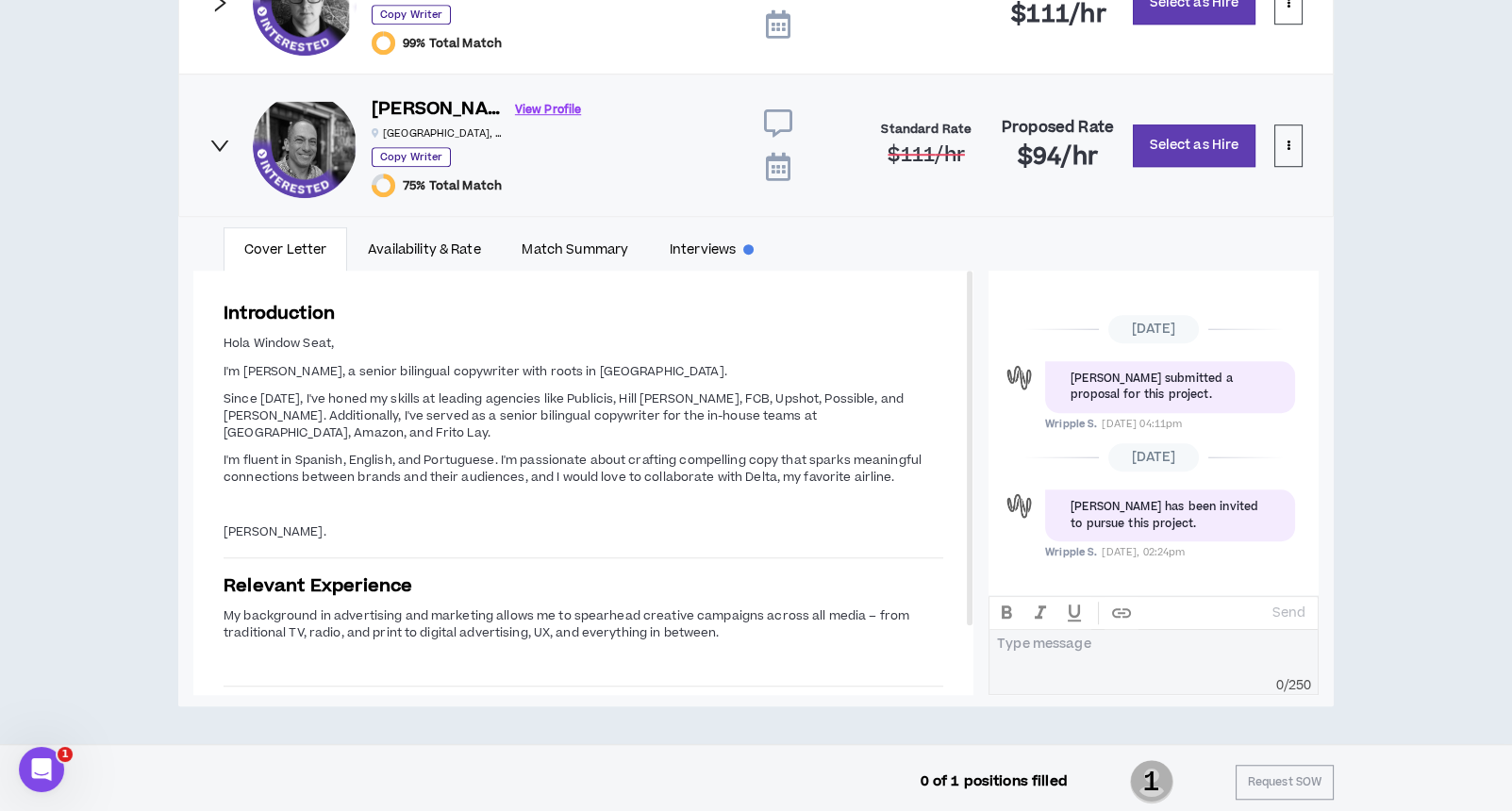
click at [225, 141] on icon "right" at bounding box center [219, 145] width 21 height 21
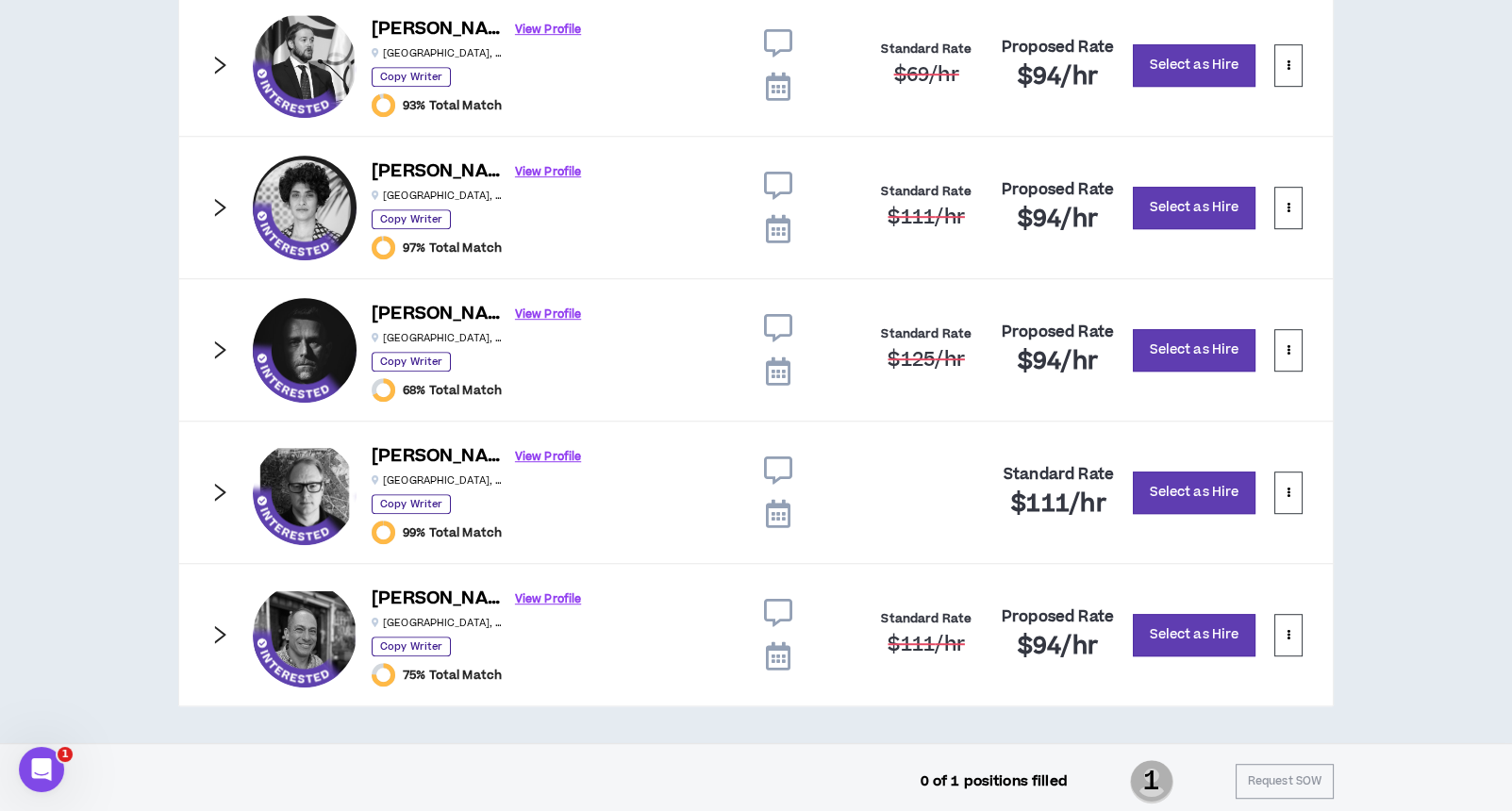
scroll to position [1967, 0]
click at [218, 204] on icon "right" at bounding box center [219, 207] width 21 height 21
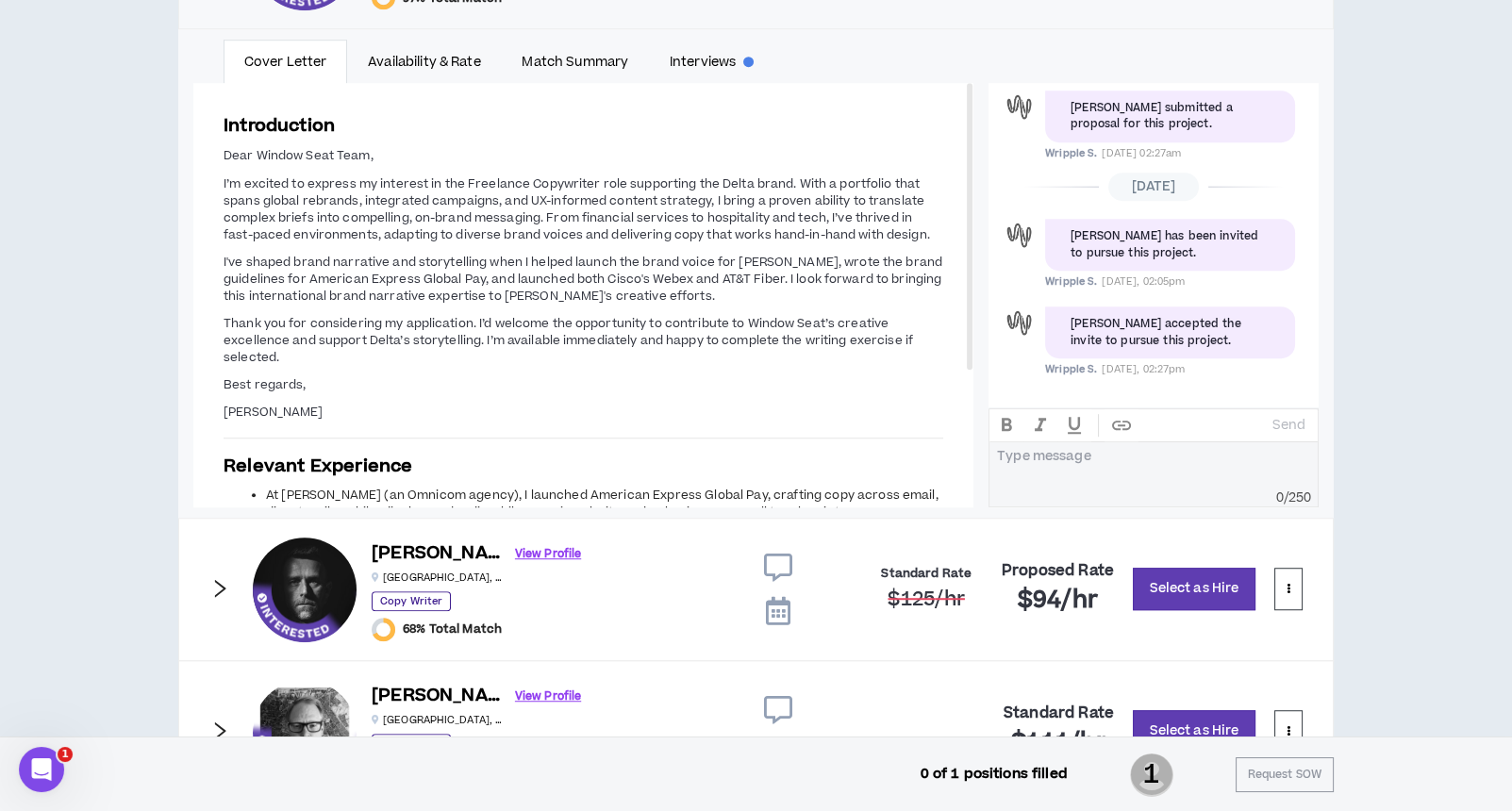
scroll to position [2218, 0]
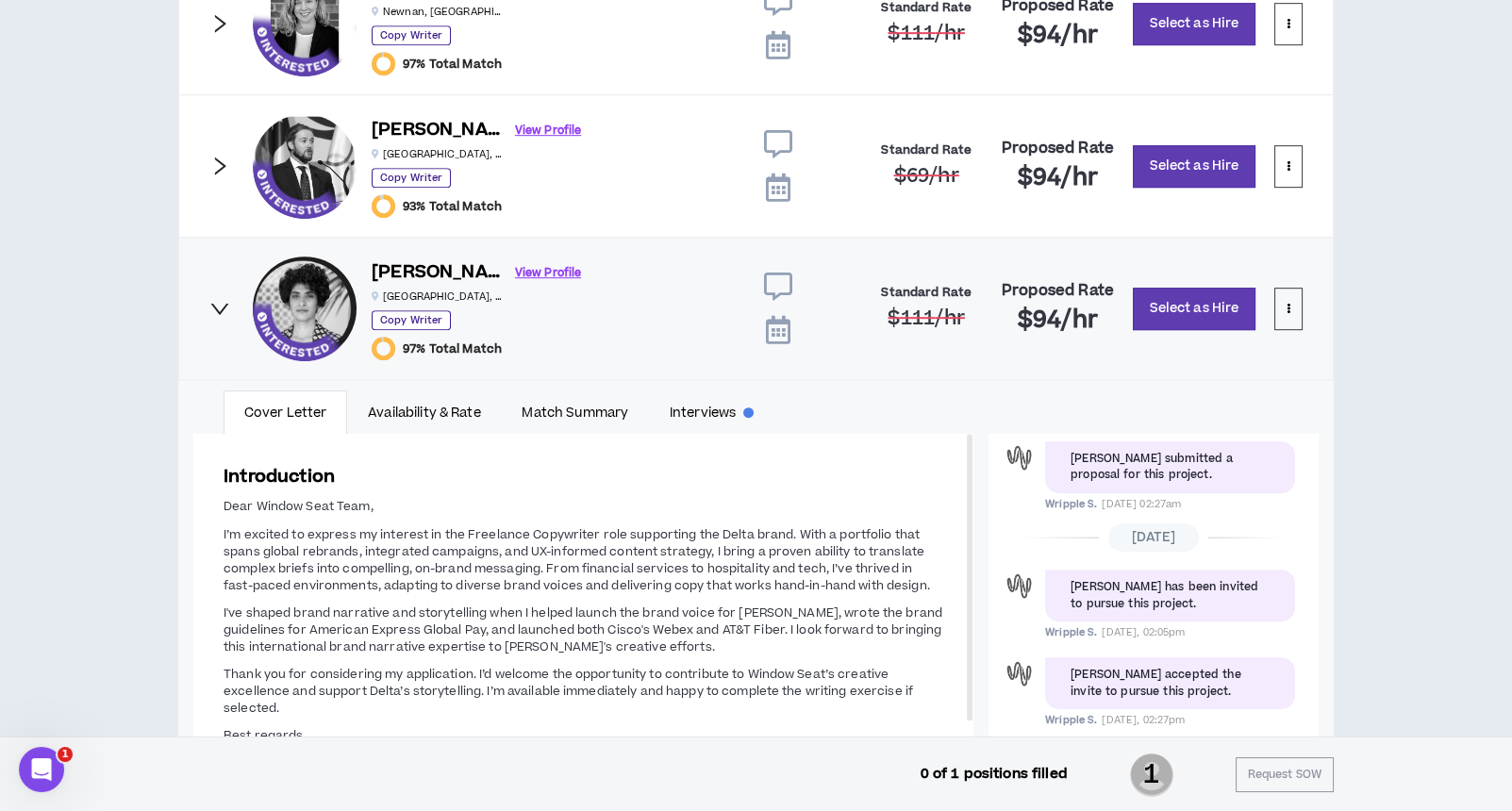
scroll to position [1841, 0]
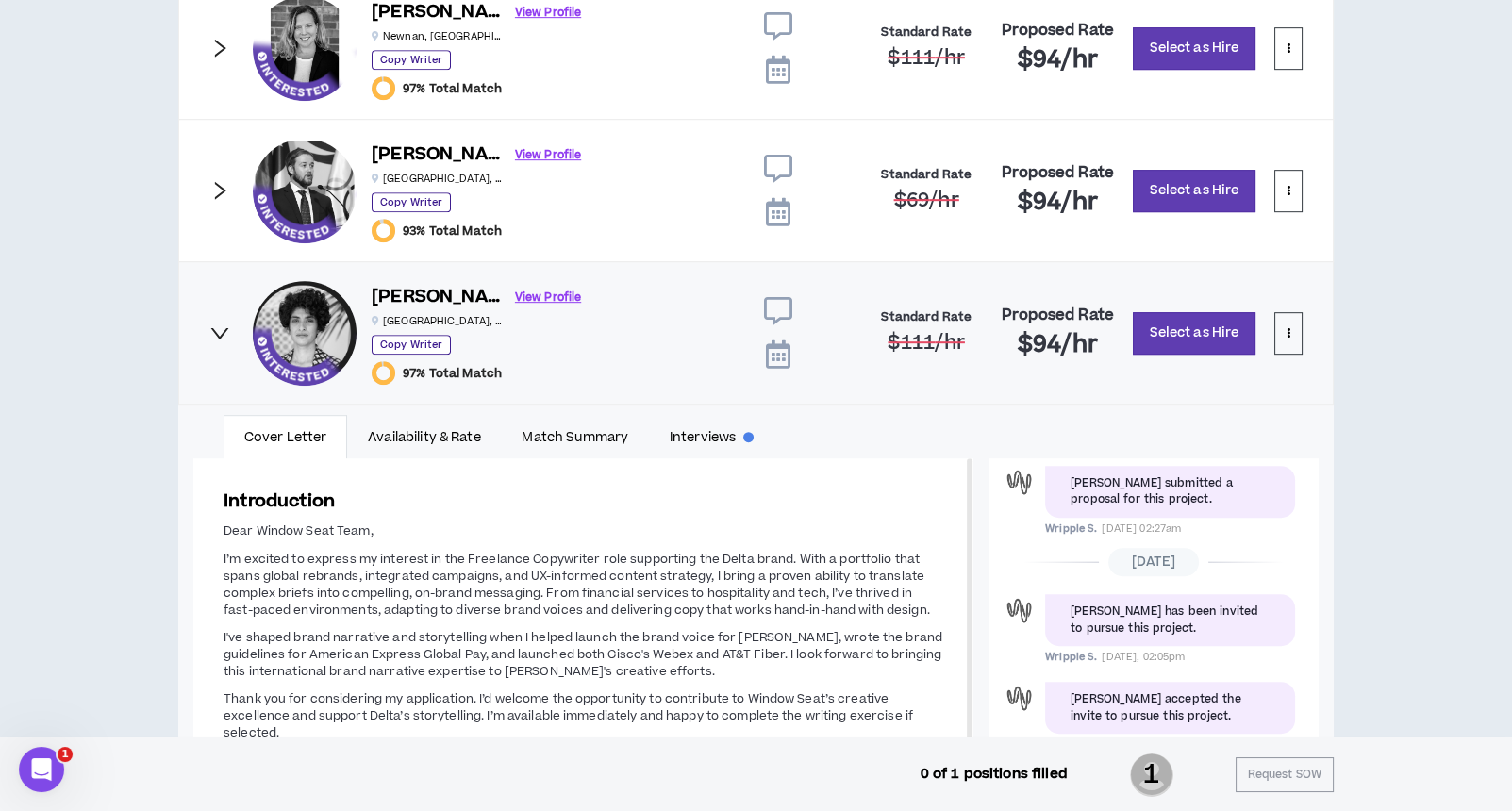
click at [217, 322] on icon "right" at bounding box center [219, 332] width 21 height 21
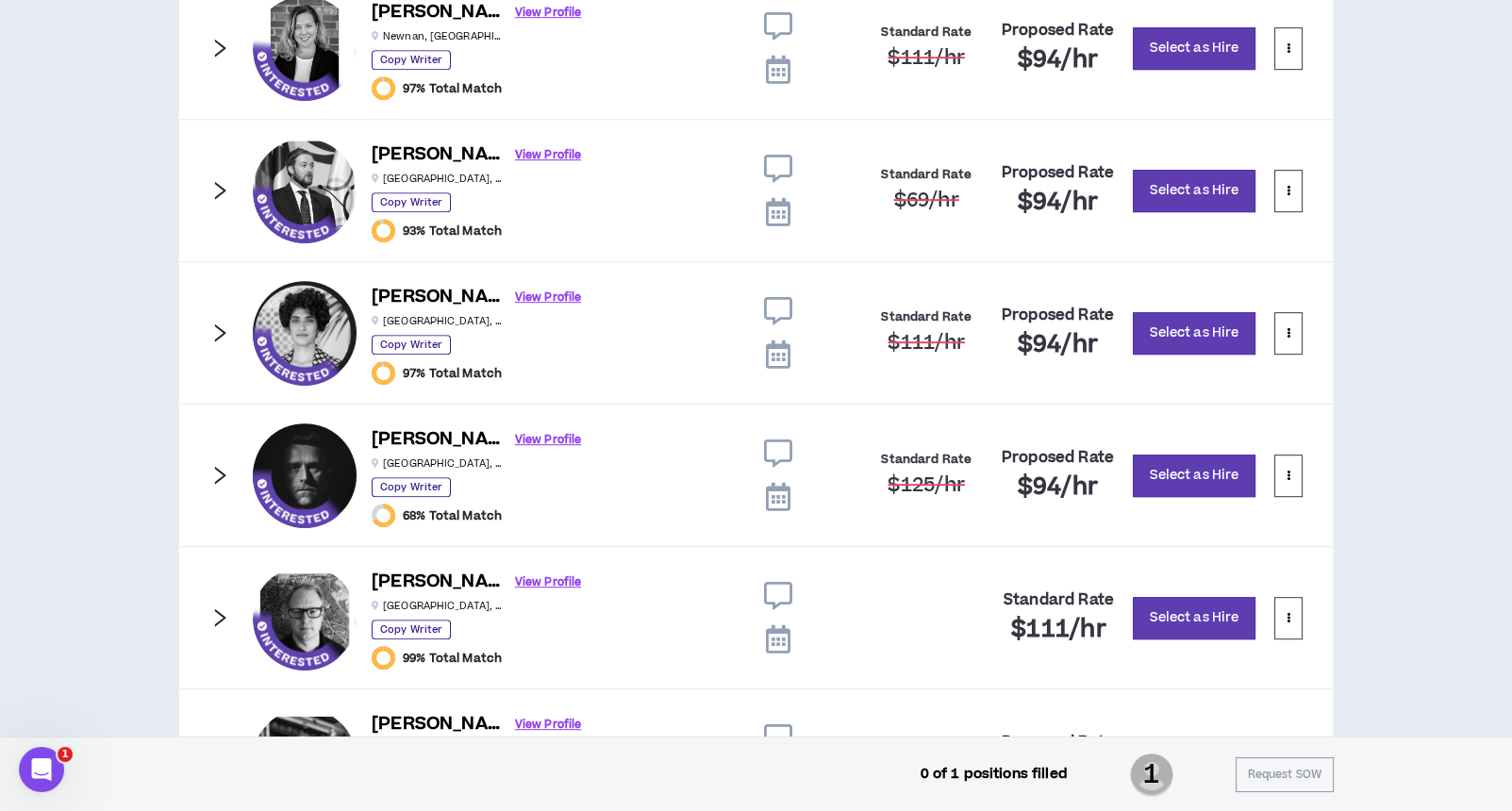
click at [216, 190] on icon "right" at bounding box center [219, 190] width 21 height 21
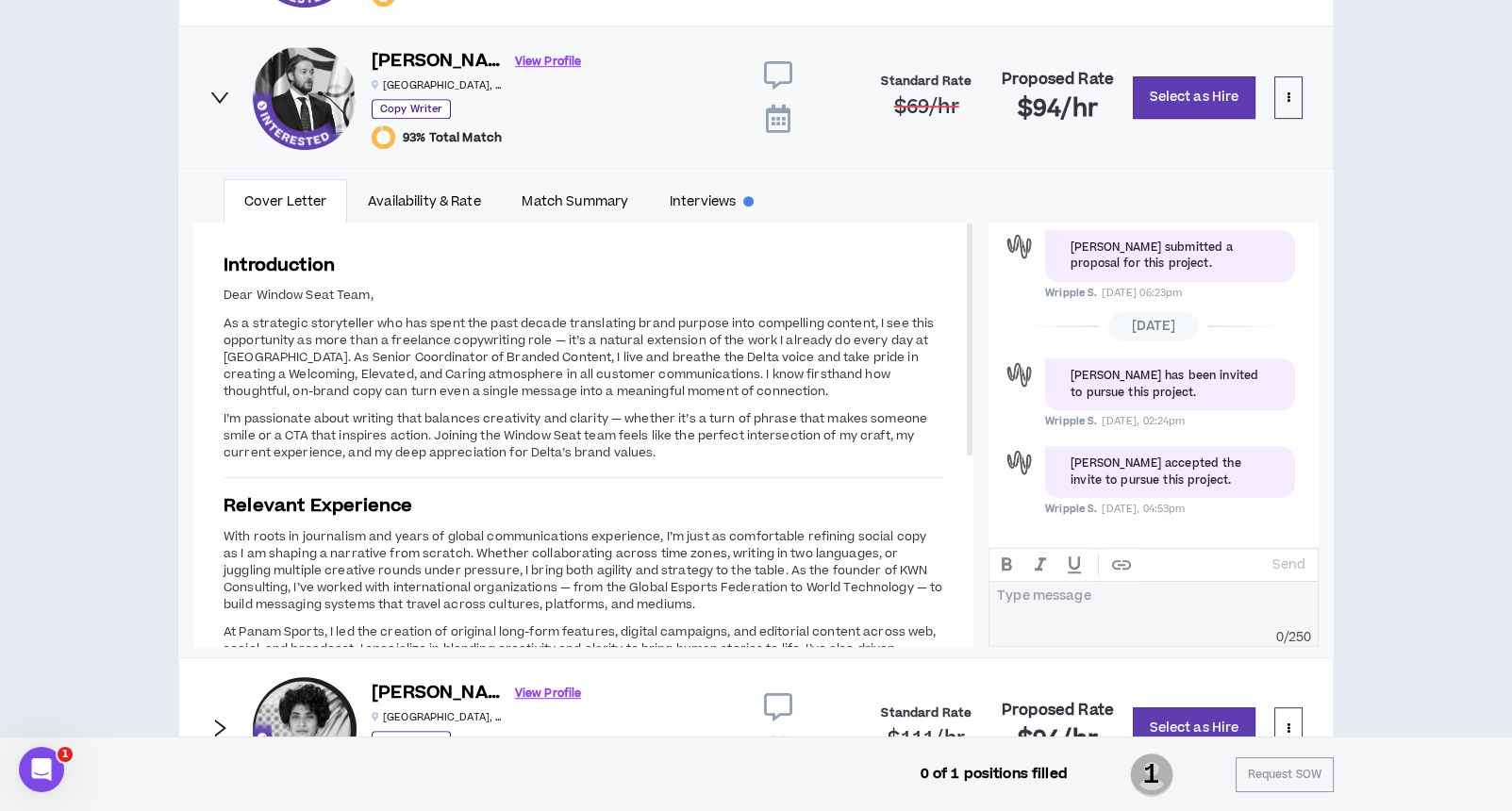
scroll to position [1967, 0]
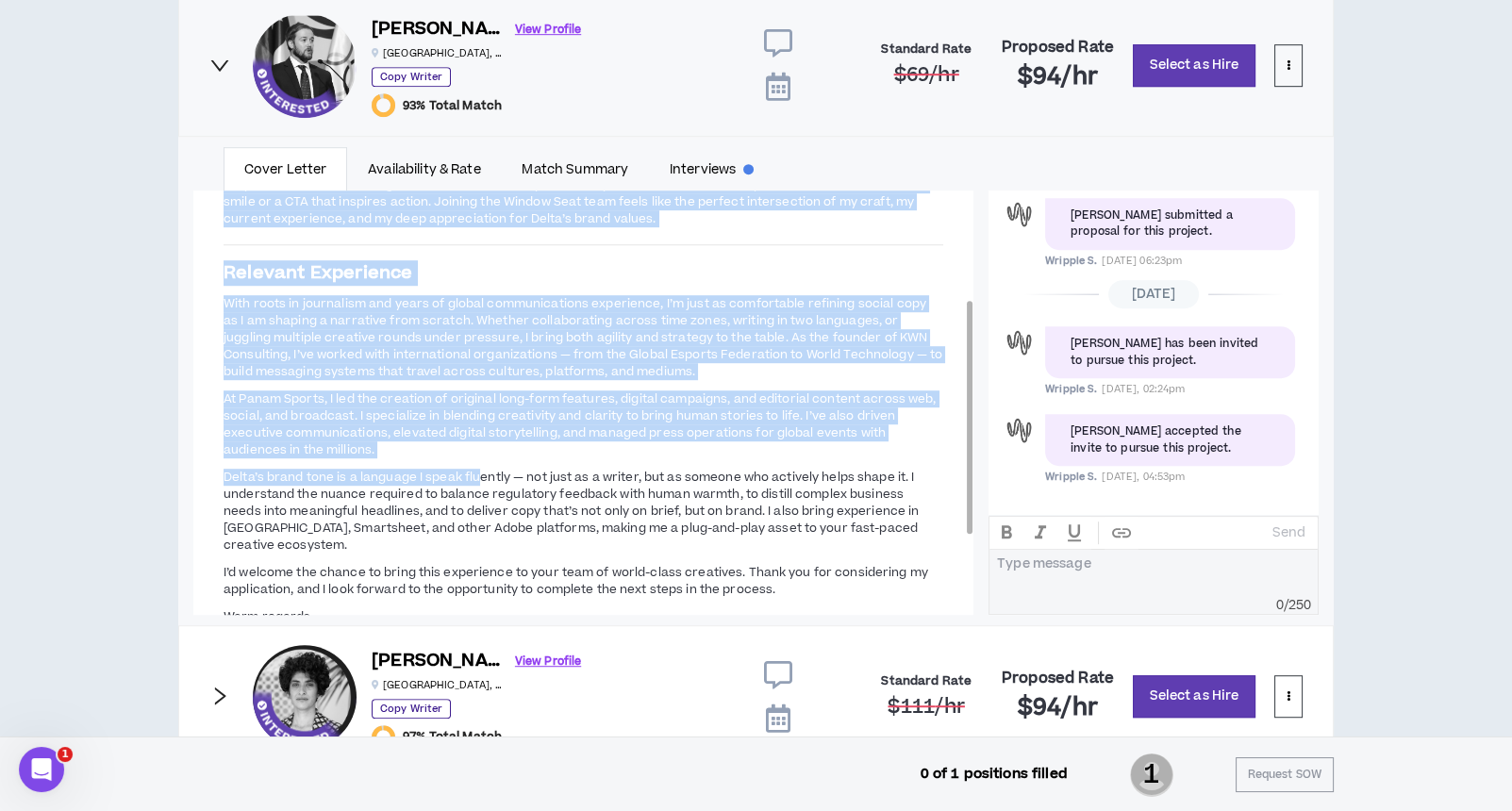
drag, startPoint x: 173, startPoint y: 471, endPoint x: 481, endPoint y: 474, distance: 308.0
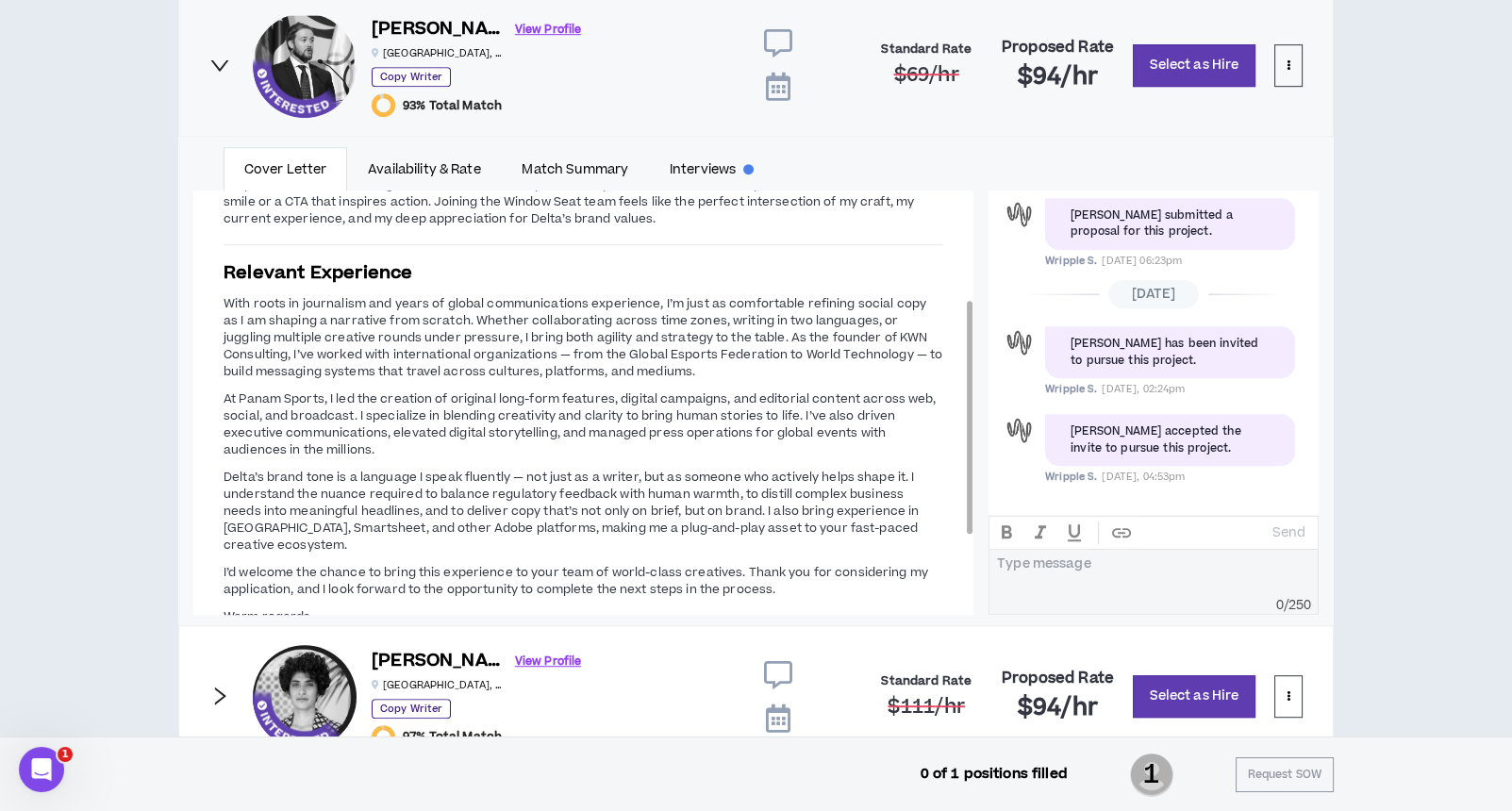
click at [468, 507] on span "Delta’s brand tone is a language I speak fluently — not just as a writer, but a…" at bounding box center [571, 511] width 695 height 85
click at [217, 58] on icon "right" at bounding box center [219, 65] width 21 height 21
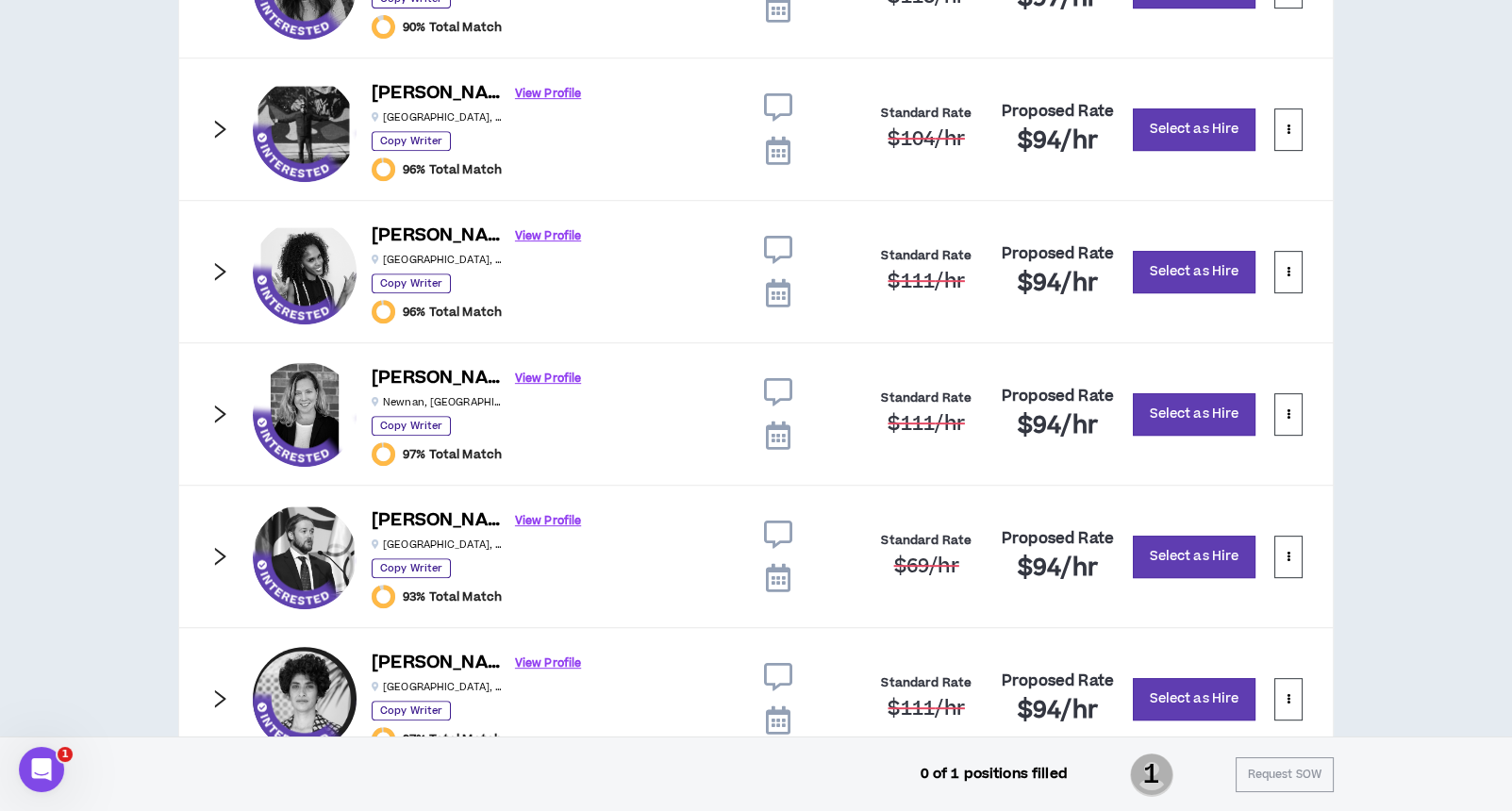
scroll to position [1463, 0]
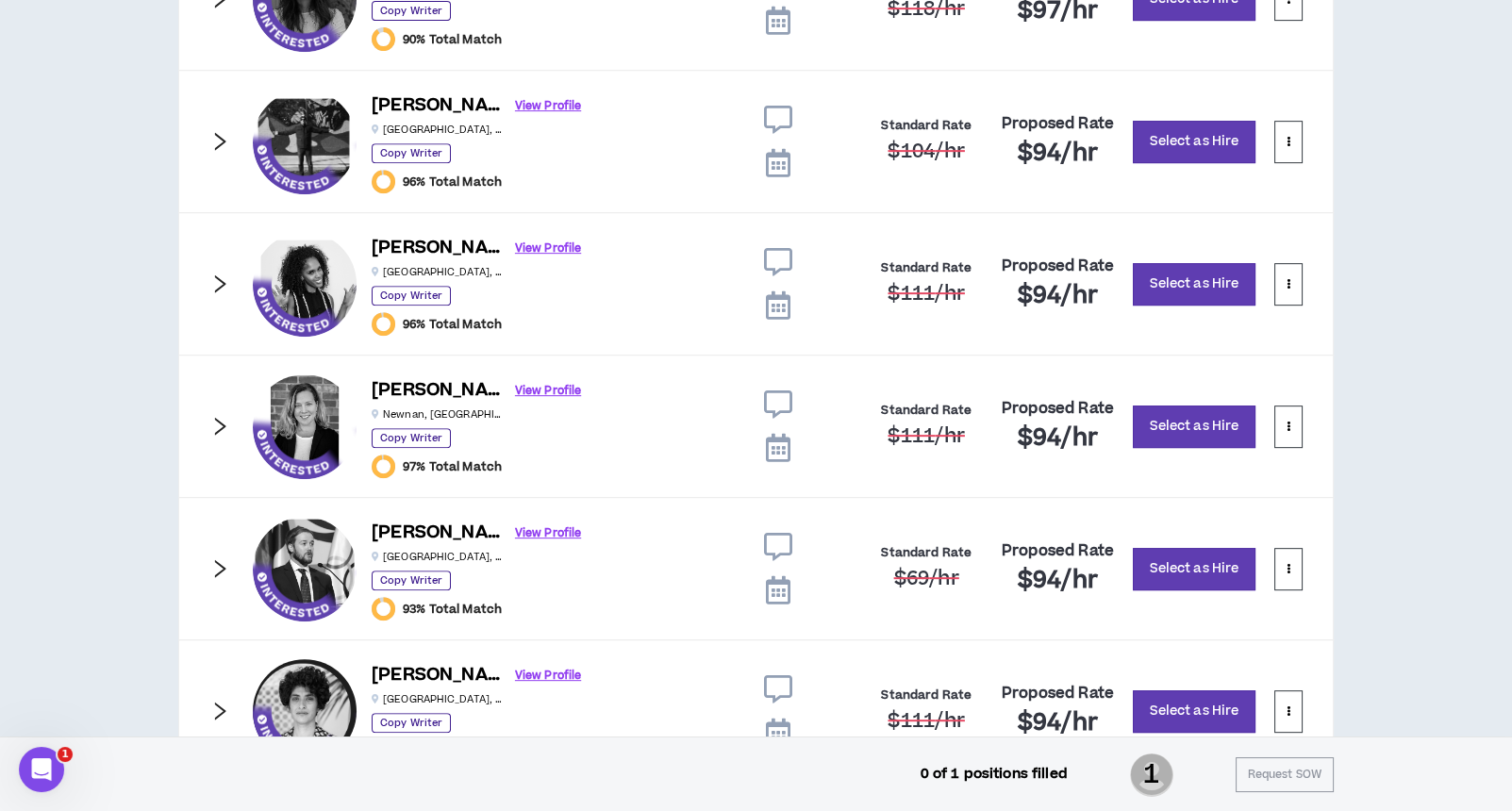
click at [222, 425] on icon "right" at bounding box center [219, 426] width 21 height 21
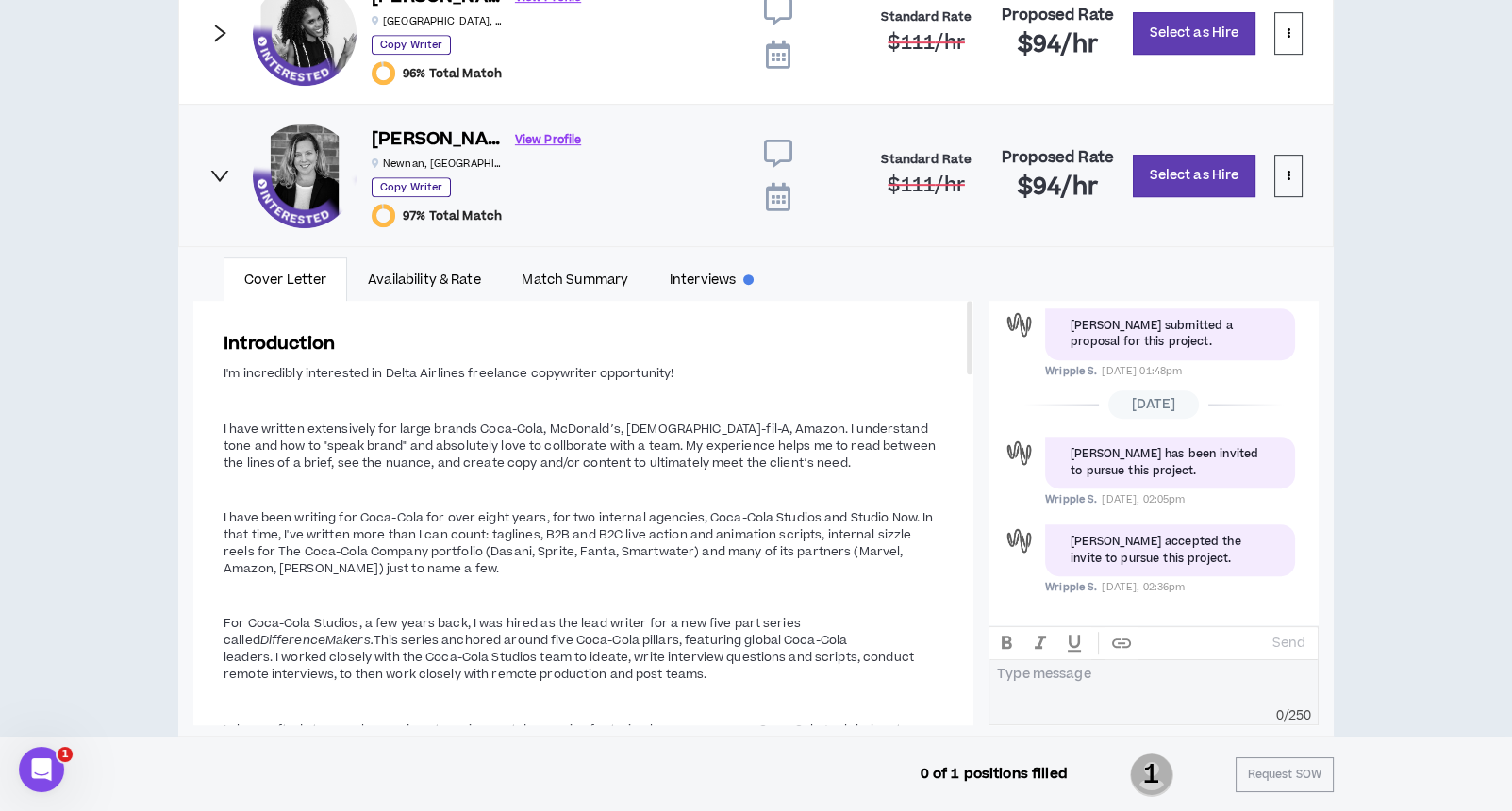
scroll to position [1715, 0]
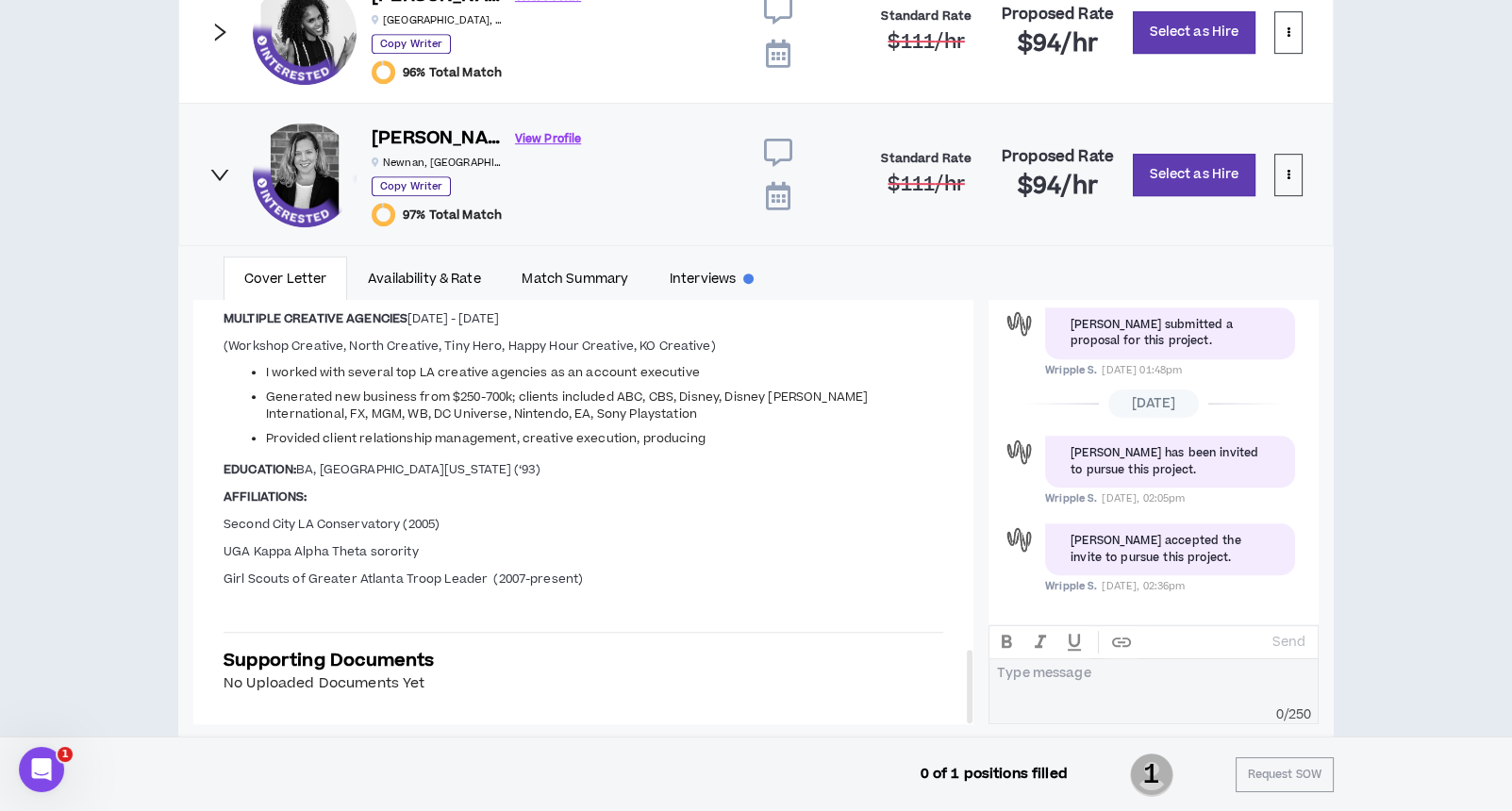
click at [219, 30] on icon "right" at bounding box center [221, 31] width 12 height 18
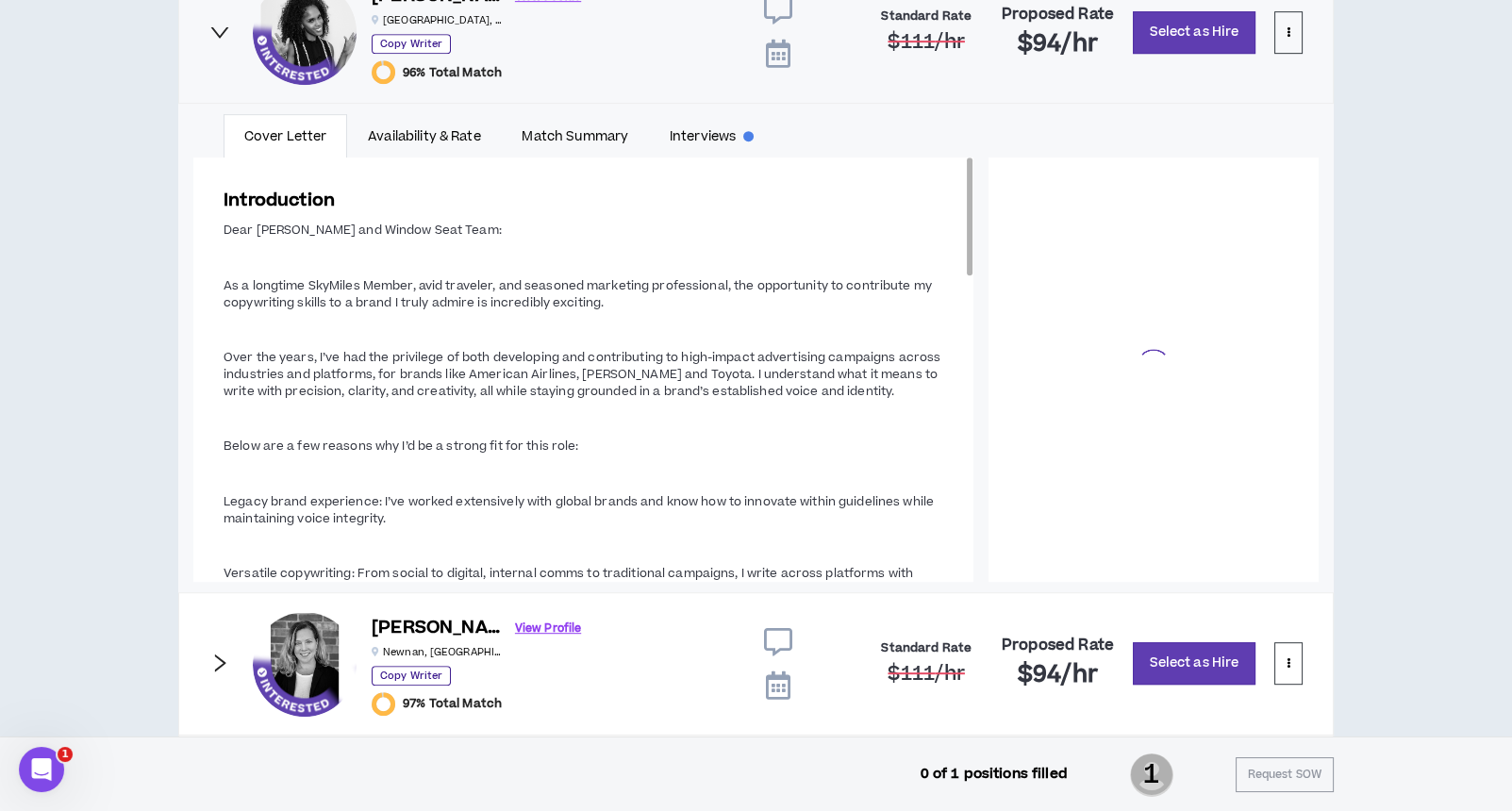
scroll to position [83, 0]
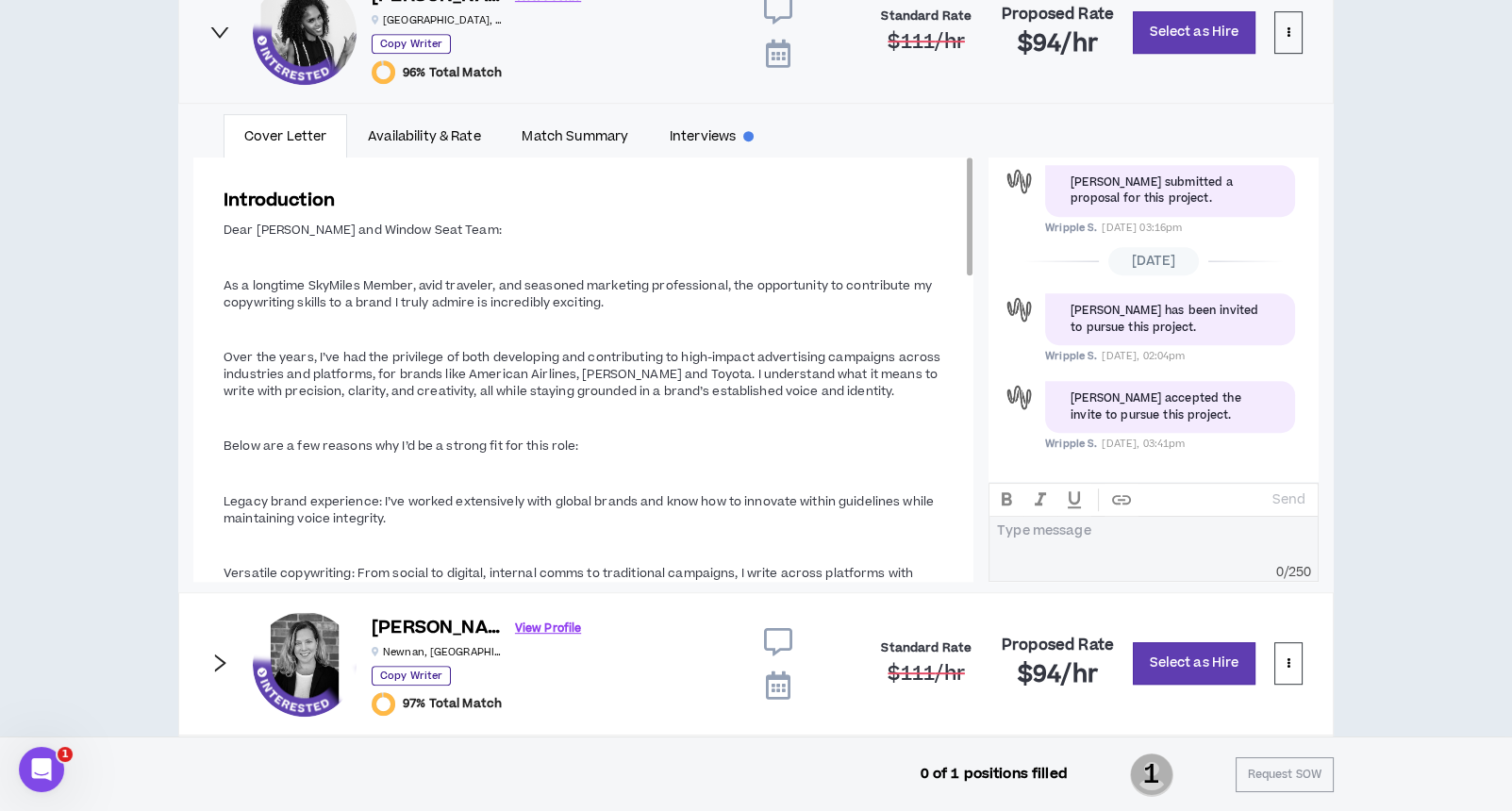
click at [860, 322] on p at bounding box center [583, 330] width 720 height 20
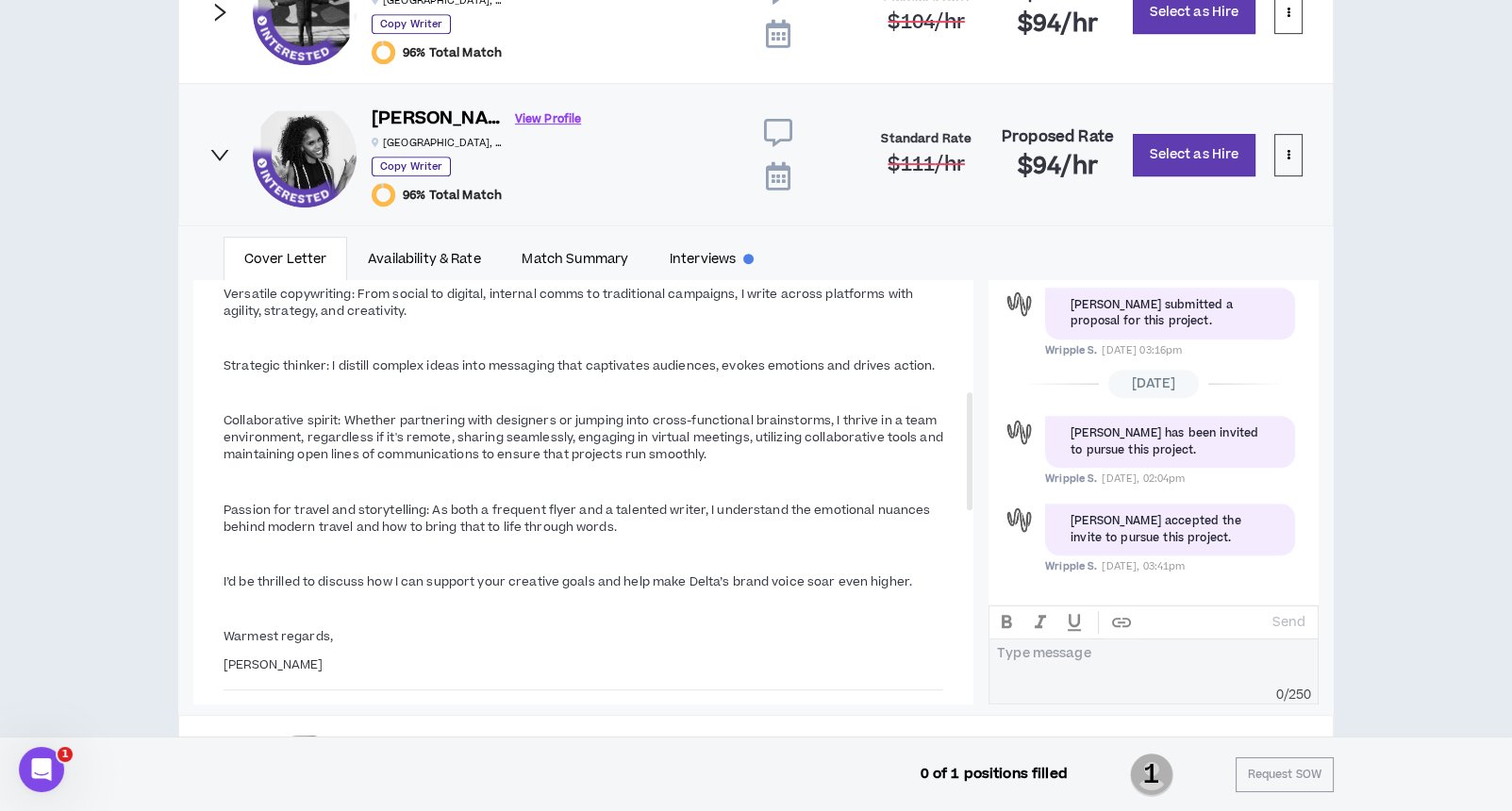
scroll to position [1572, 0]
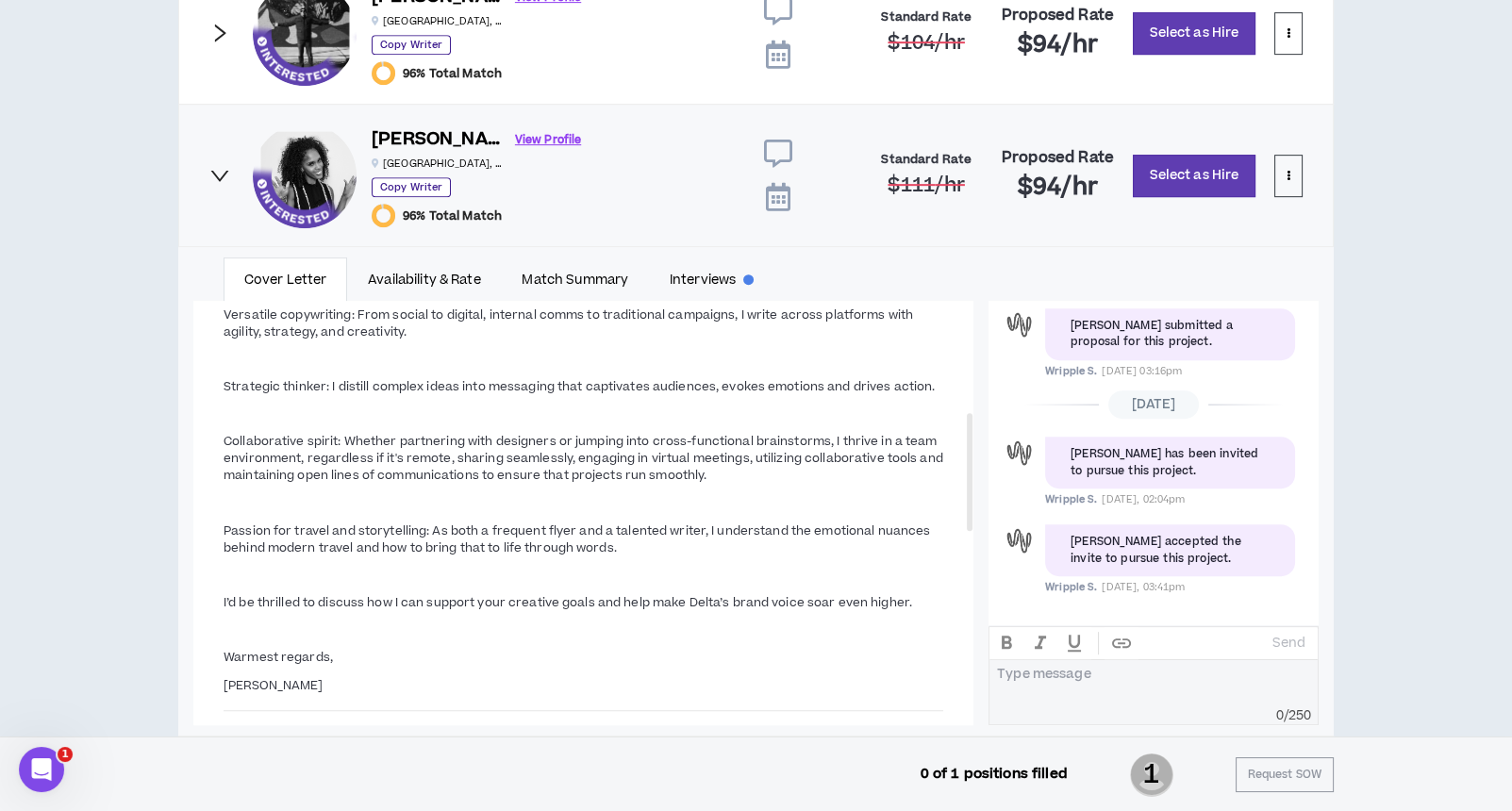
click at [216, 169] on icon "right" at bounding box center [219, 175] width 21 height 21
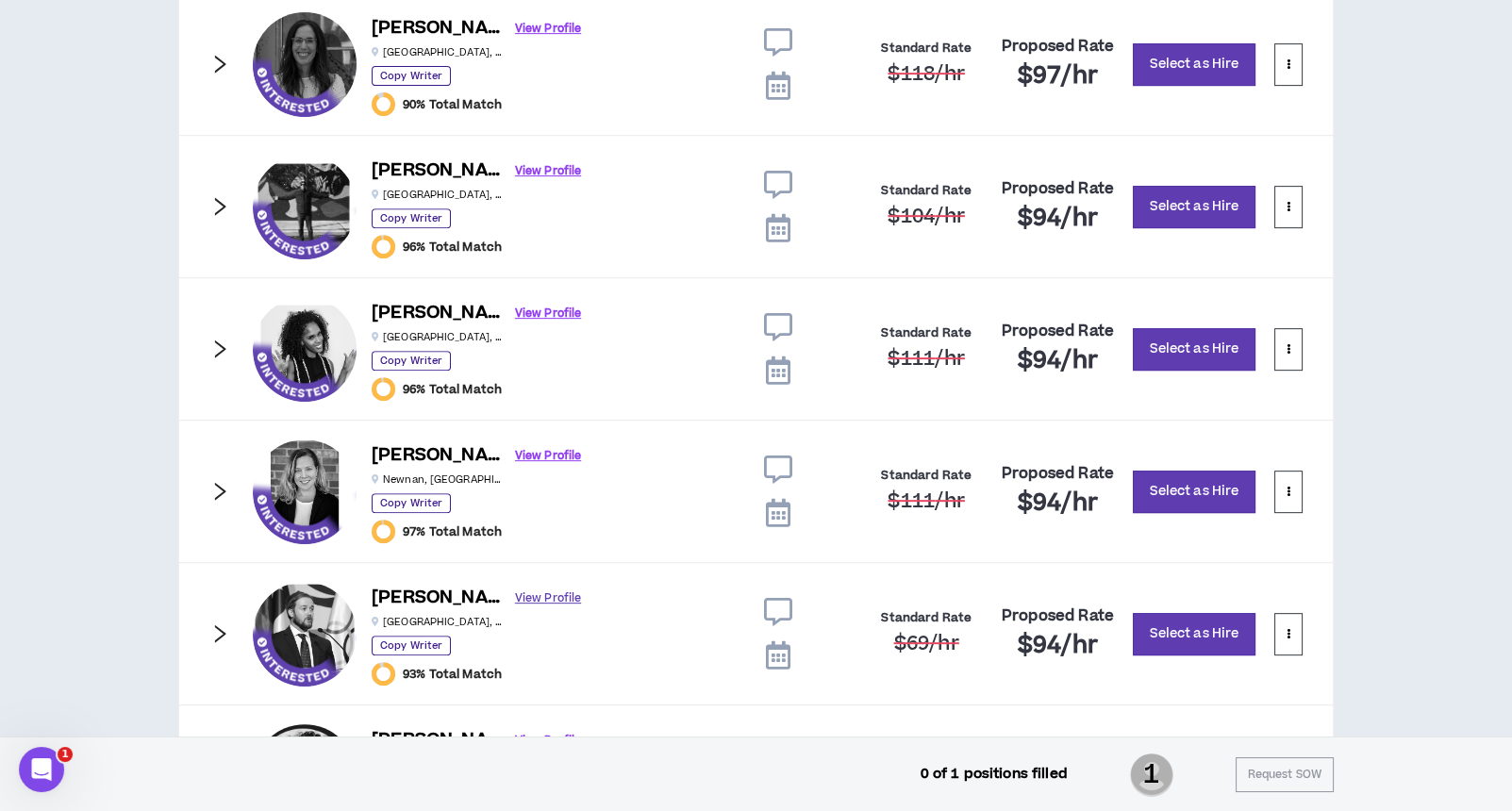
scroll to position [1697, 0]
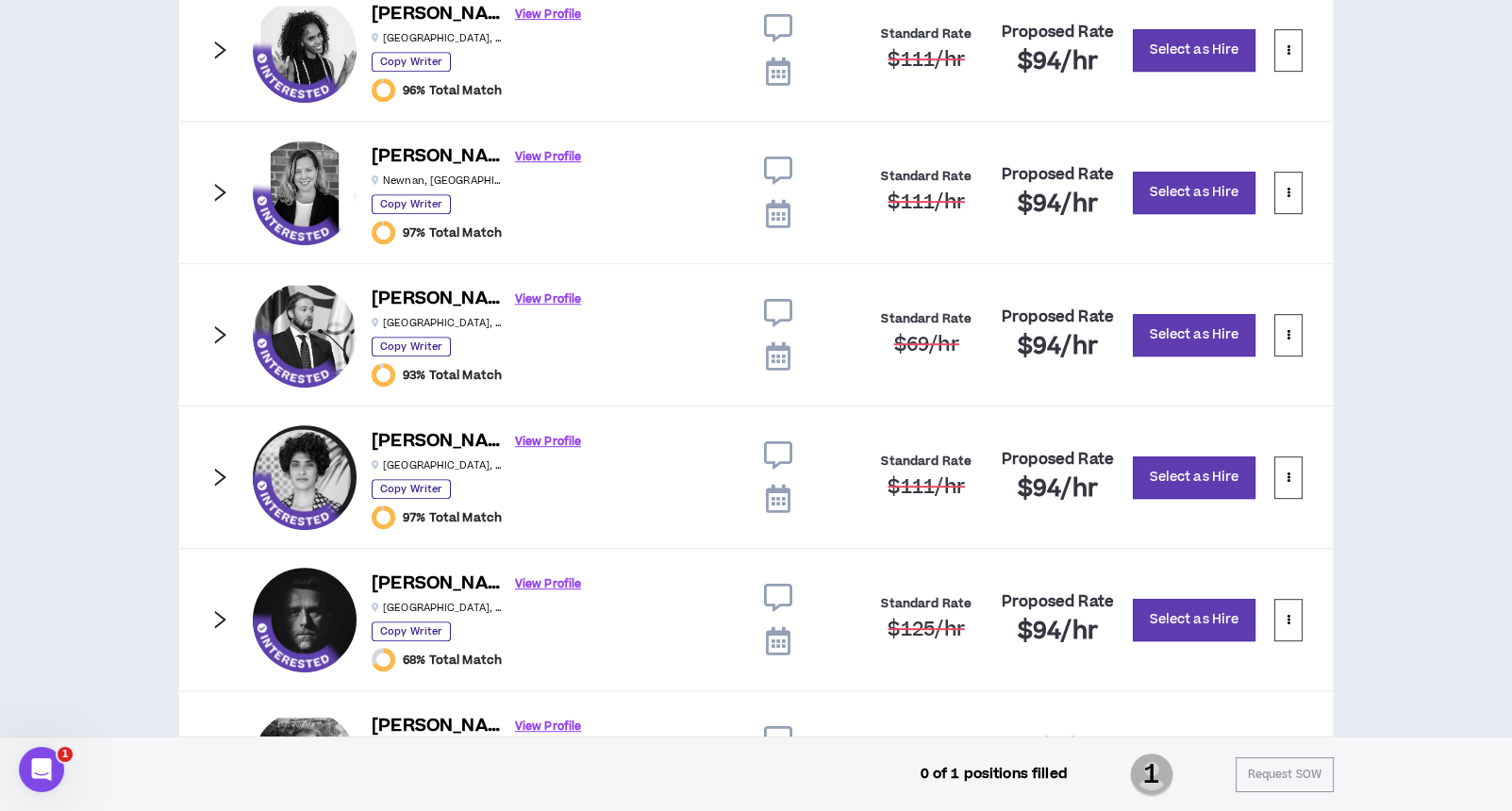
click at [213, 609] on icon "right" at bounding box center [219, 619] width 21 height 21
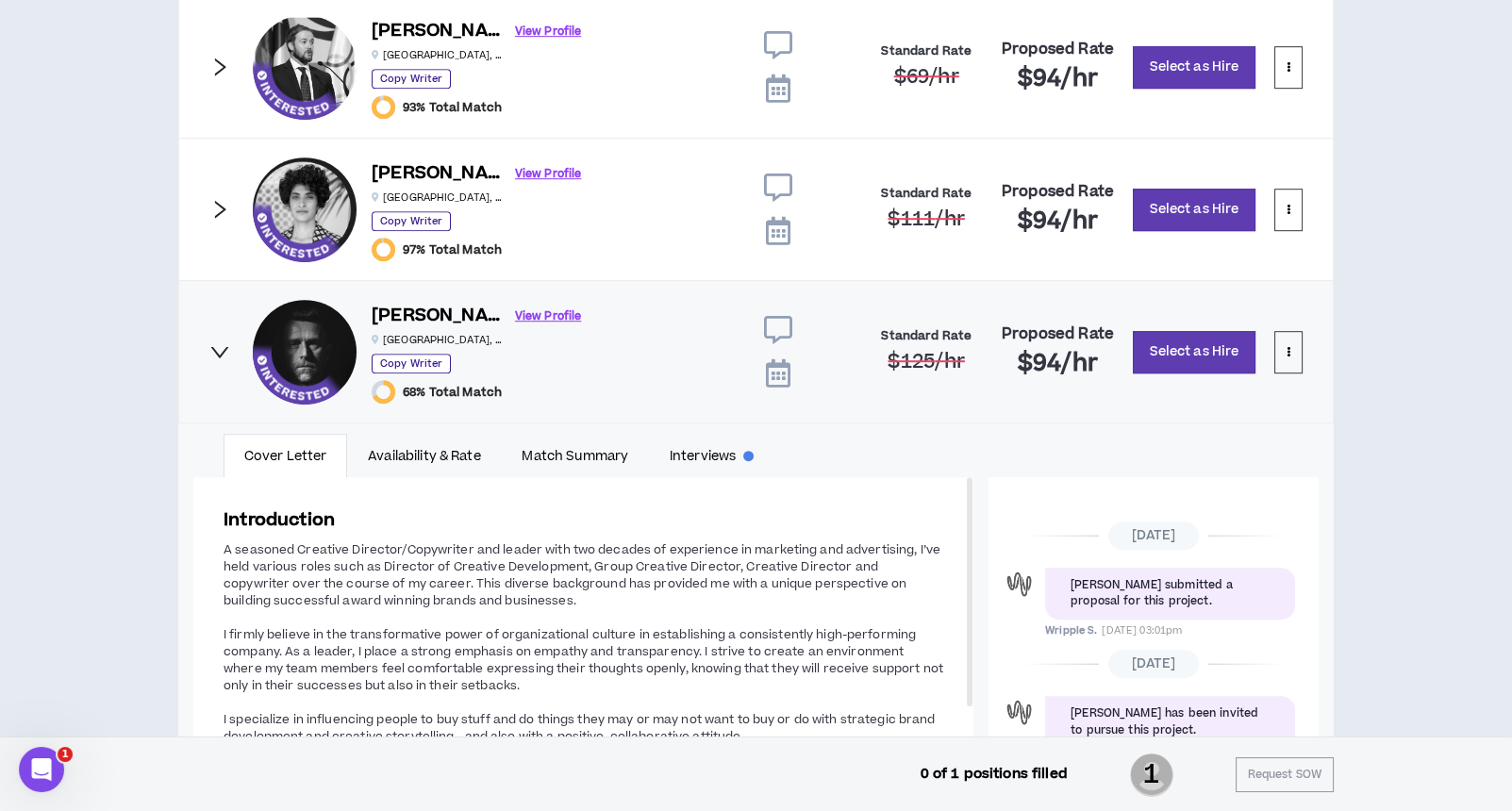
scroll to position [2201, 0]
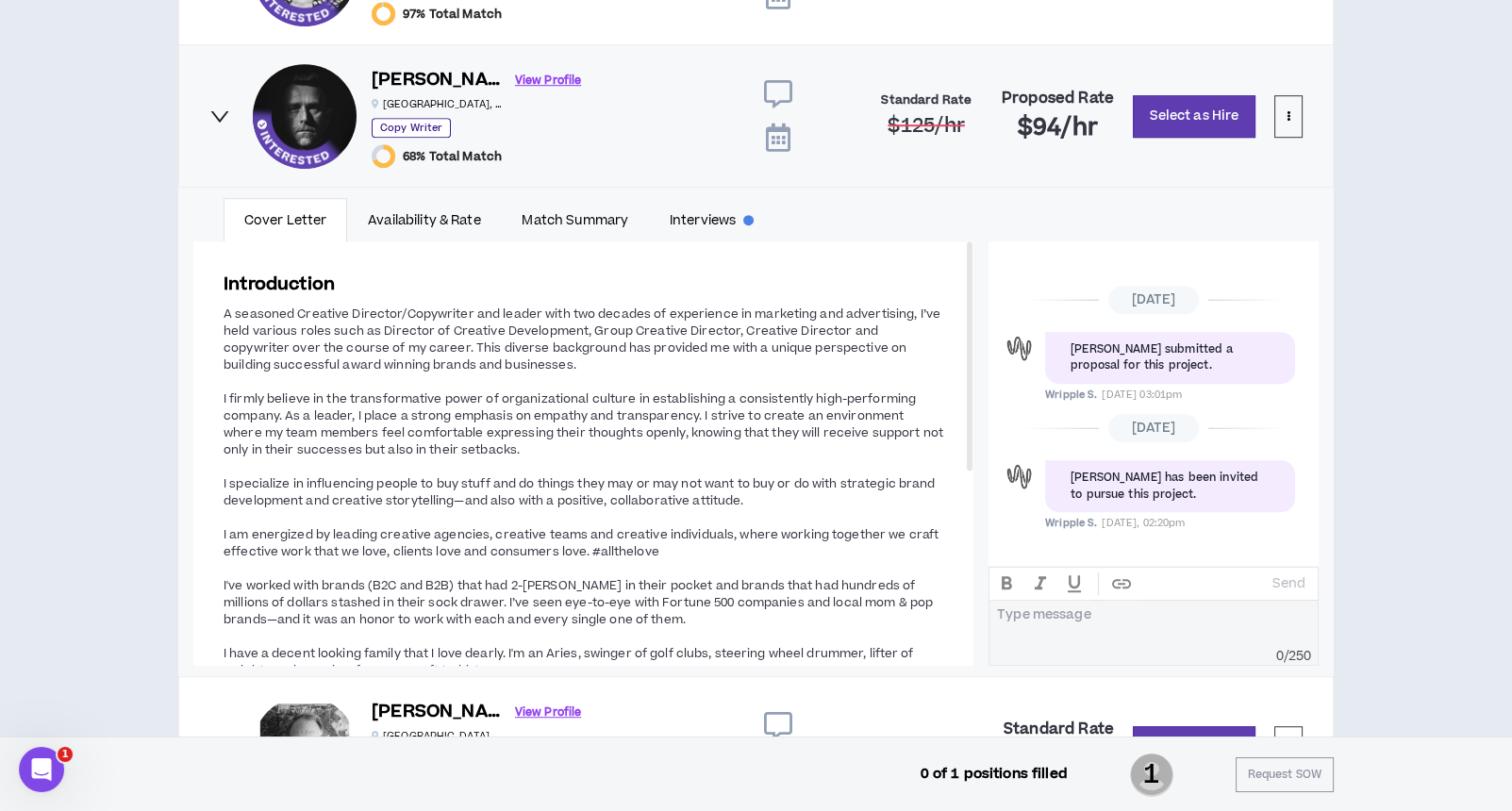
click at [226, 117] on icon "right" at bounding box center [219, 116] width 21 height 21
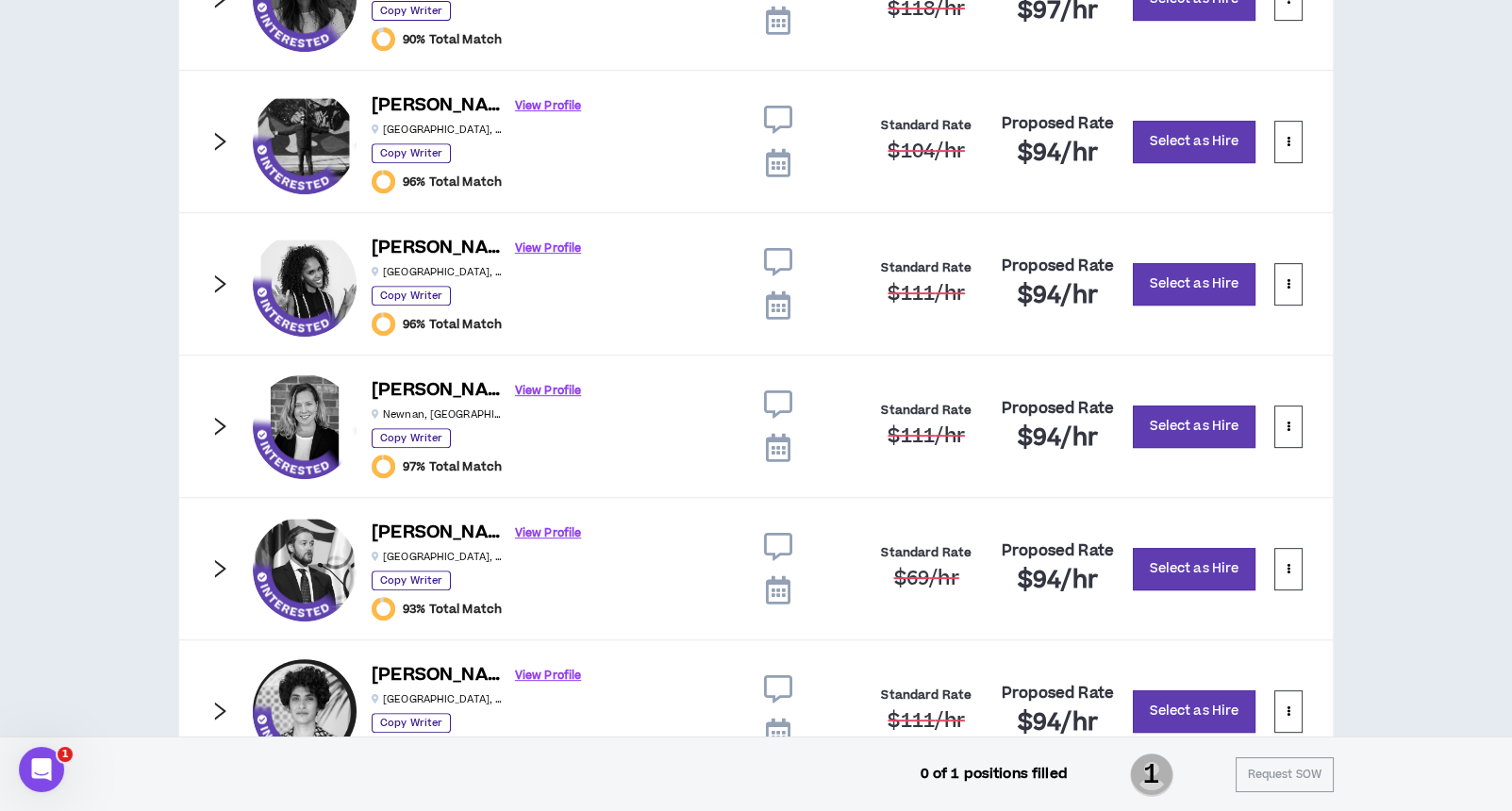
scroll to position [1463, 0]
click at [222, 277] on icon "right" at bounding box center [221, 283] width 12 height 18
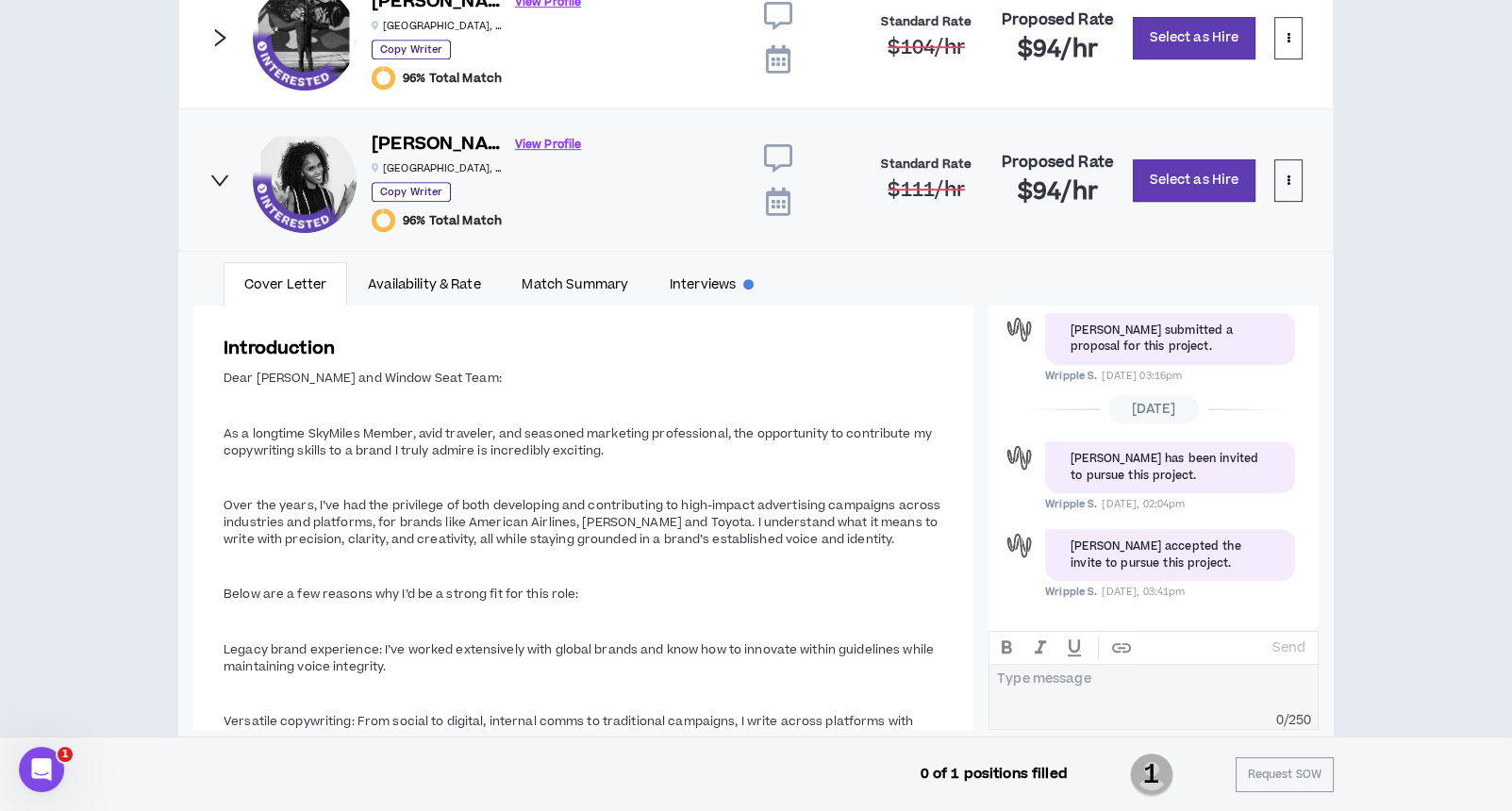
scroll to position [1715, 0]
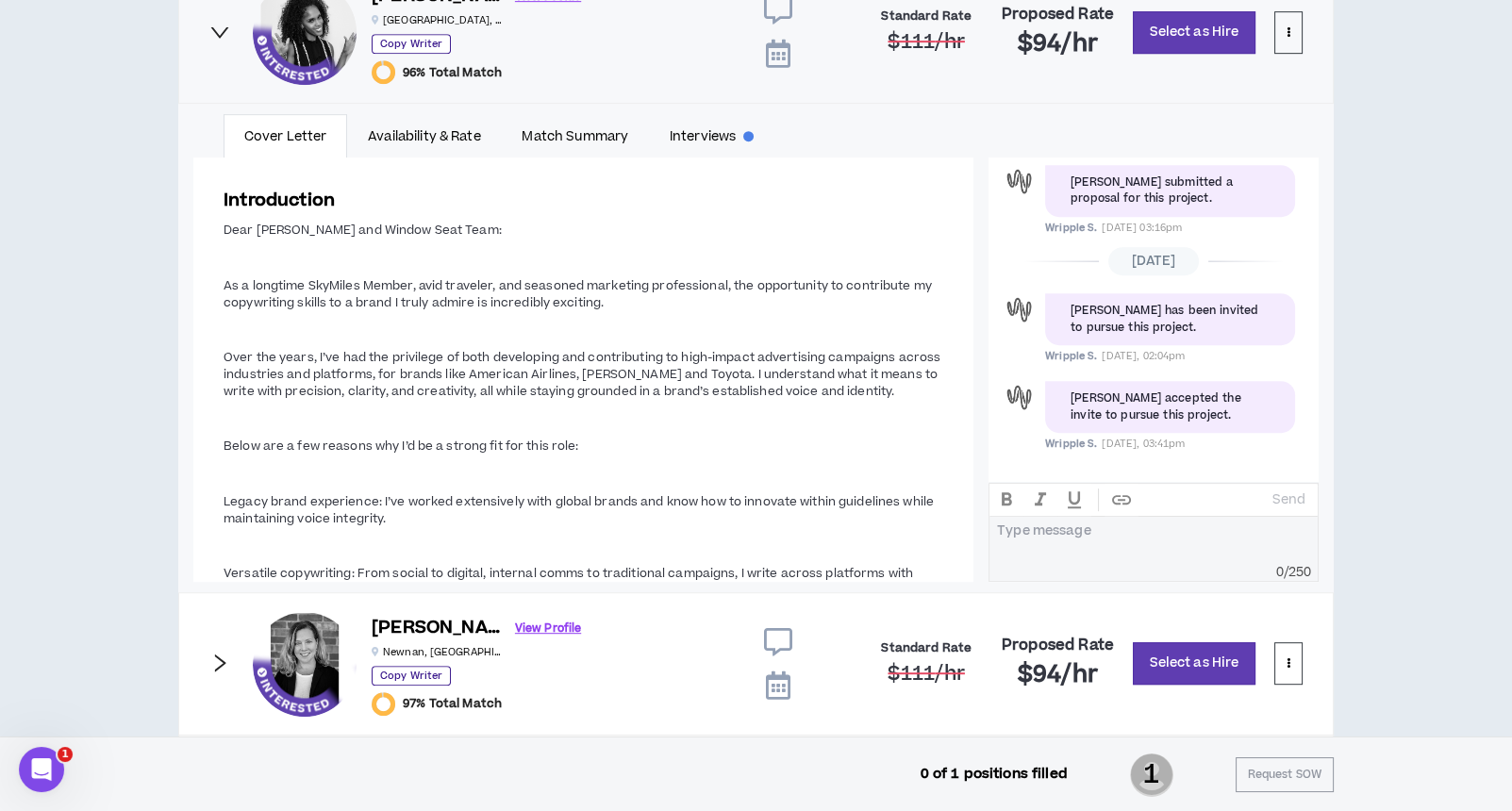
click at [385, 427] on span "Dear [PERSON_NAME] and Window Seat Team: As a longtime SkyMiles Member, avid tr…" at bounding box center [583, 587] width 720 height 734
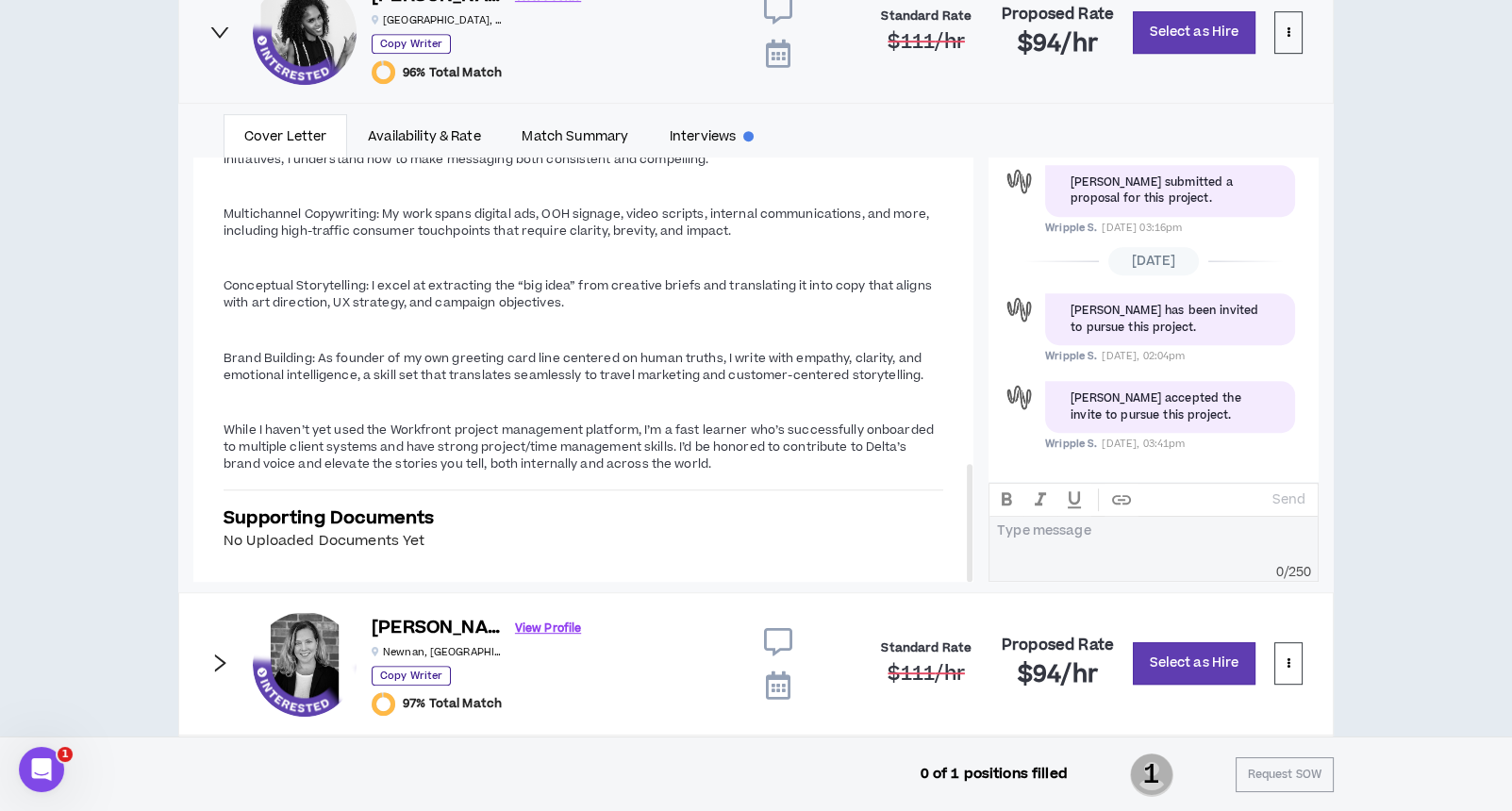
click at [210, 30] on icon "right" at bounding box center [219, 31] width 21 height 21
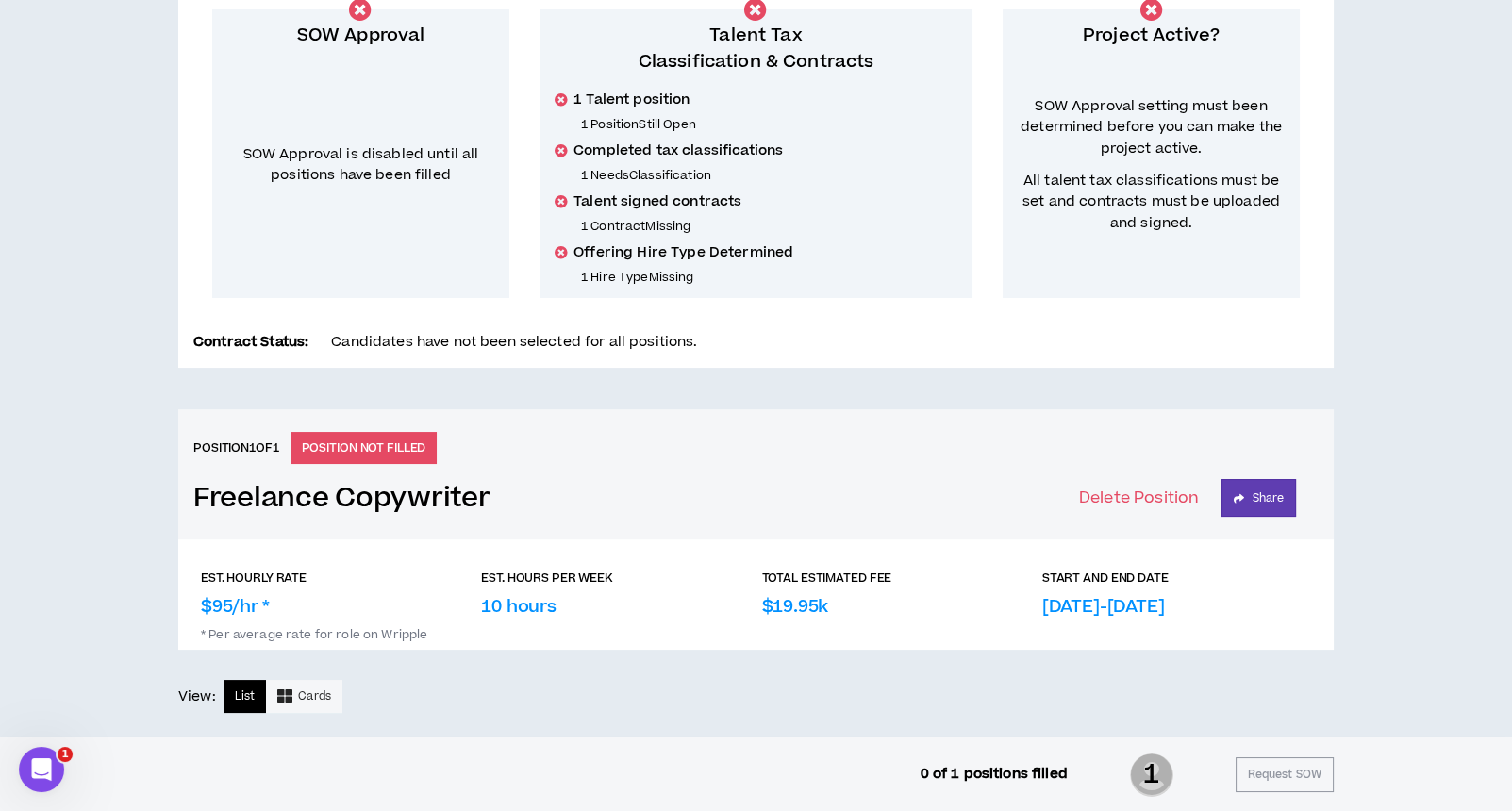
scroll to position [0, 0]
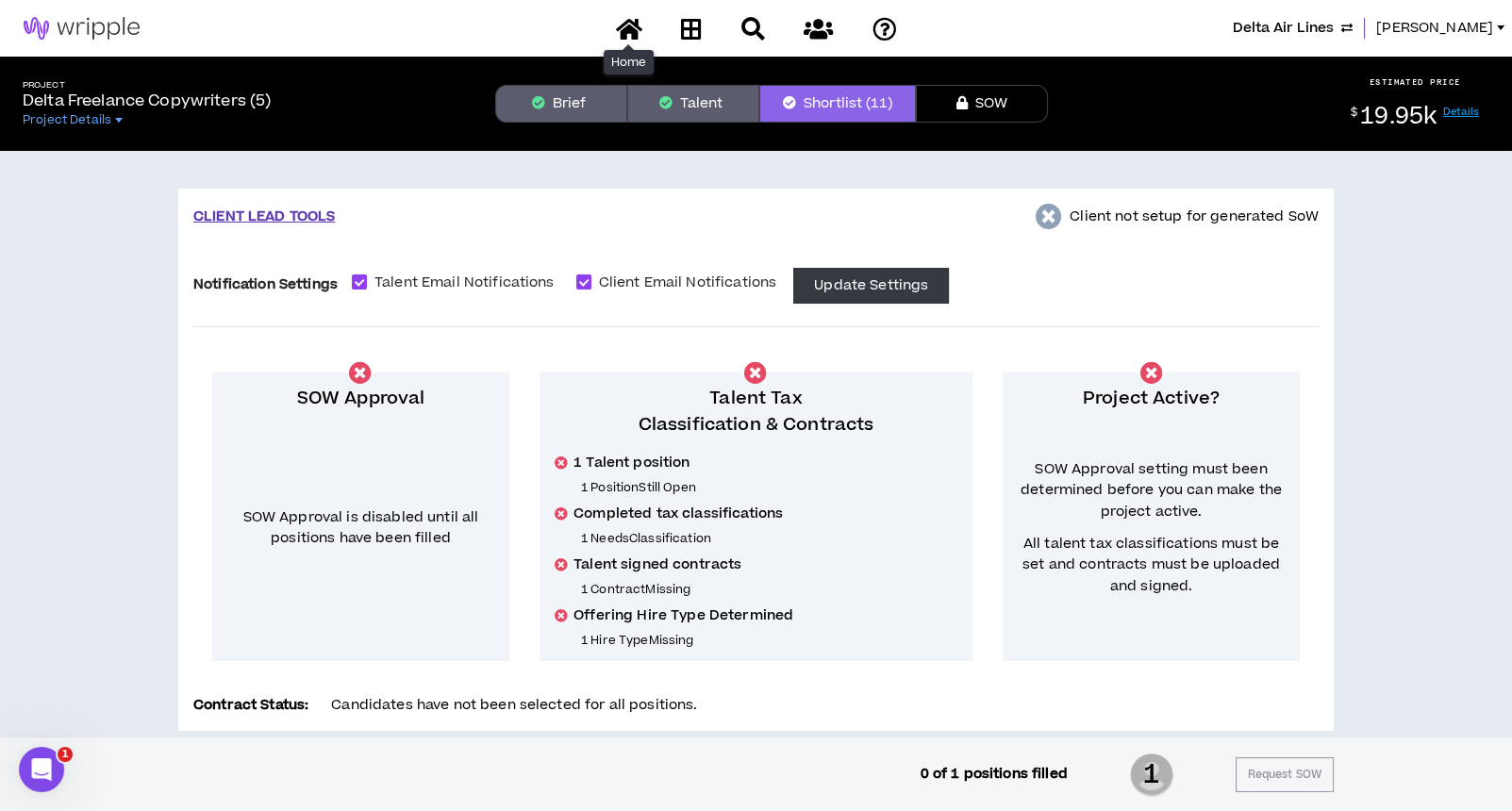
click at [634, 24] on icon at bounding box center [629, 28] width 26 height 24
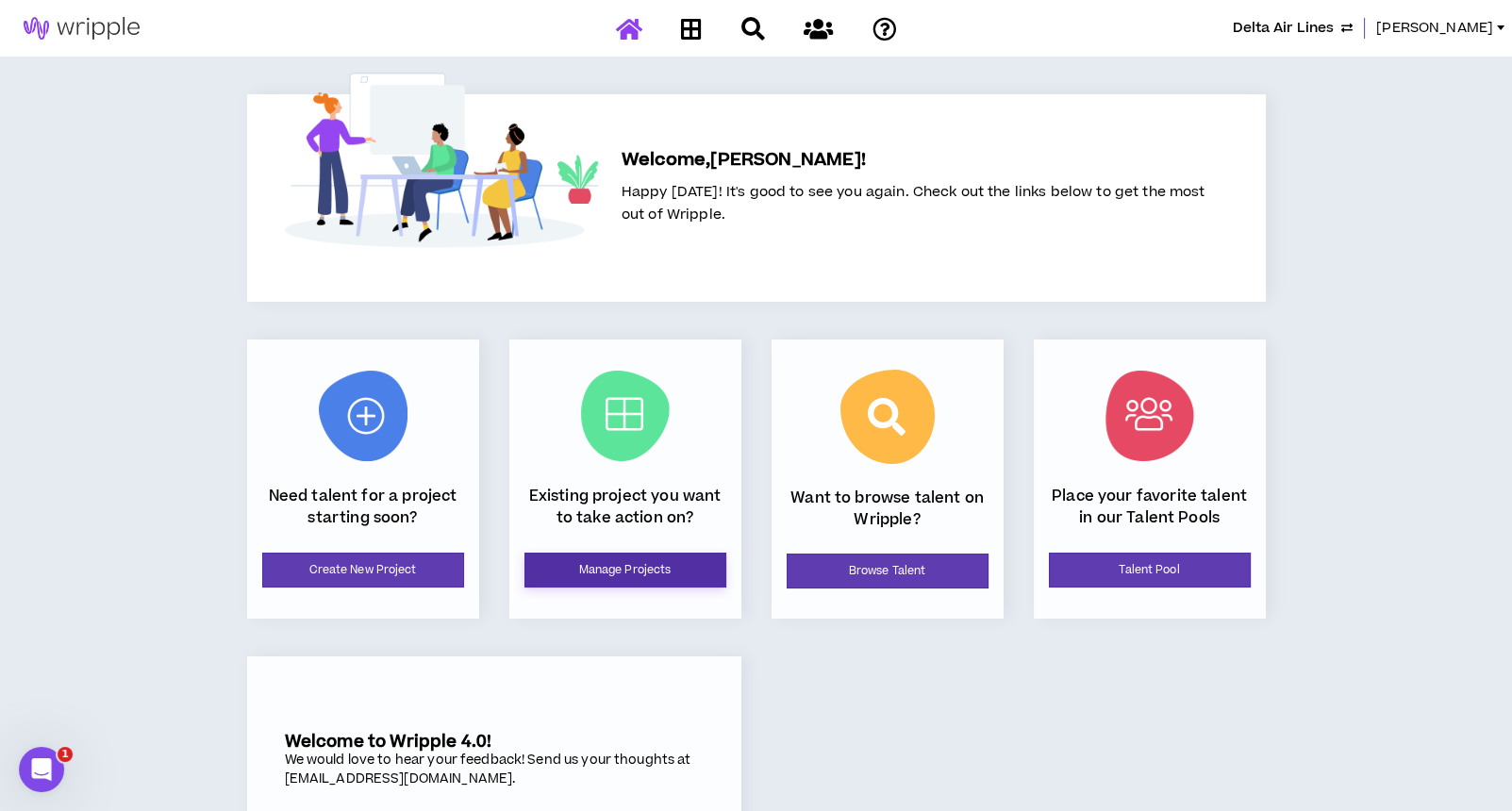
click at [694, 565] on link "Manage Projects" at bounding box center [626, 570] width 202 height 35
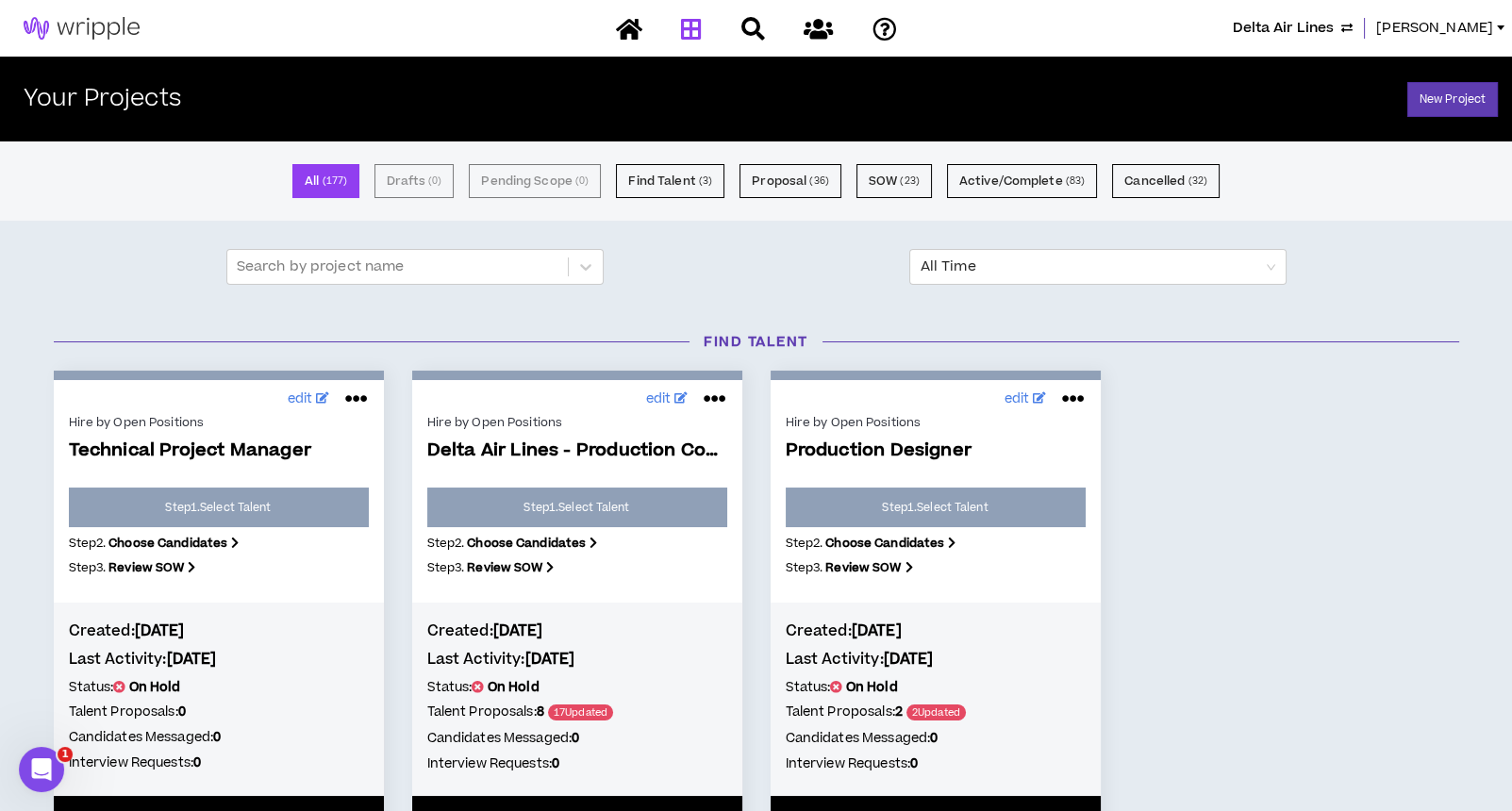
click at [1212, 473] on div "edit Hire by Open Positions Technical Project Manager Step 1 . Select Talent St…" at bounding box center [756, 631] width 1434 height 520
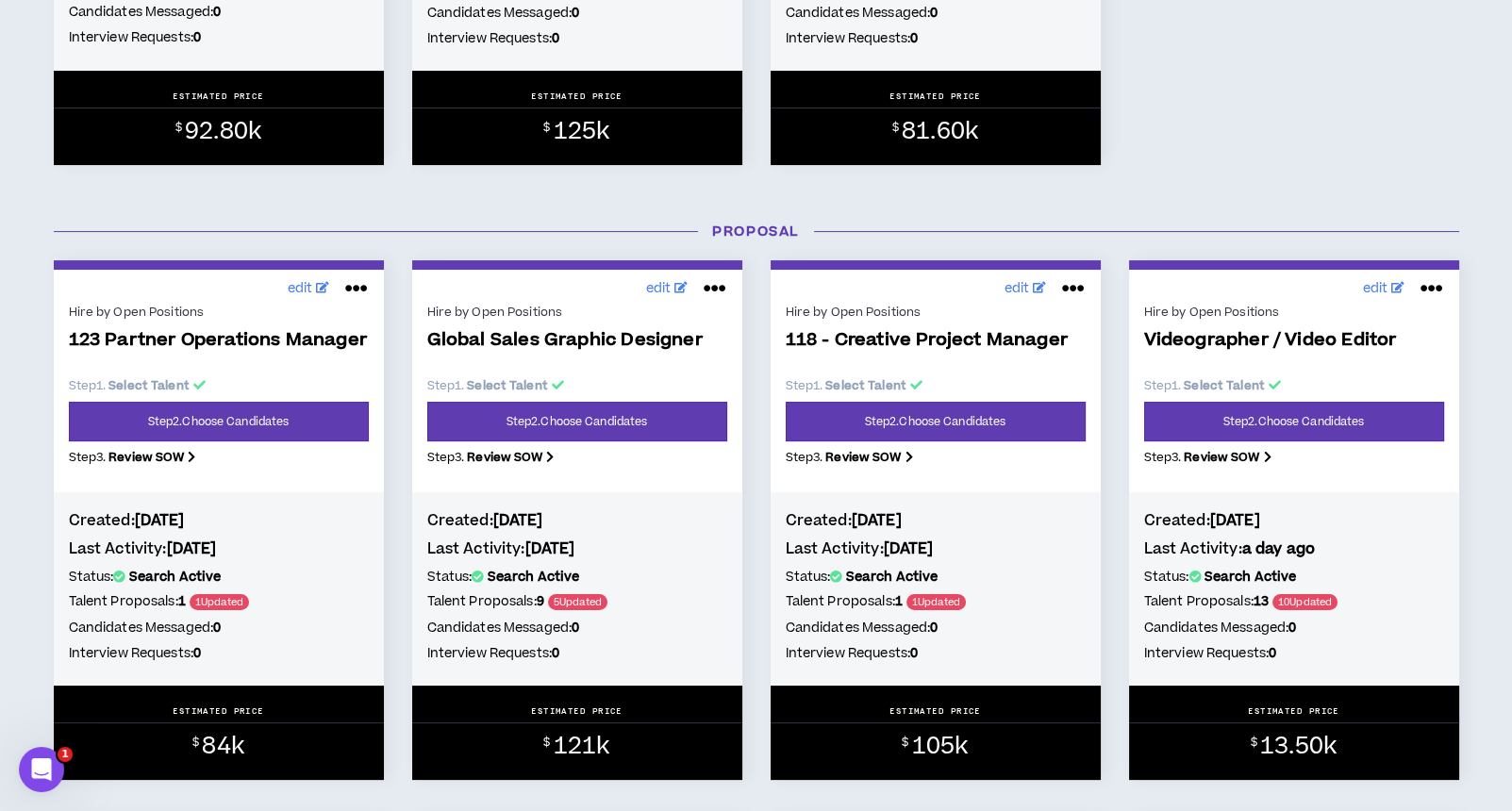
scroll to position [755, 0]
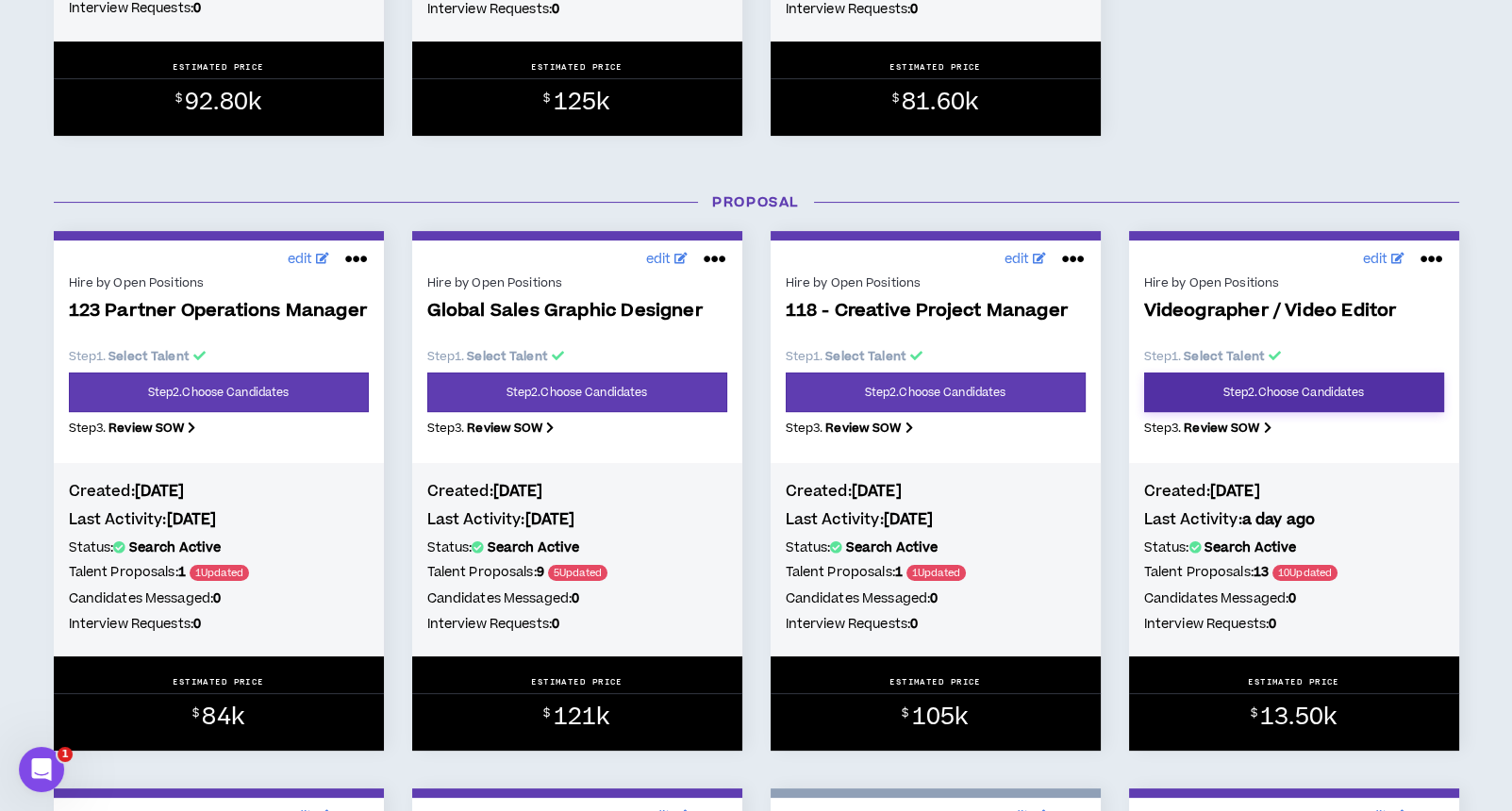
click at [1219, 399] on link "Step 2 . Choose Candidates" at bounding box center [1294, 392] width 300 height 39
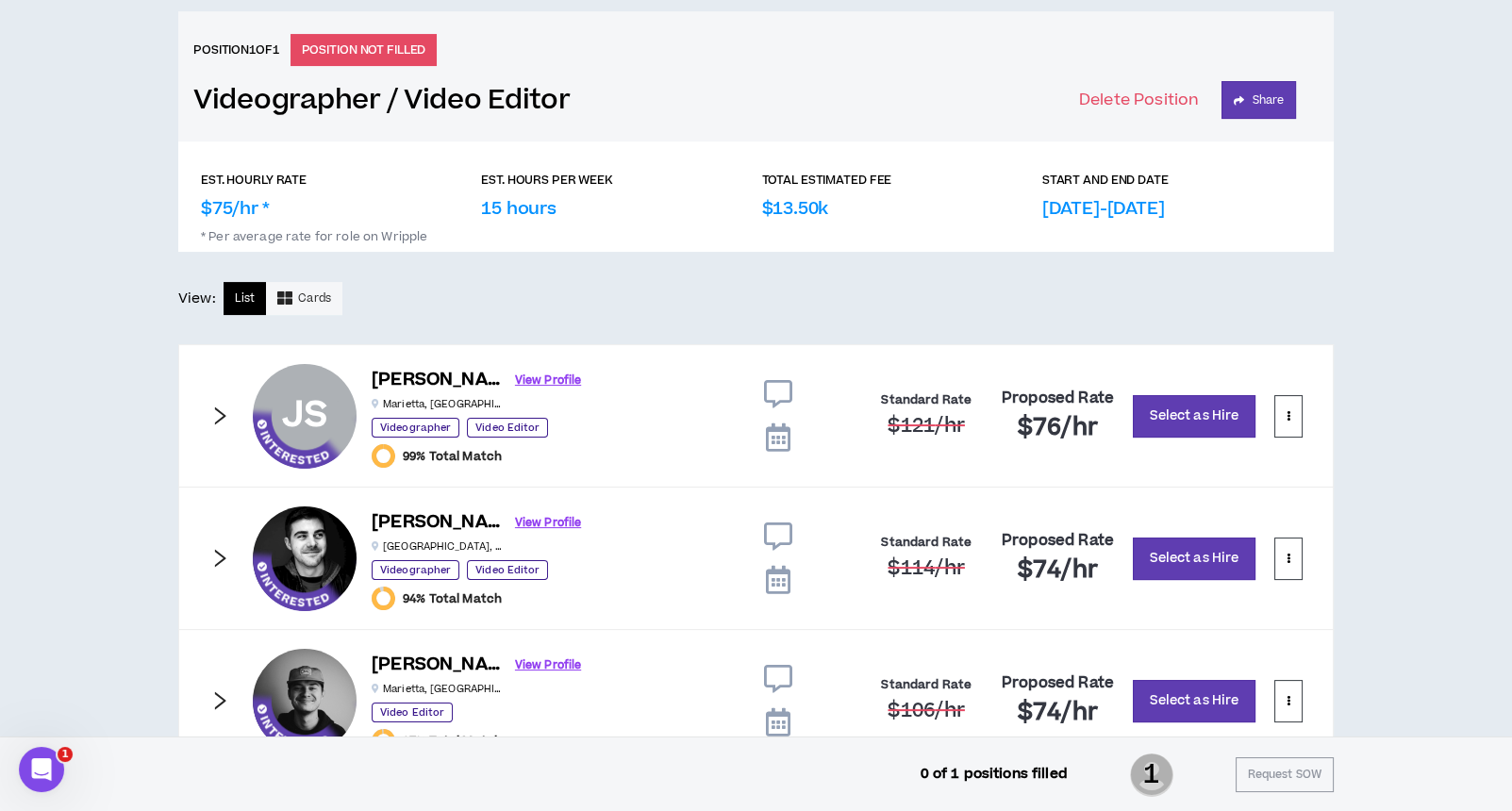
scroll to position [832, 0]
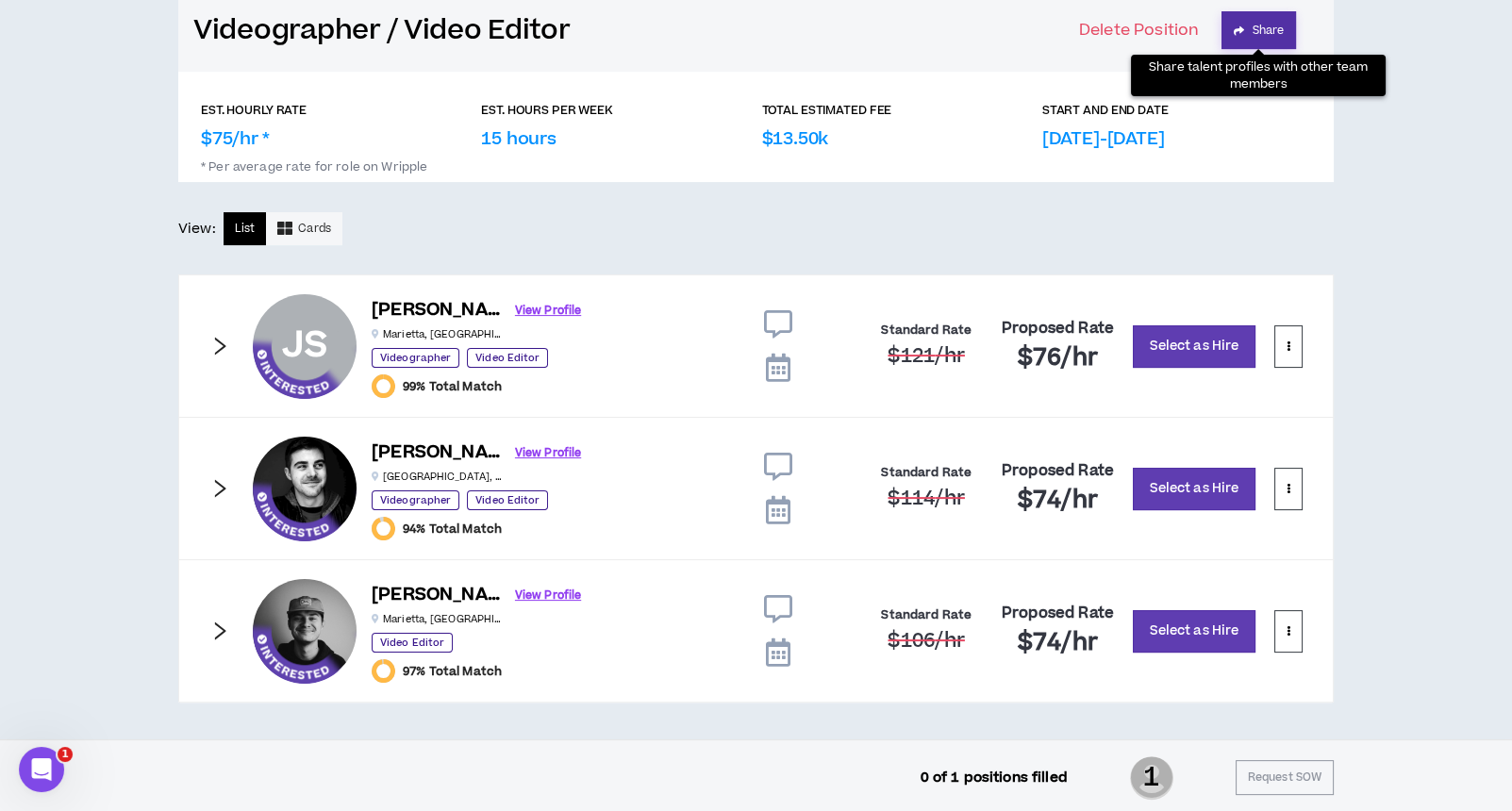
click at [1278, 18] on button "Share" at bounding box center [1258, 30] width 74 height 38
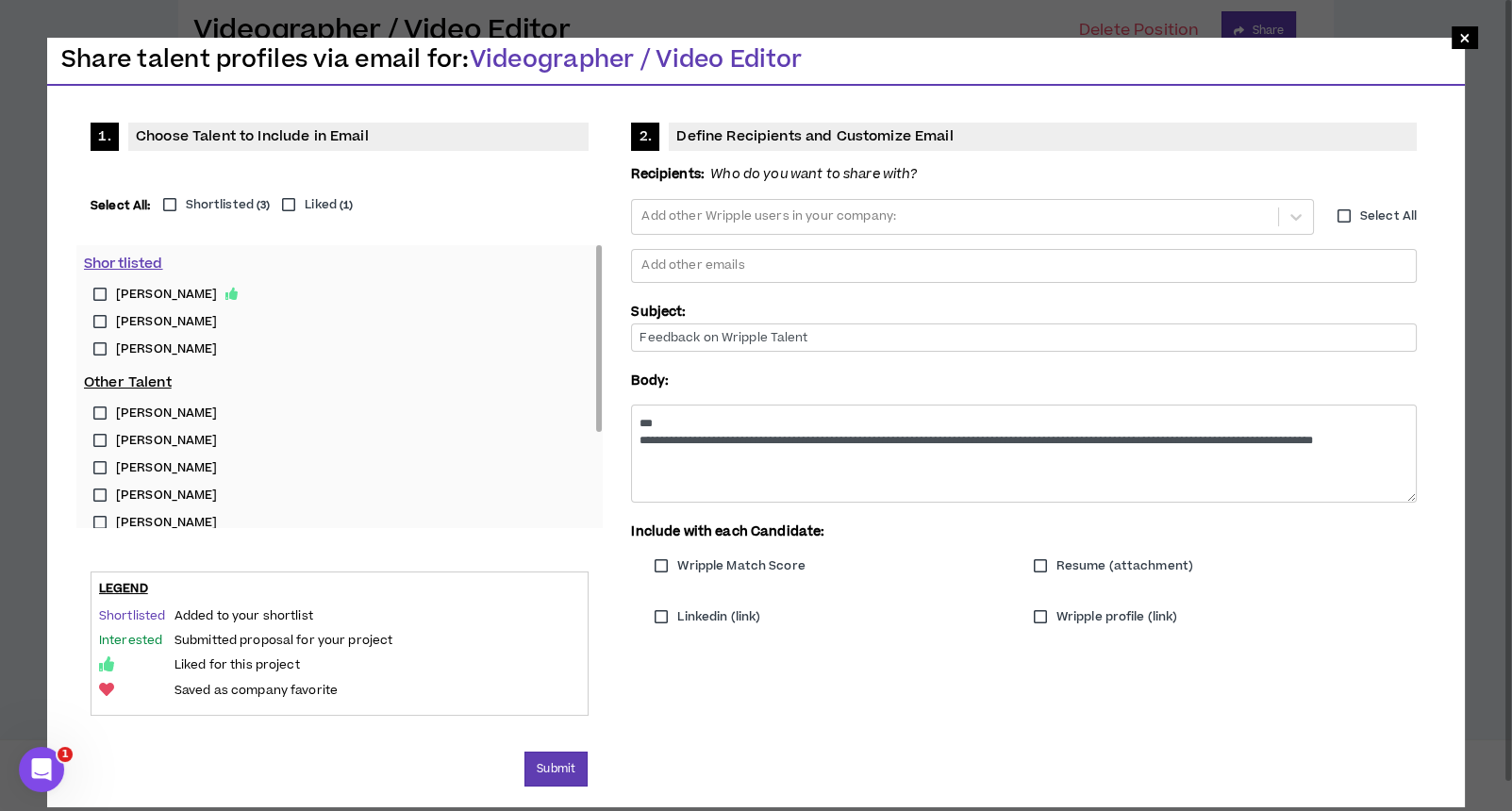
click at [101, 291] on label "[PERSON_NAME]" at bounding box center [340, 295] width 511 height 27
click at [100, 321] on label "[PERSON_NAME]" at bounding box center [340, 322] width 511 height 27
click at [98, 346] on label "[PERSON_NAME]" at bounding box center [340, 350] width 511 height 27
click at [769, 265] on div at bounding box center [1023, 265] width 769 height 28
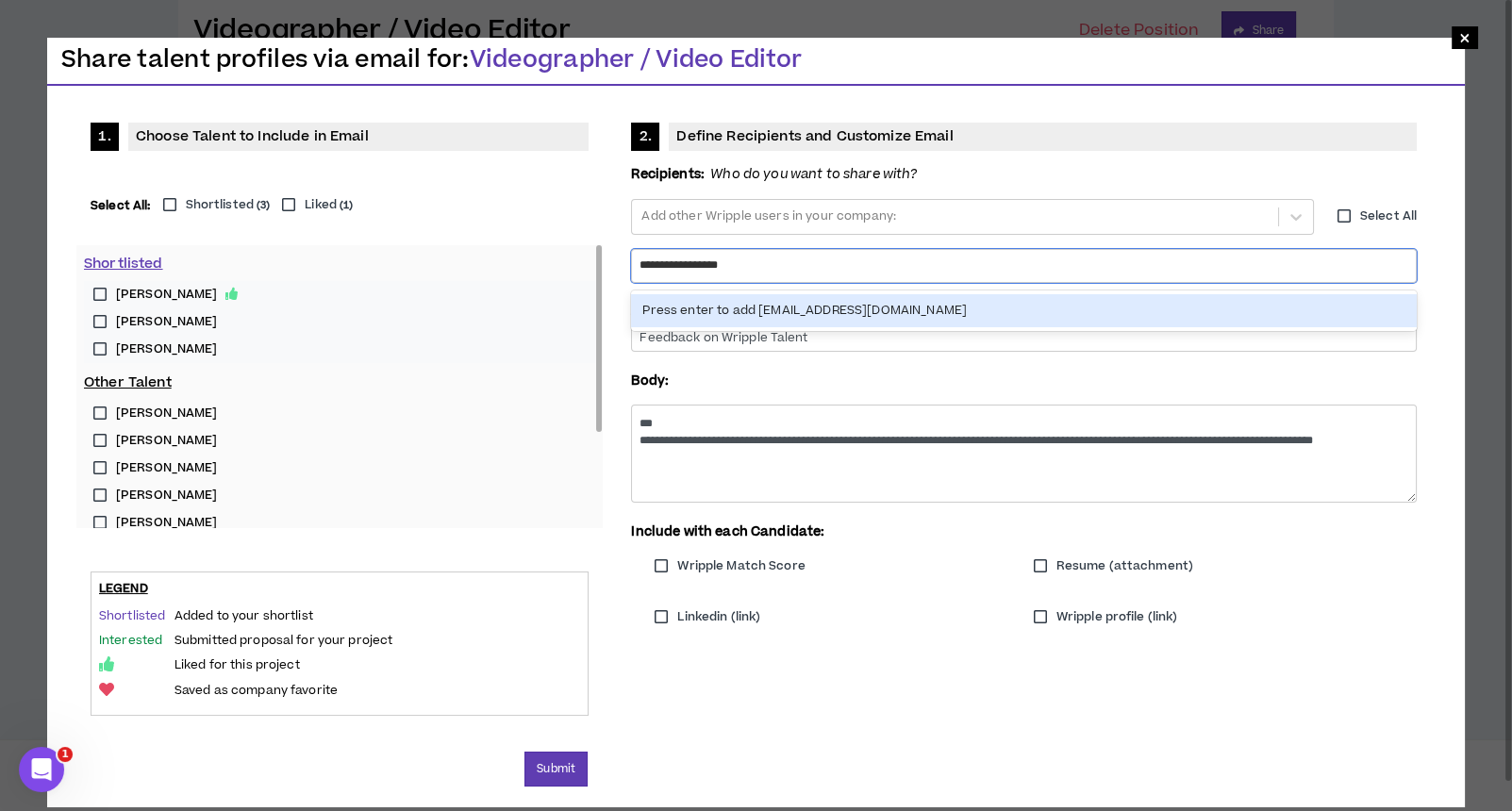
type input "**********"
click at [788, 302] on div "Press enter to add [EMAIL_ADDRESS][DOMAIN_NAME]" at bounding box center [1023, 311] width 785 height 33
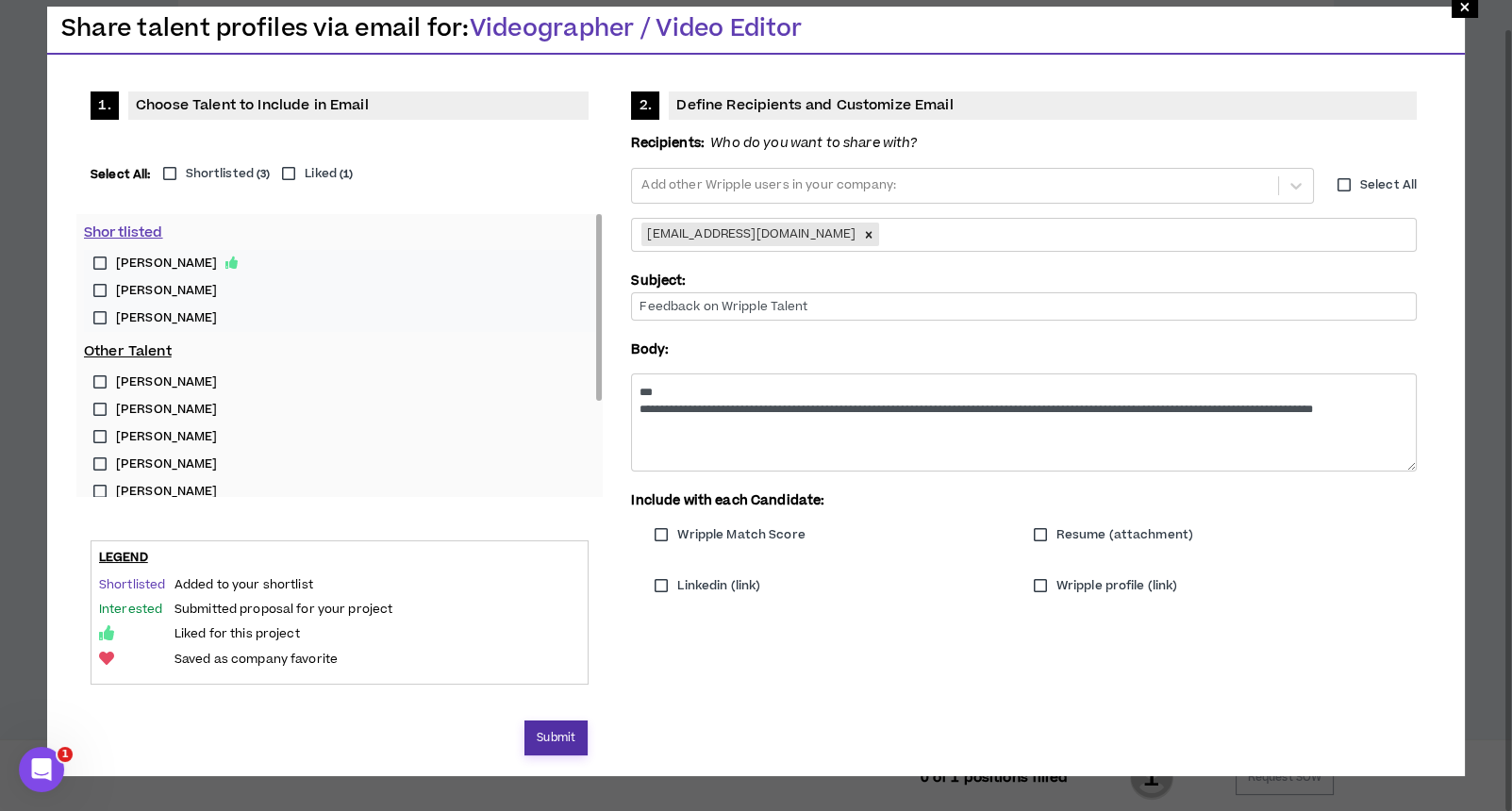
click at [562, 736] on button "Submit" at bounding box center [556, 739] width 64 height 35
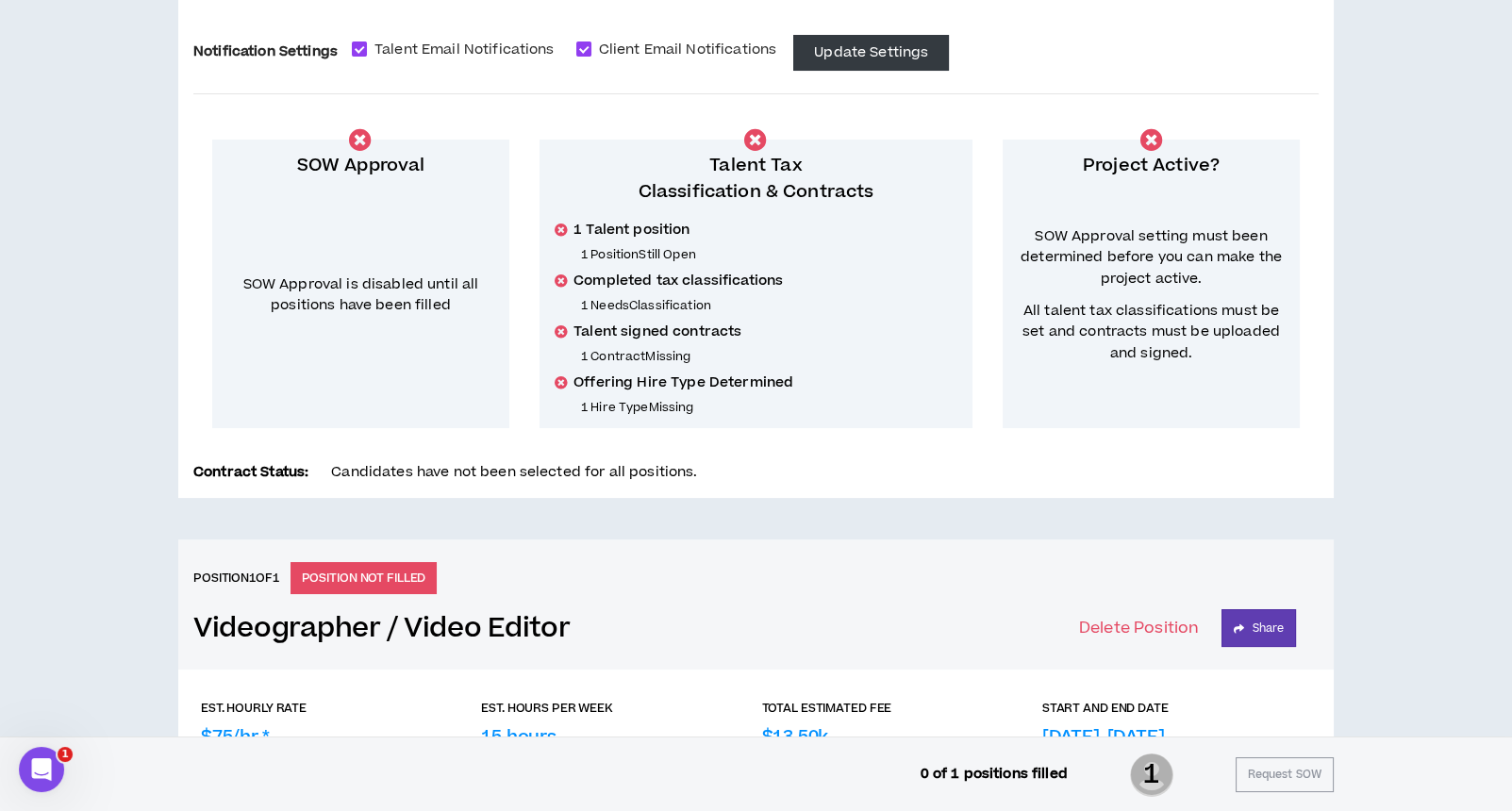
scroll to position [203, 0]
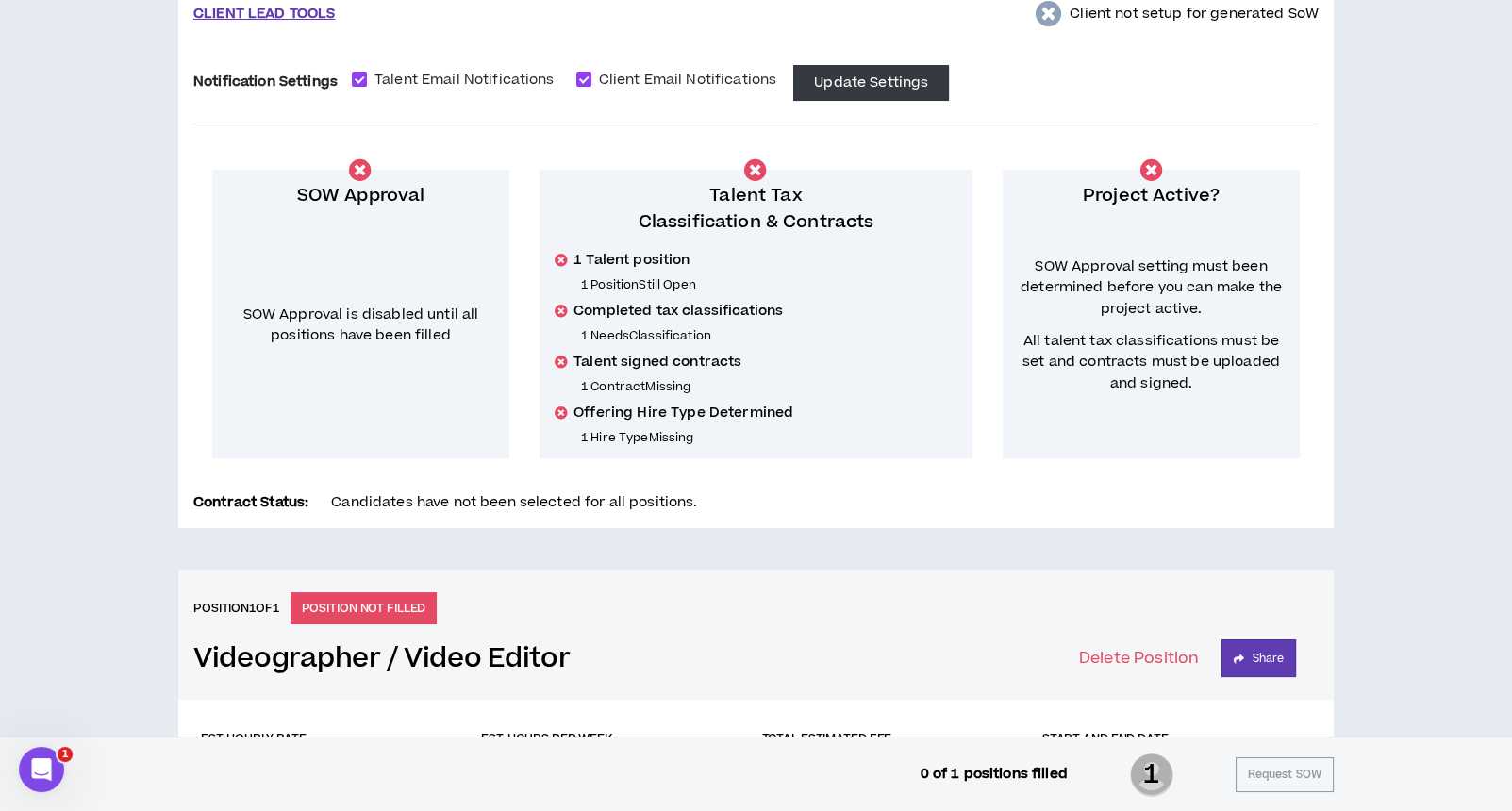
click at [171, 272] on div "CLIENT LEAD TOOLS Client not setup for generated SoW Notification Settings Tale…" at bounding box center [756, 658] width 1512 height 1420
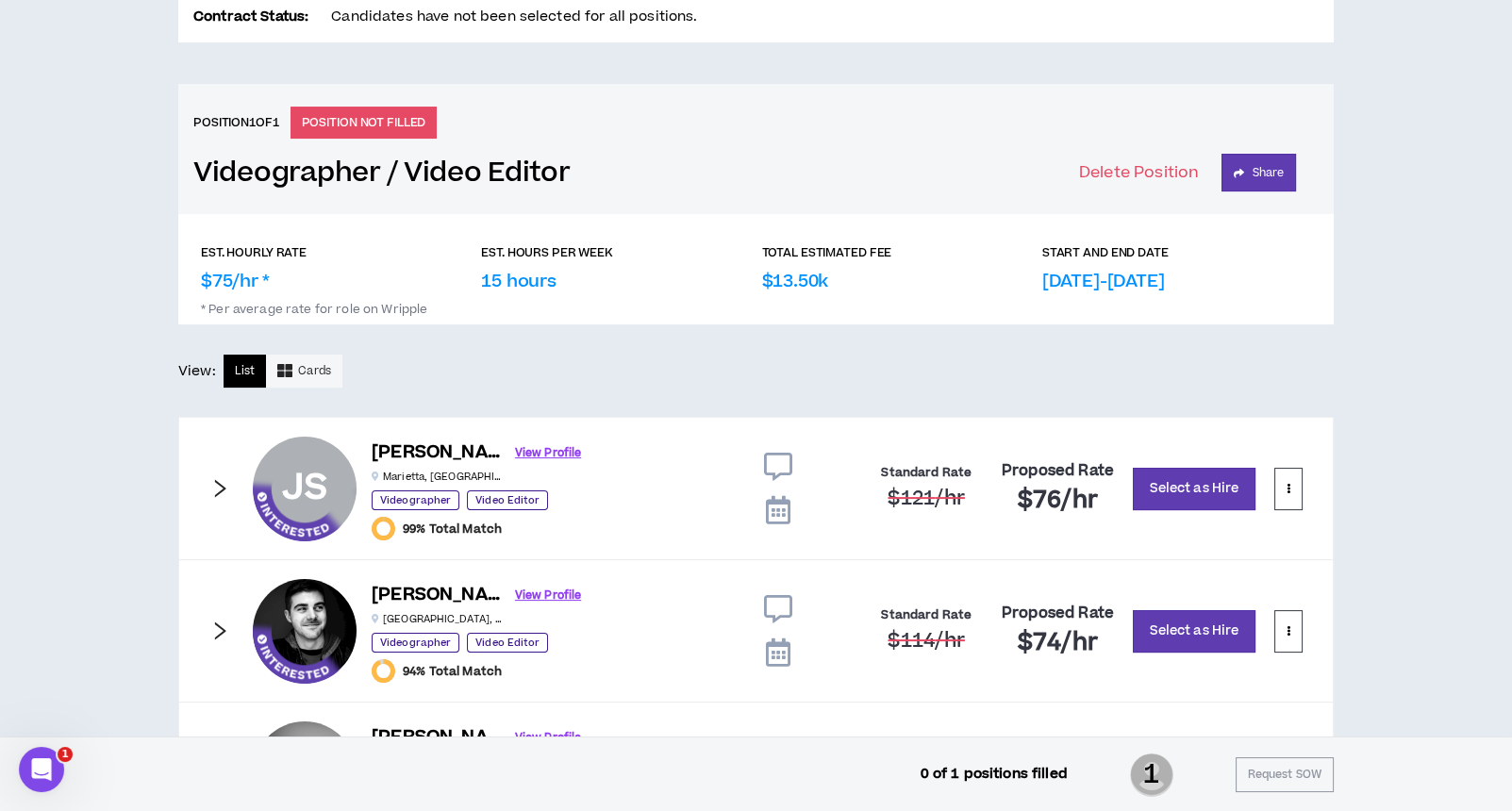
scroll to position [832, 0]
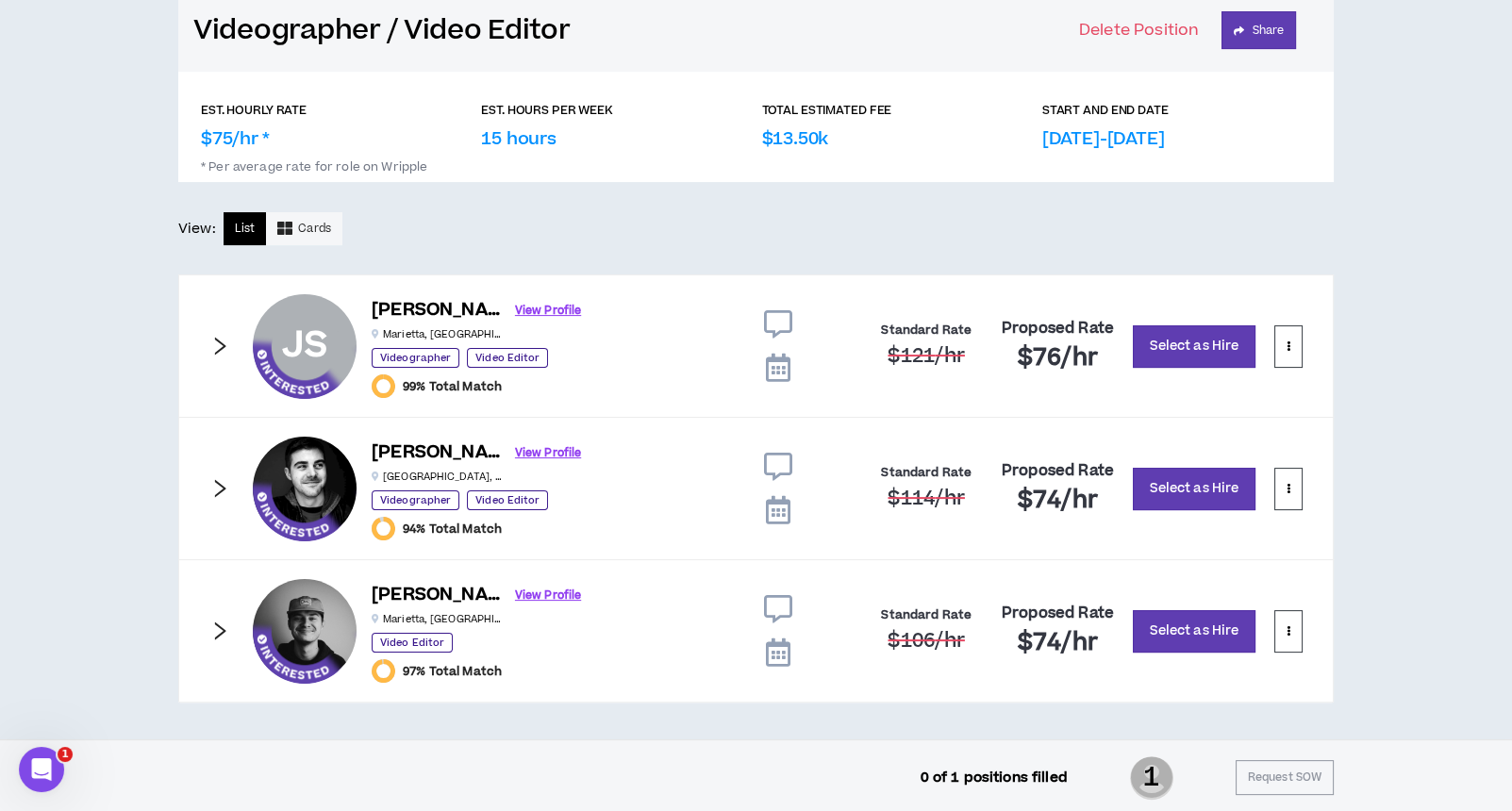
click at [219, 336] on icon "right" at bounding box center [219, 346] width 21 height 21
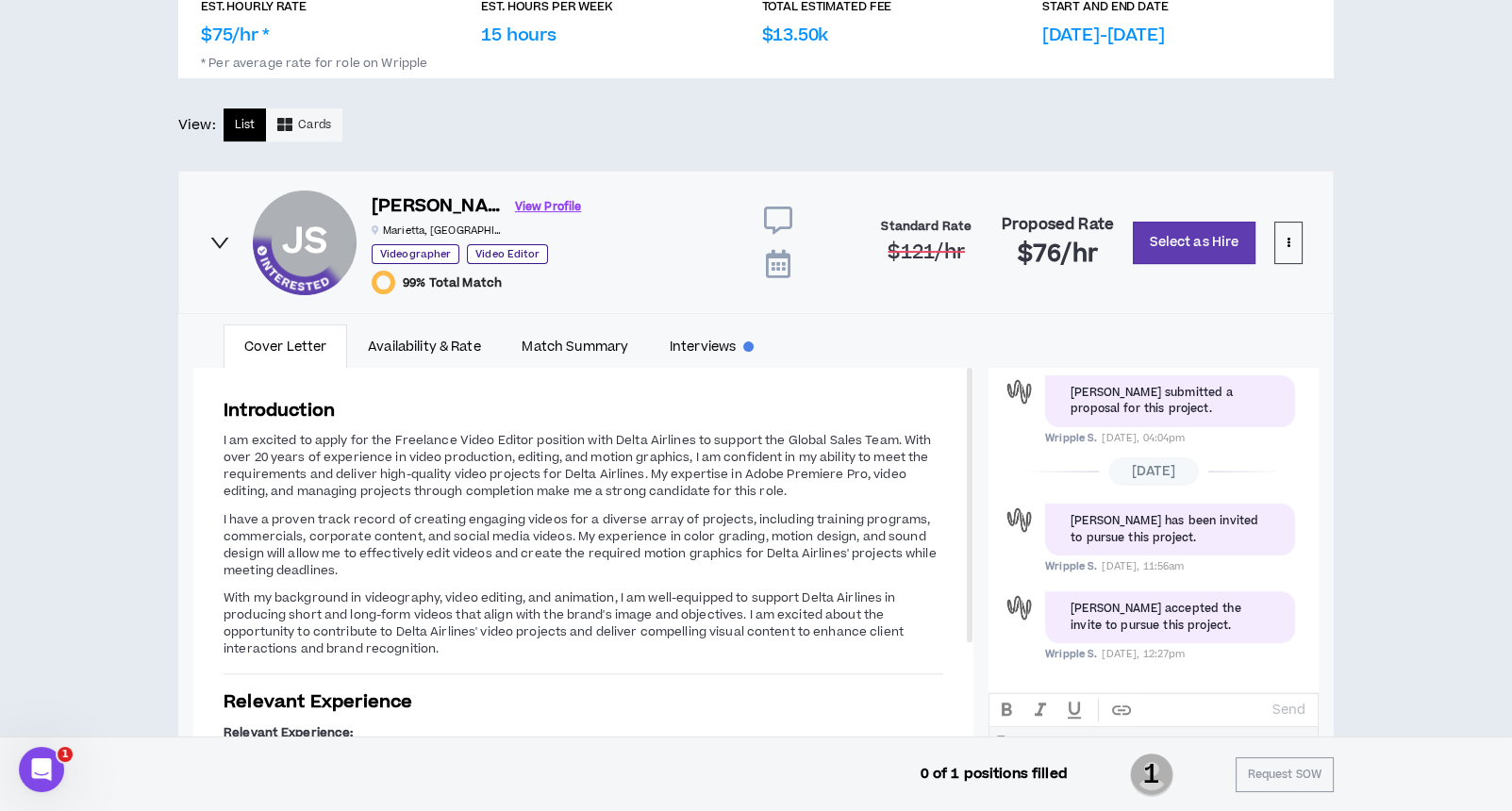
scroll to position [1083, 0]
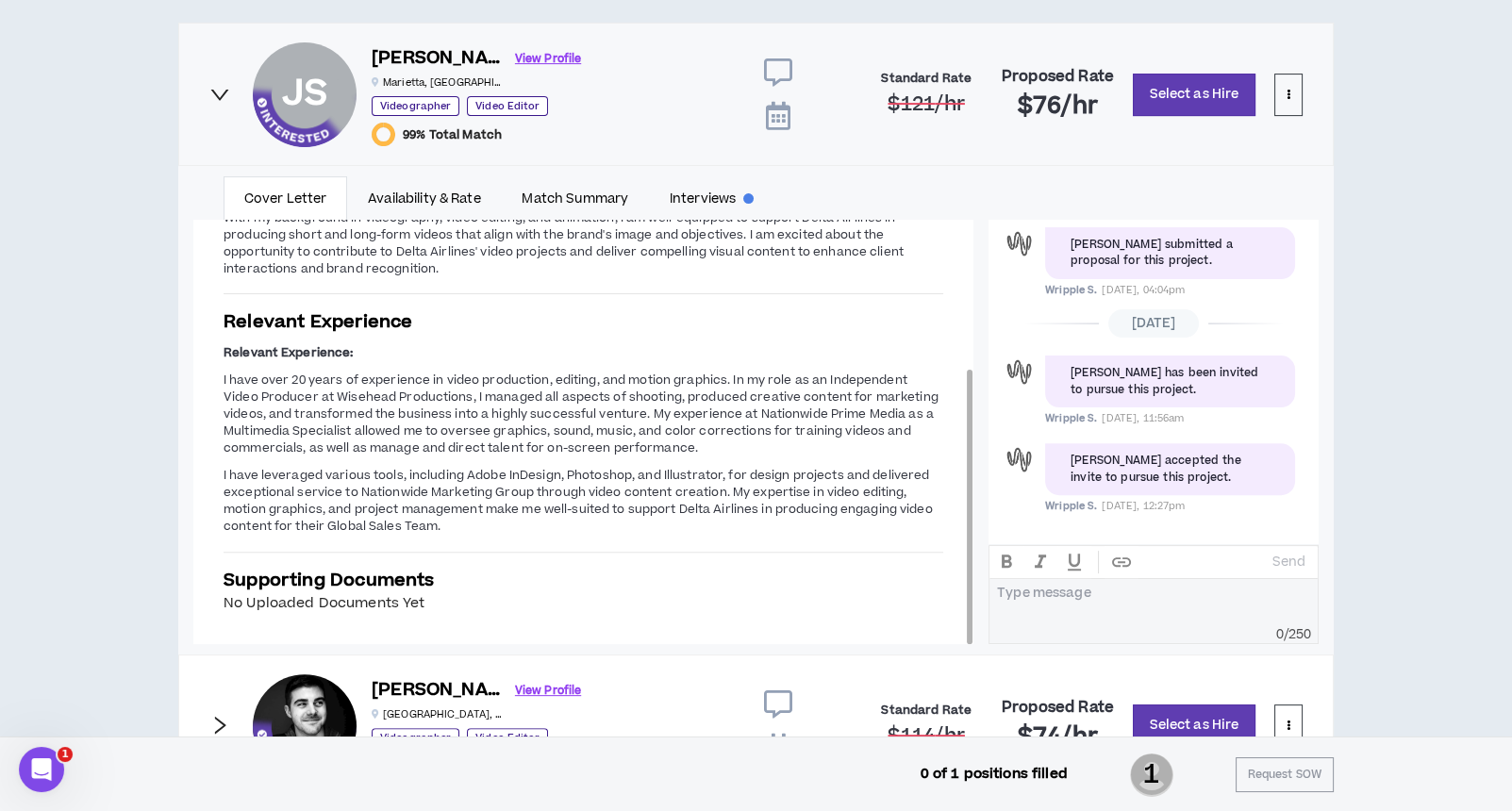
click at [415, 425] on span "I have over 20 years of experience in video production, editing, and motion gra…" at bounding box center [581, 413] width 715 height 85
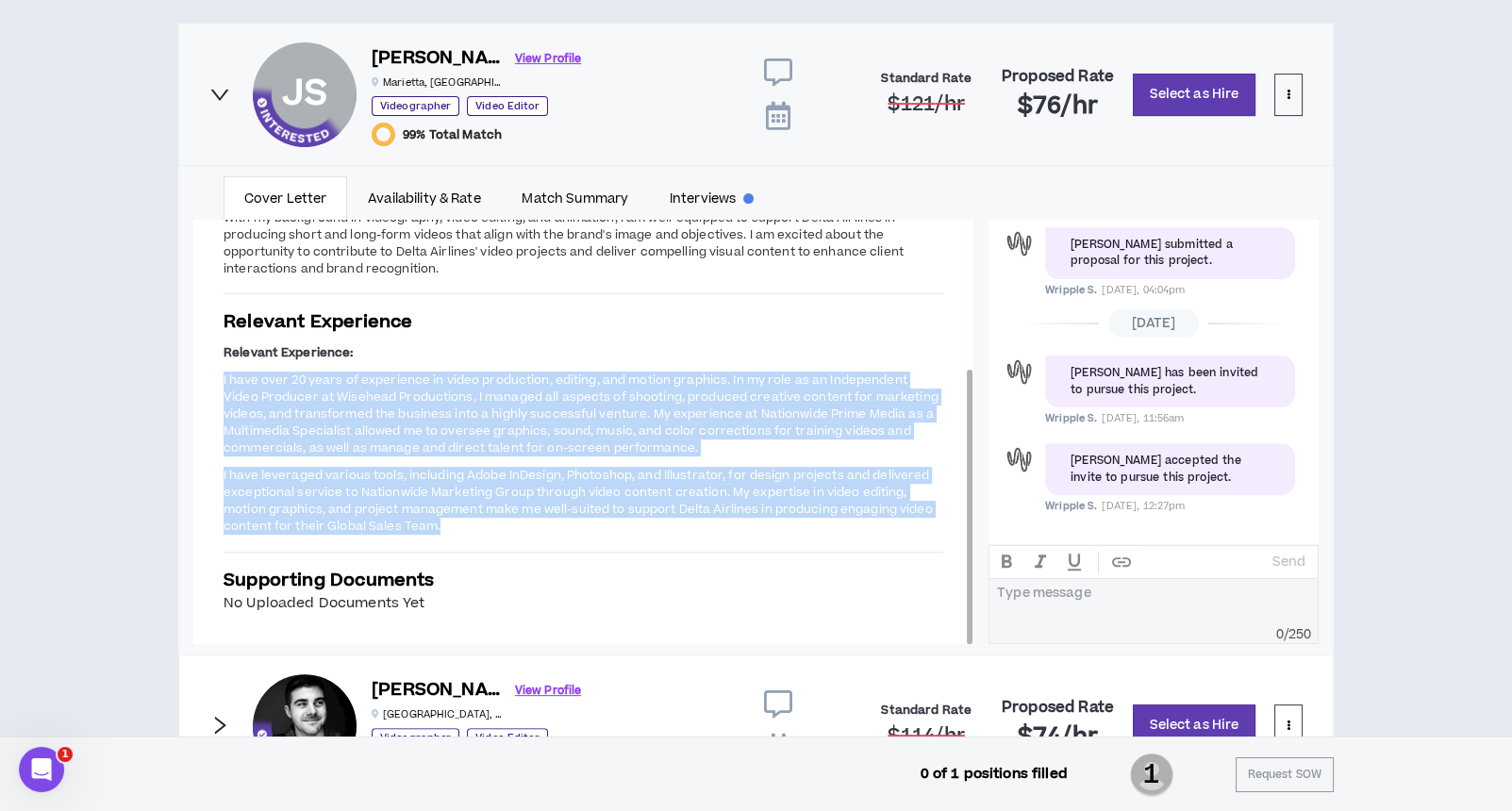
drag, startPoint x: 222, startPoint y: 375, endPoint x: 610, endPoint y: 531, distance: 418.2
click at [610, 531] on span "Relevant Experience: I have over 20 years of experience in video production, ed…" at bounding box center [583, 440] width 720 height 194
copy span "I have over 20 years of experience in video production, editing, and motion gra…"
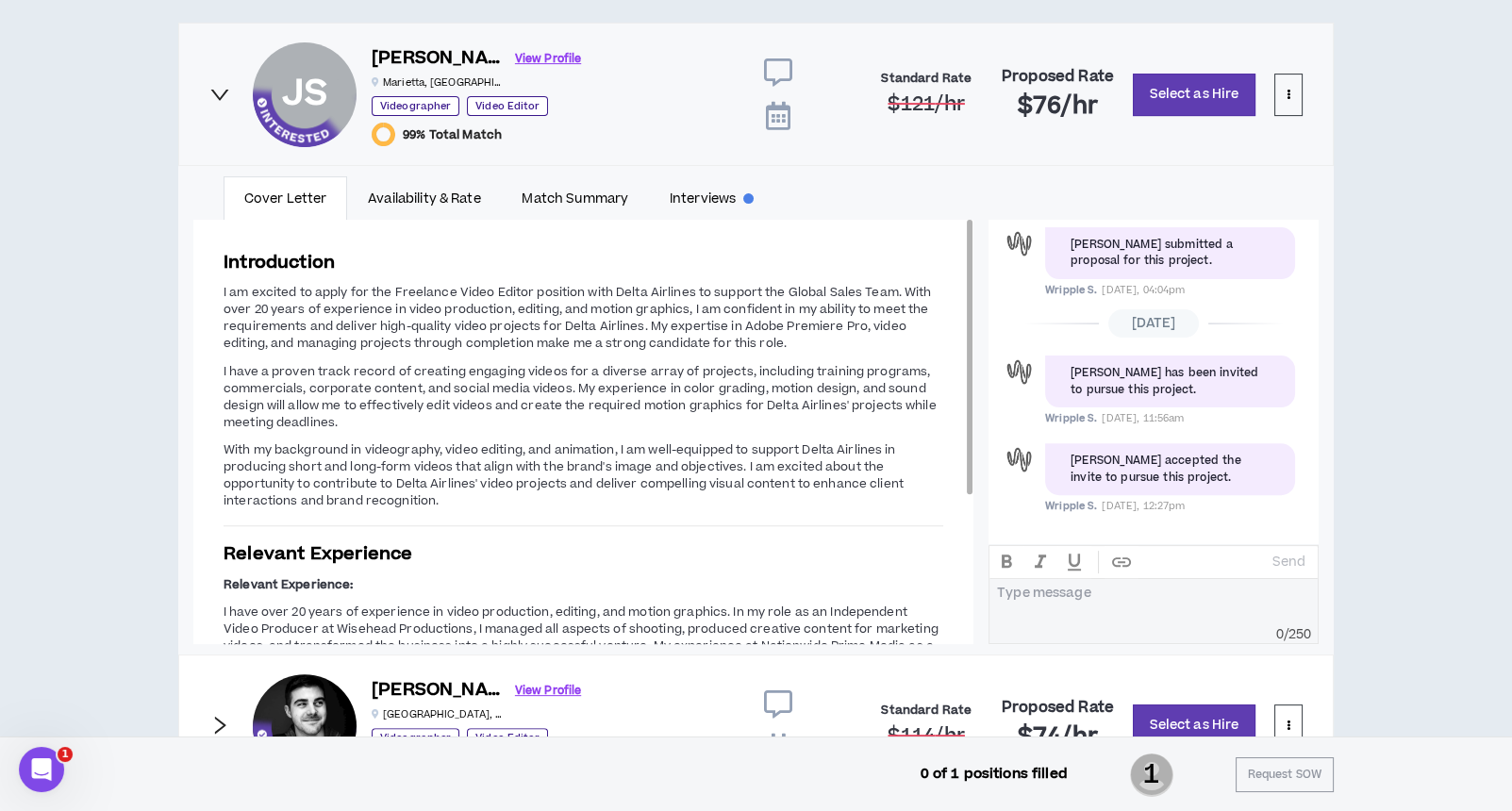
click at [601, 478] on span "With my background in videography, video editing, and animation, I am well-equi…" at bounding box center [563, 475] width 680 height 68
click at [225, 97] on icon "right" at bounding box center [219, 94] width 21 height 21
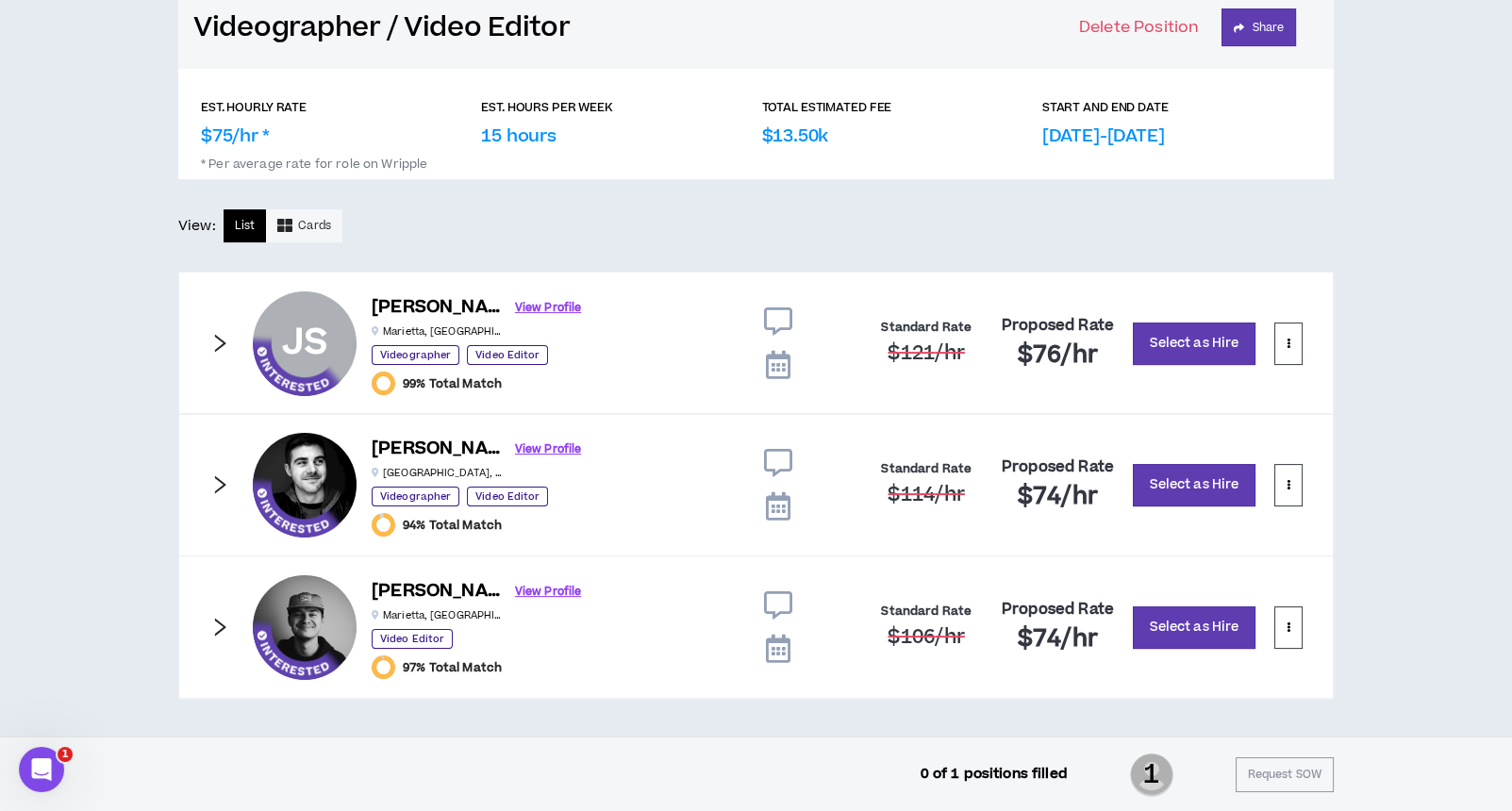
scroll to position [832, 0]
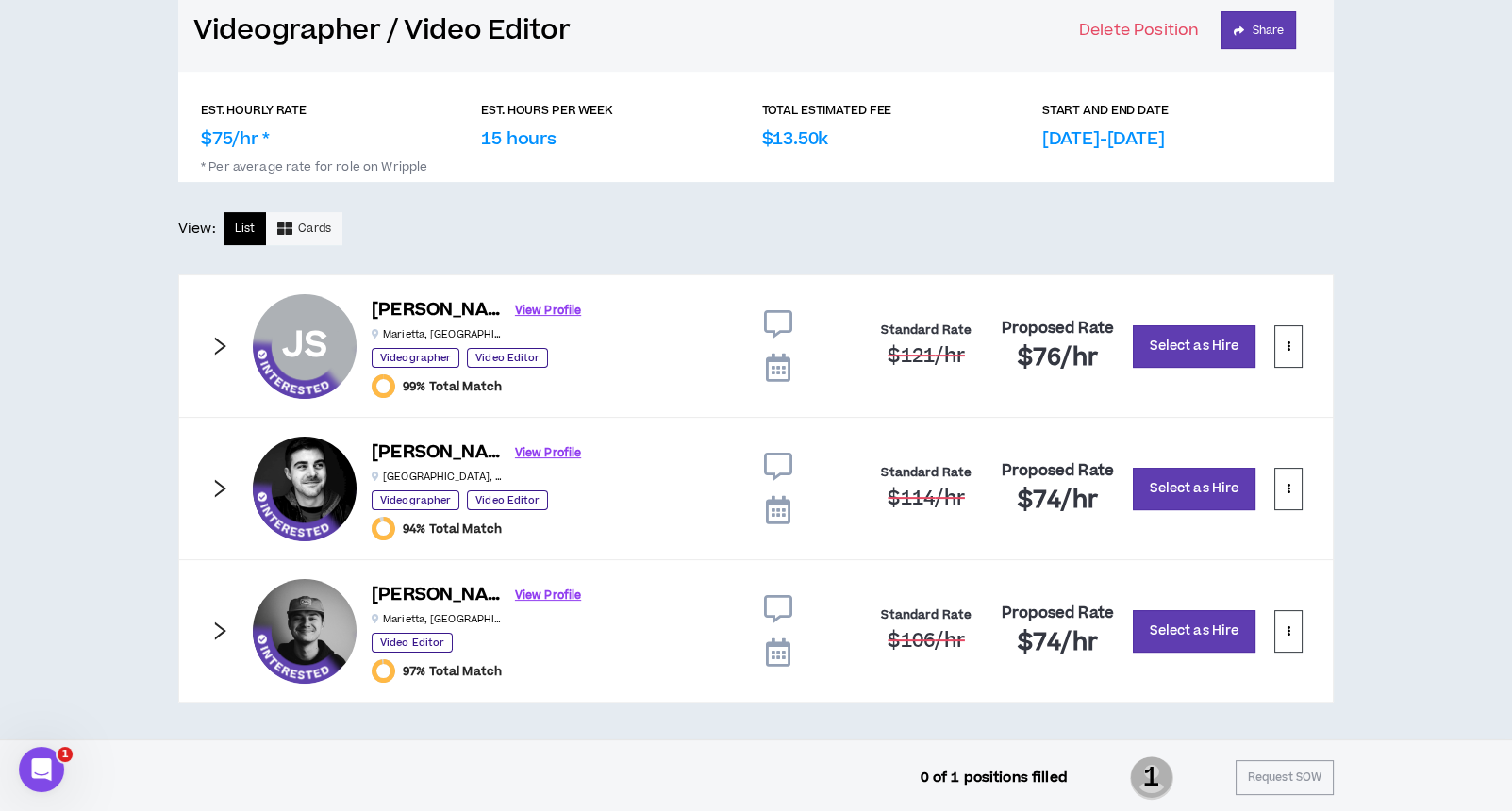
click at [222, 336] on icon "right" at bounding box center [219, 346] width 21 height 21
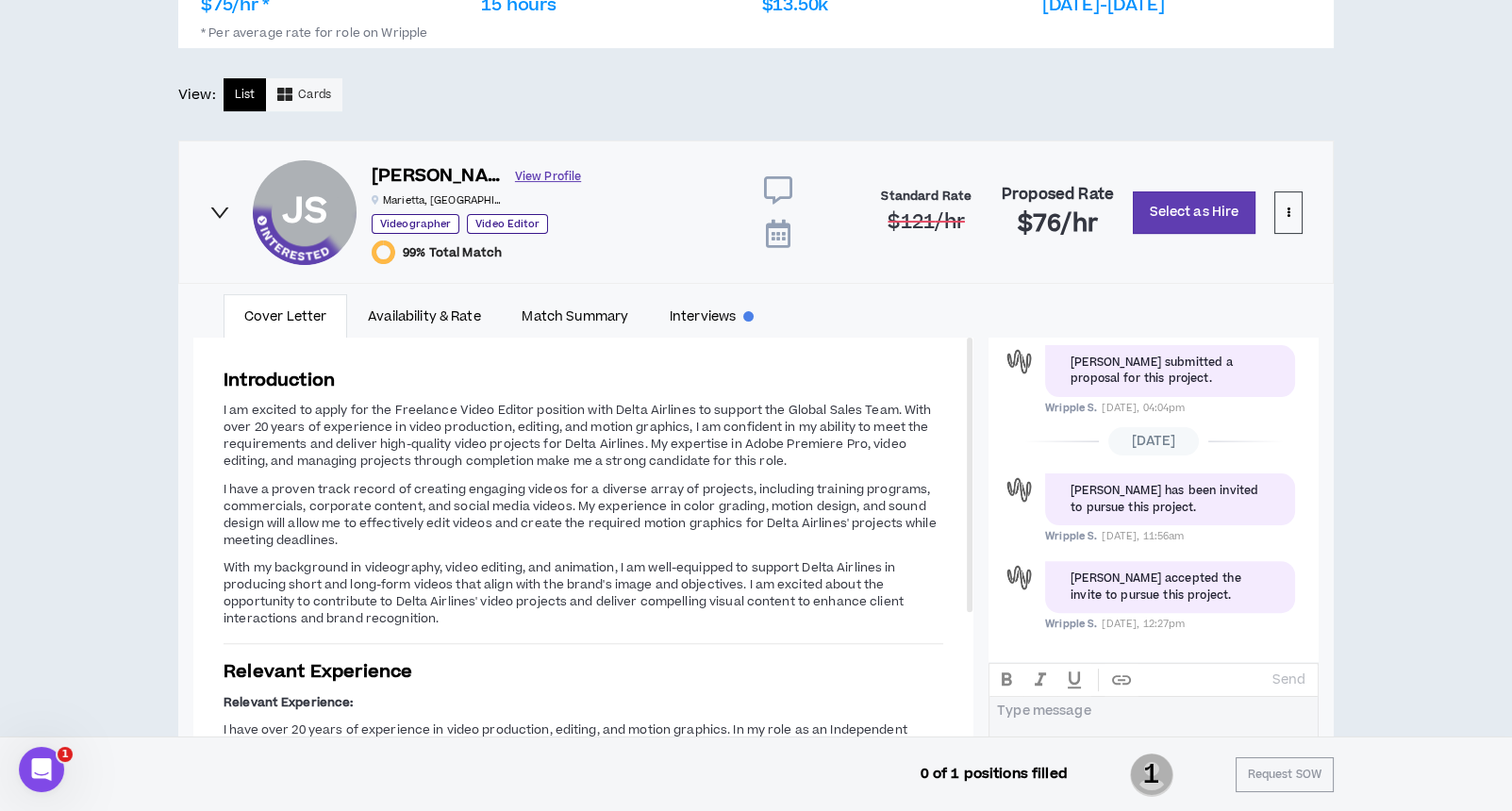
click at [515, 172] on link "View Profile" at bounding box center [547, 177] width 66 height 33
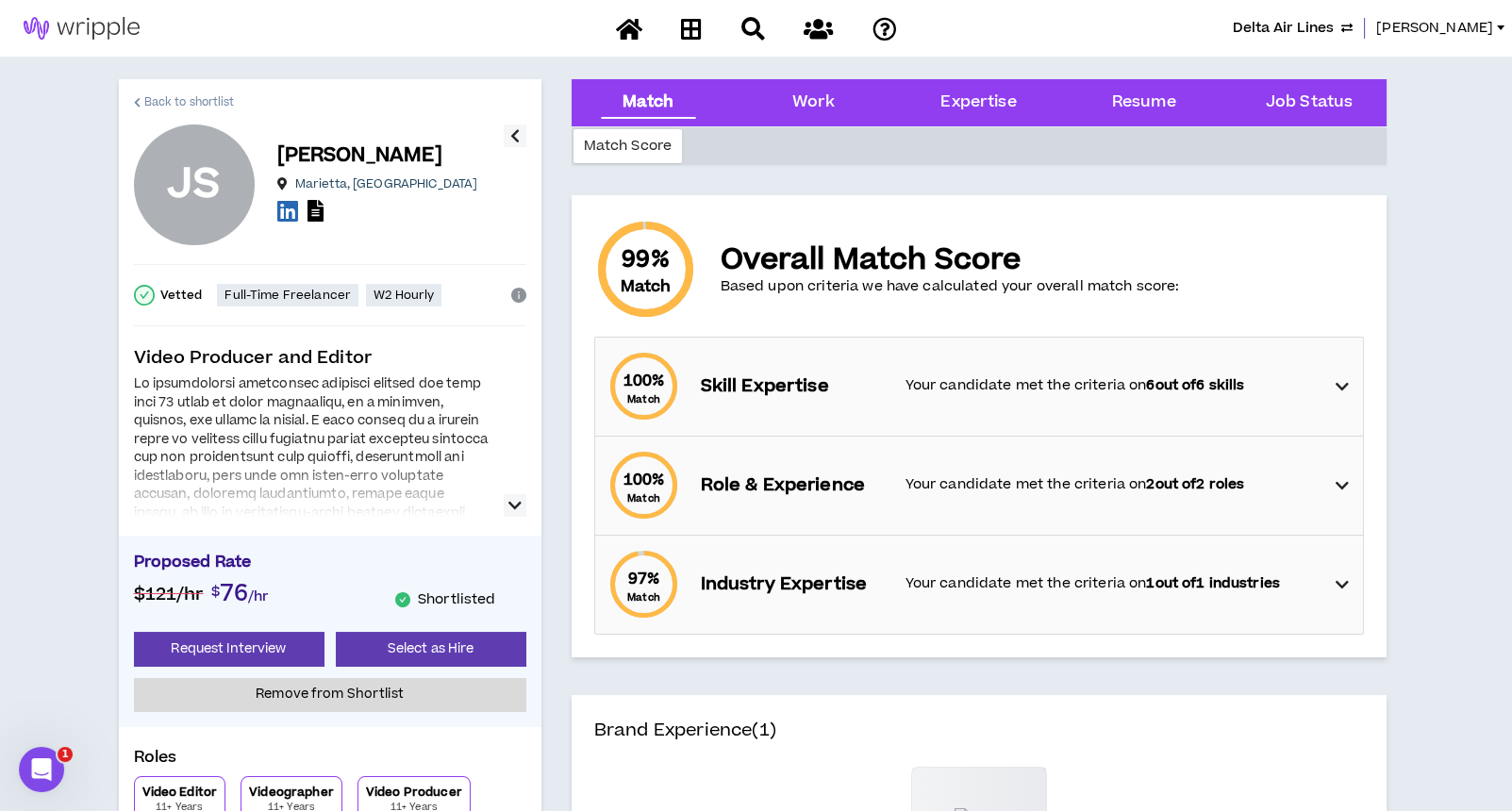
click at [203, 102] on span "Back to shortlist" at bounding box center [189, 102] width 90 height 18
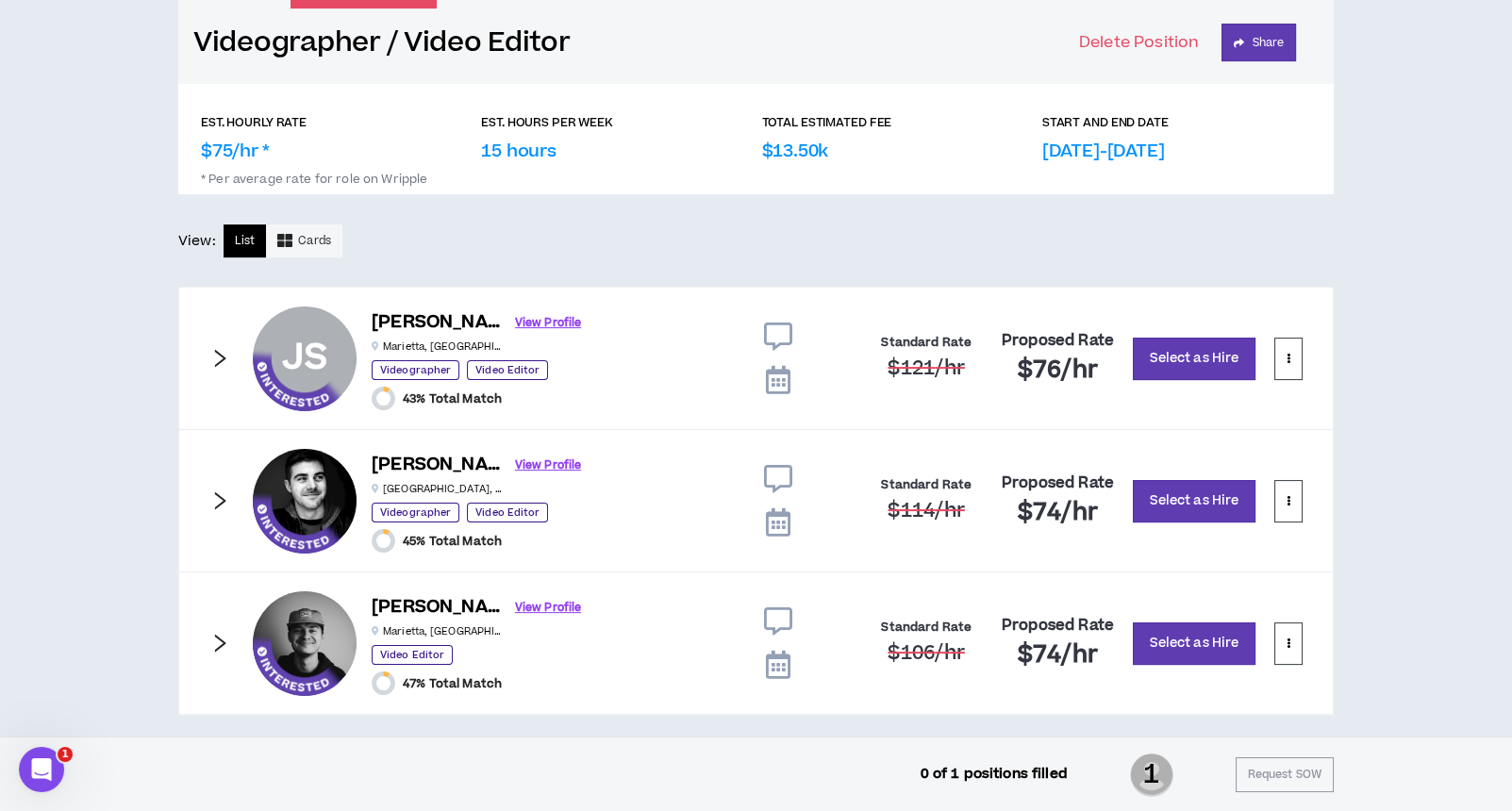
scroll to position [832, 0]
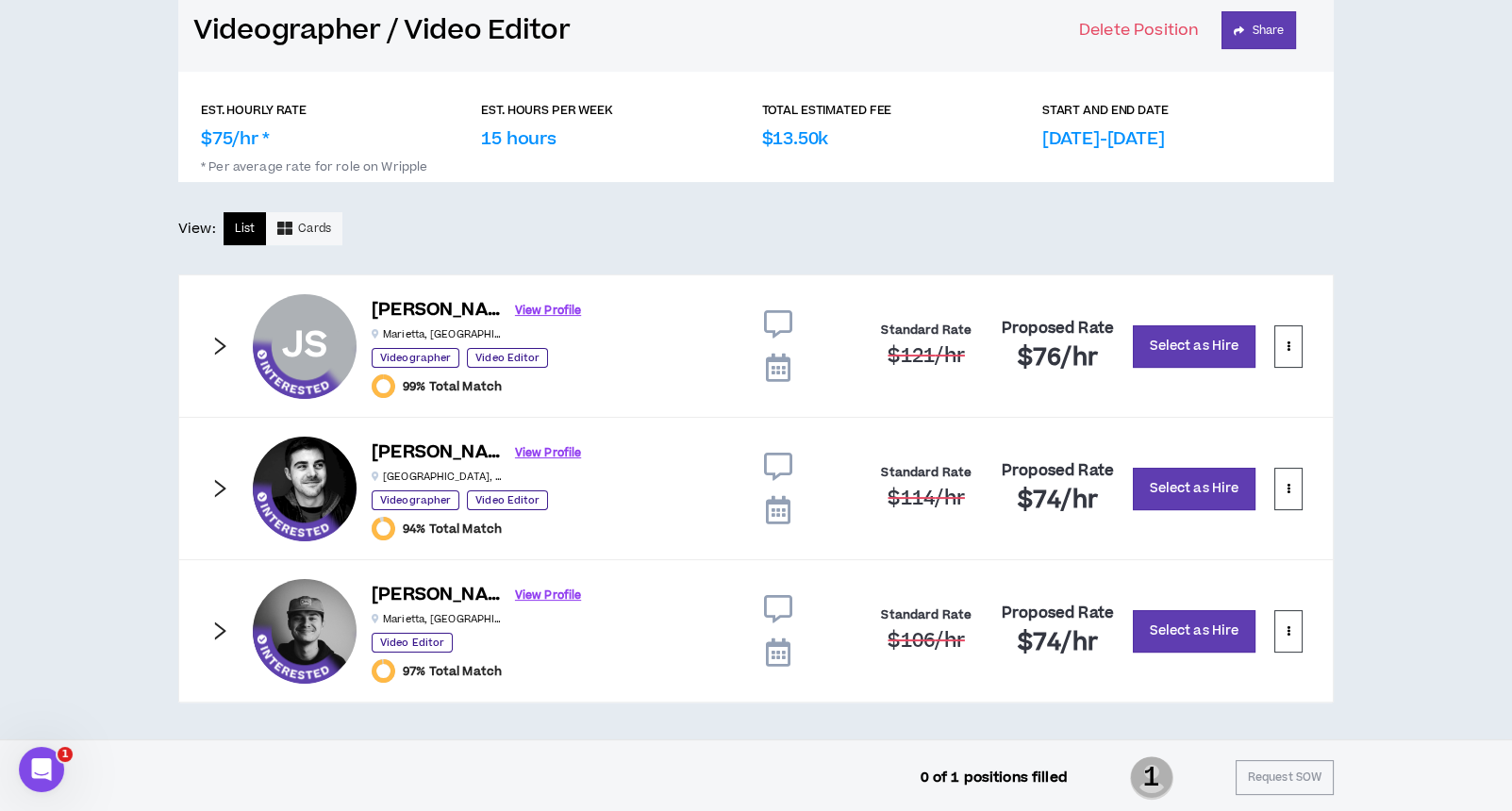
click at [210, 487] on icon "right" at bounding box center [219, 488] width 21 height 21
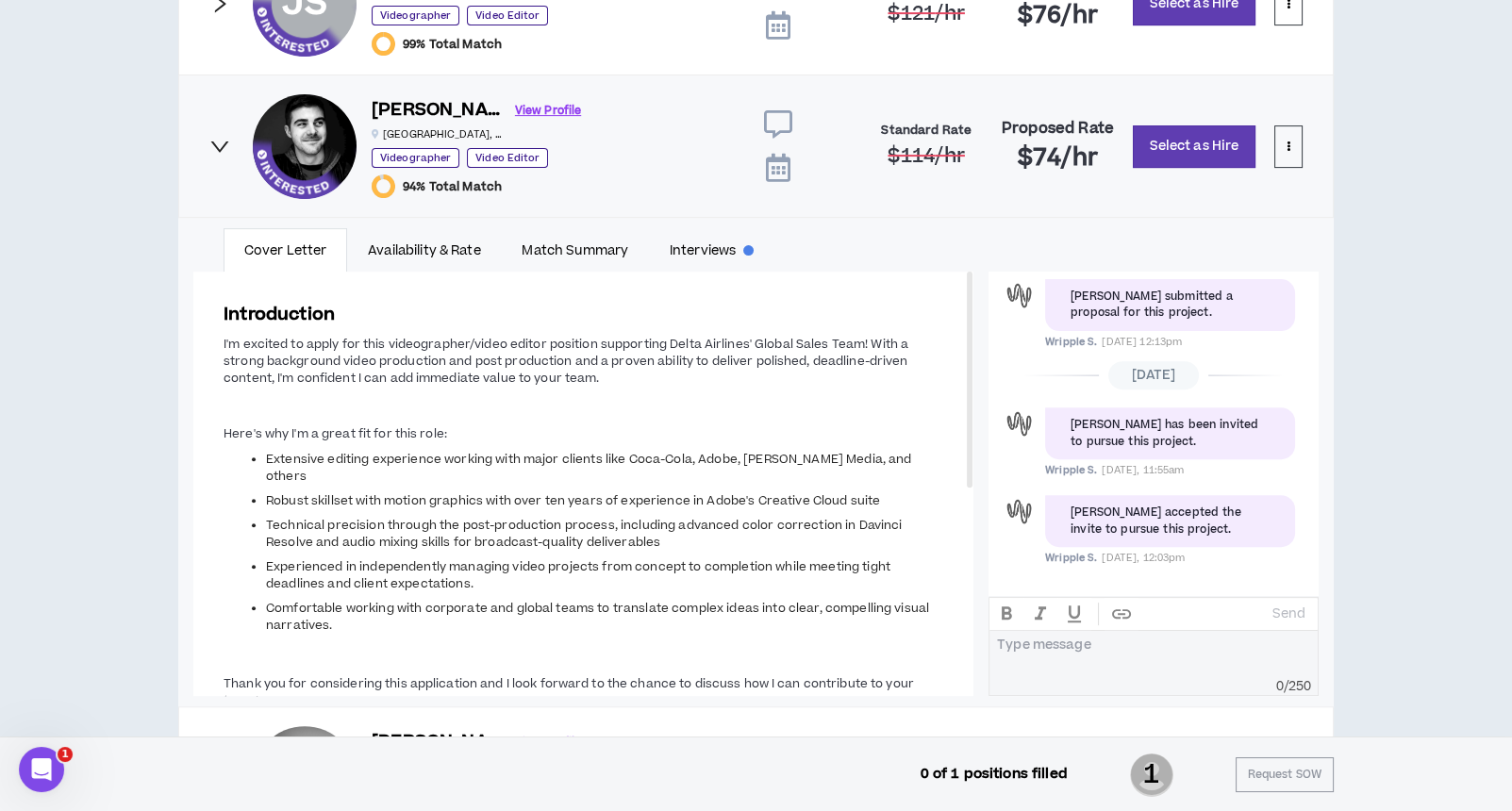
scroll to position [1210, 0]
